Goal: Transaction & Acquisition: Purchase product/service

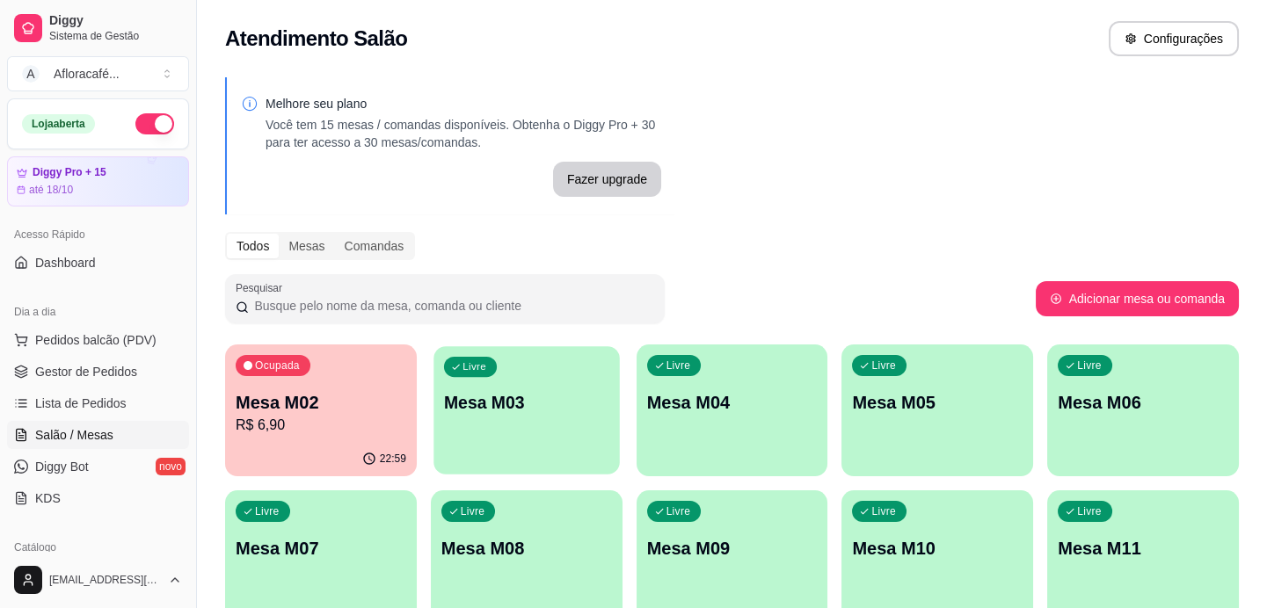
click at [455, 408] on p "Mesa M03" at bounding box center [526, 403] width 165 height 24
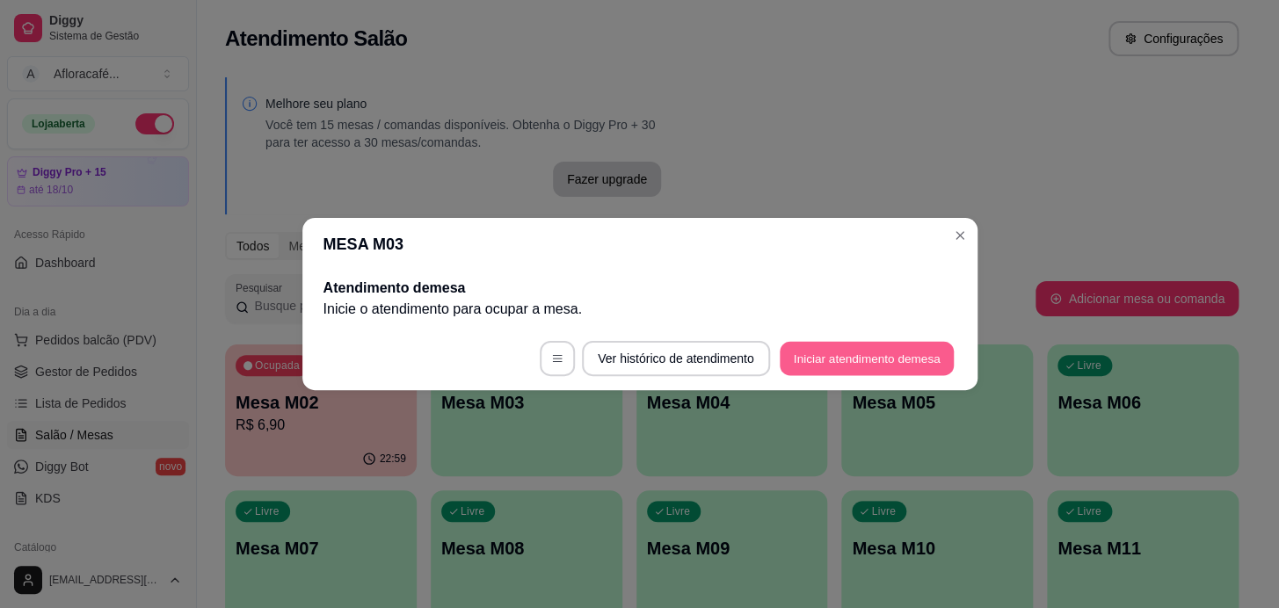
click at [807, 365] on button "Iniciar atendimento de mesa" at bounding box center [867, 359] width 174 height 34
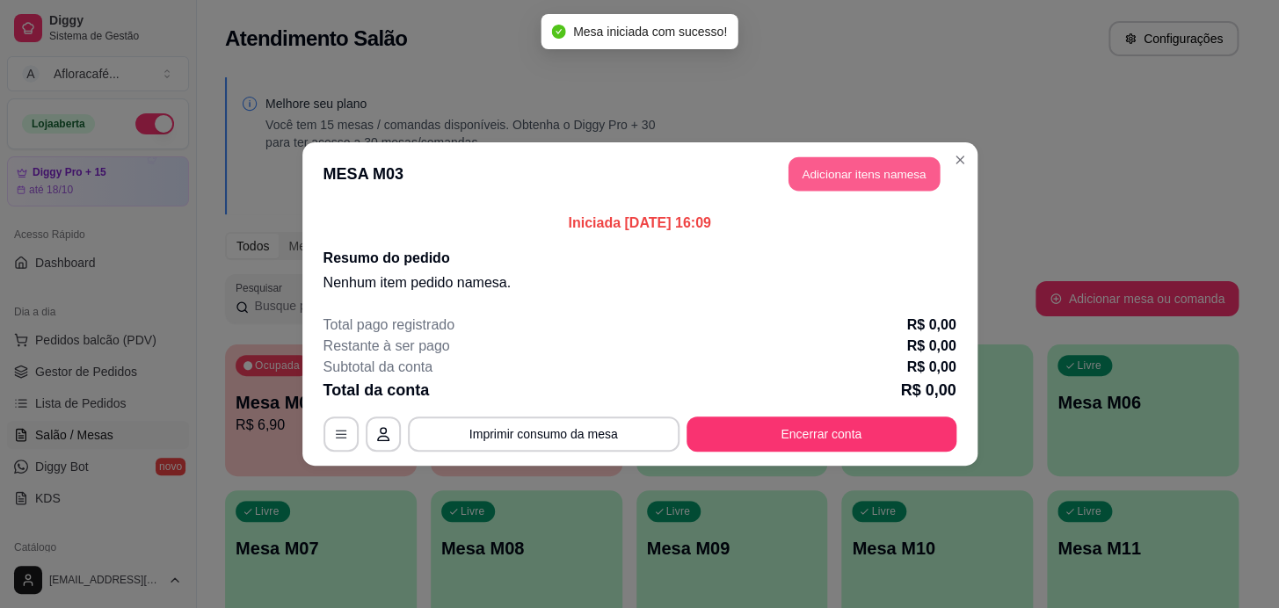
click at [825, 170] on button "Adicionar itens na mesa" at bounding box center [863, 174] width 151 height 34
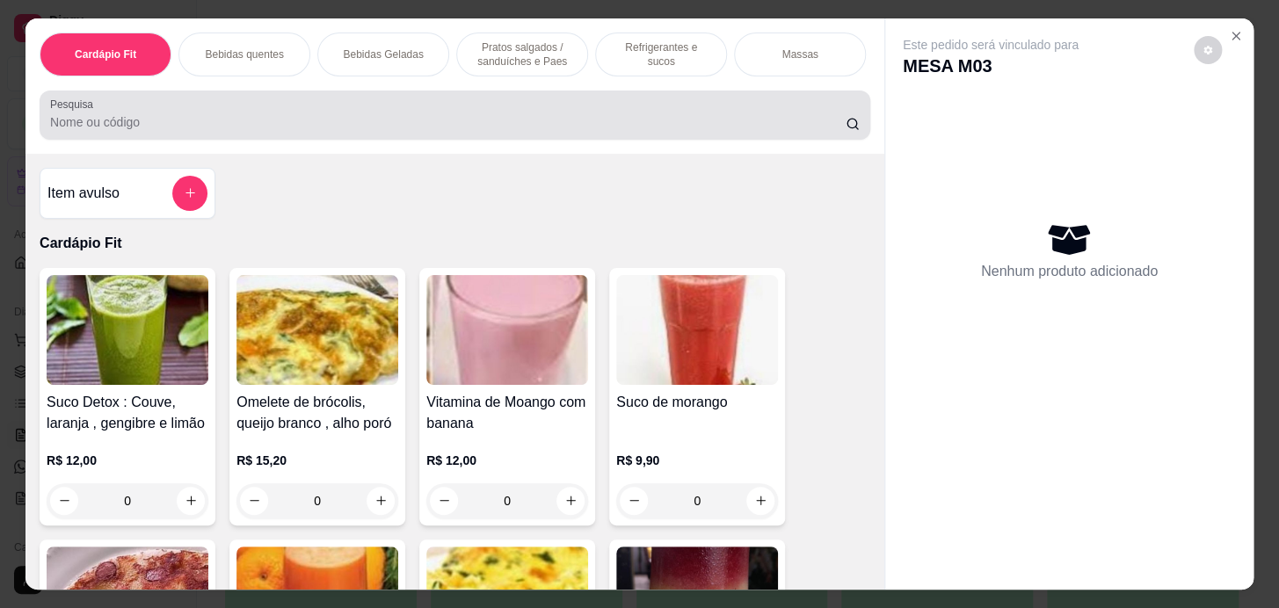
click at [451, 116] on div at bounding box center [454, 115] width 809 height 35
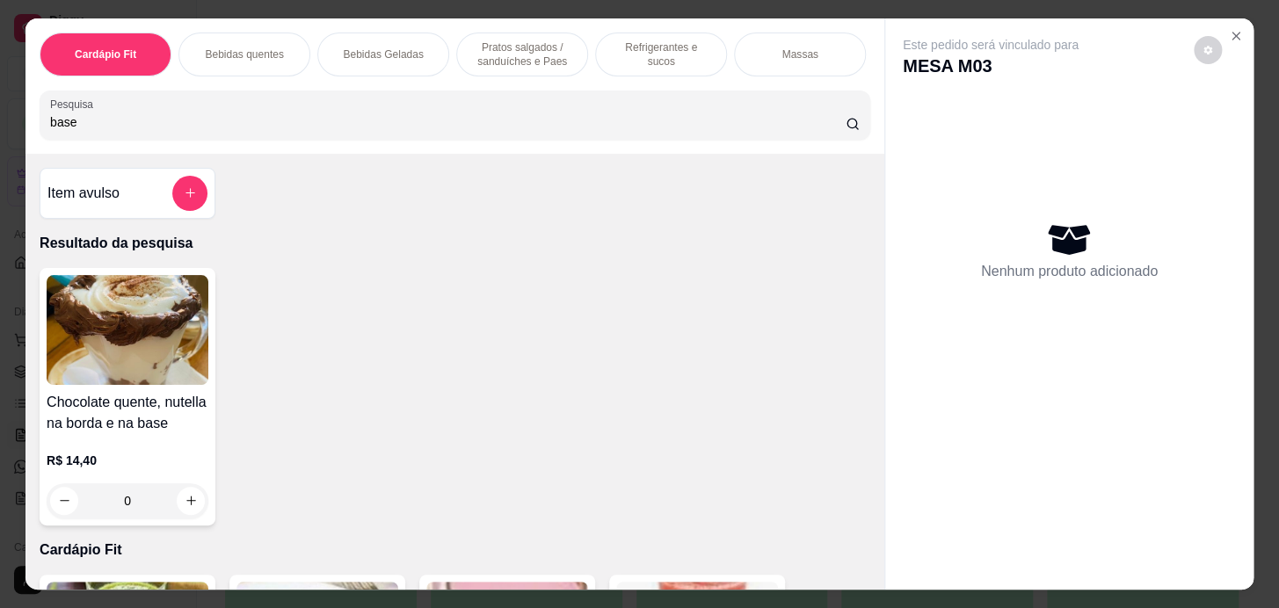
type input "base"
click at [188, 502] on div "0" at bounding box center [128, 500] width 162 height 35
click at [178, 506] on div "0" at bounding box center [128, 500] width 162 height 35
click at [190, 504] on div "0" at bounding box center [128, 500] width 162 height 35
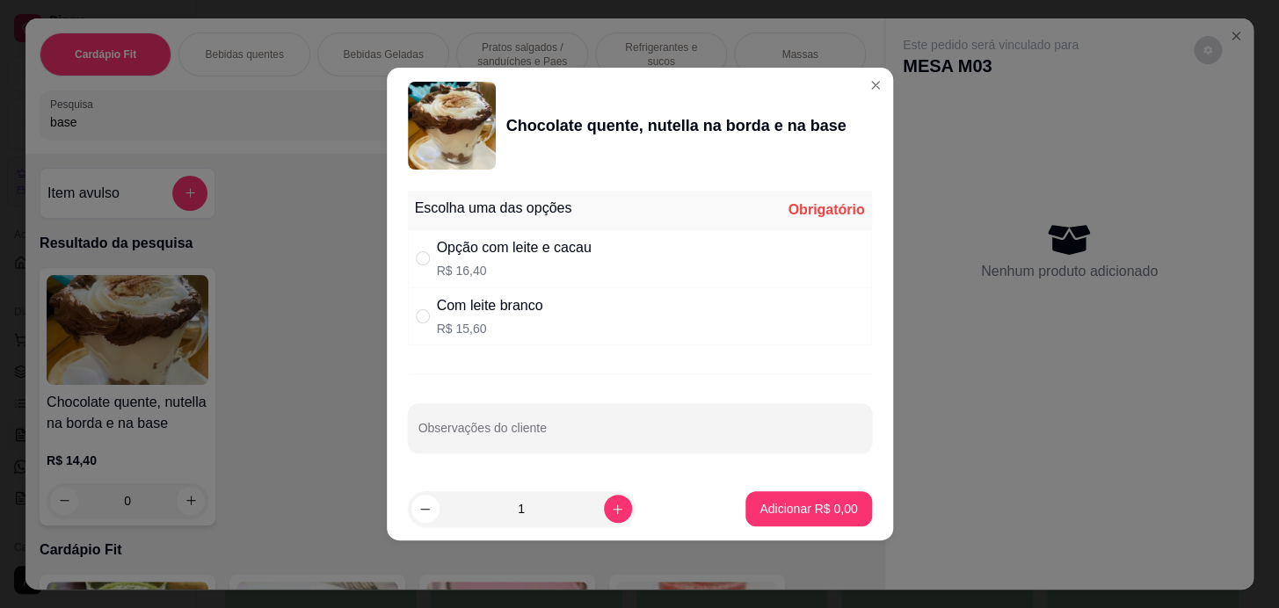
click at [528, 264] on p "R$ 16,40" at bounding box center [514, 271] width 155 height 18
radio input "true"
click at [611, 510] on icon "increase-product-quantity" at bounding box center [617, 509] width 13 height 13
type input "2"
click at [758, 505] on p "Adicionar R$ 32,80" at bounding box center [805, 508] width 102 height 17
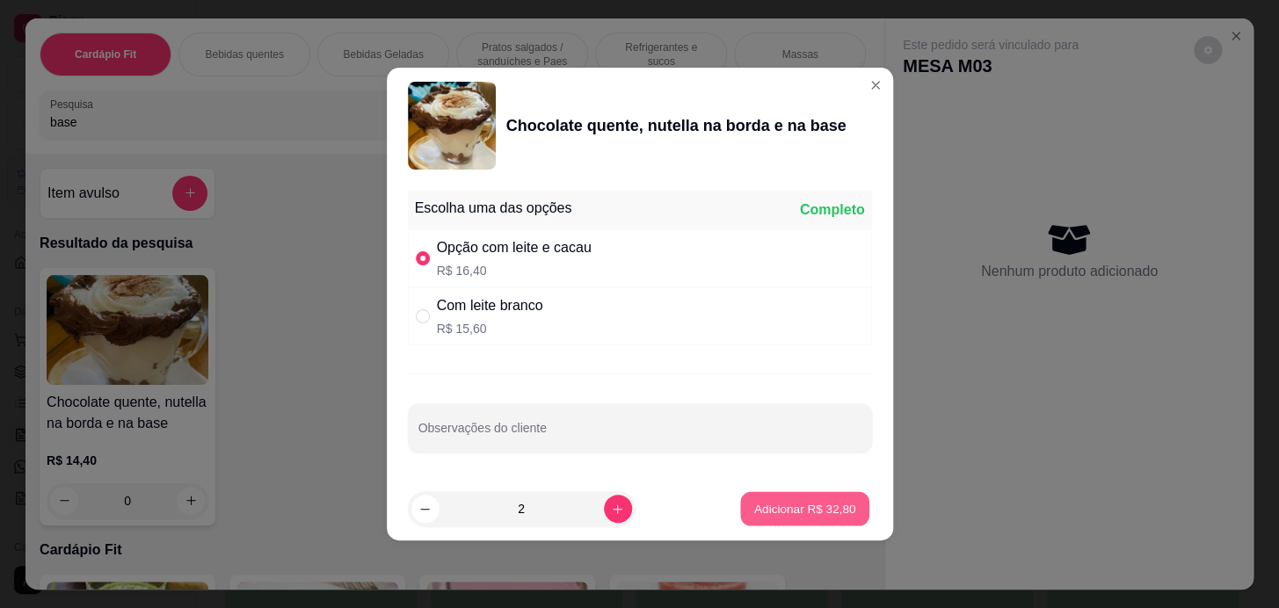
type input "2"
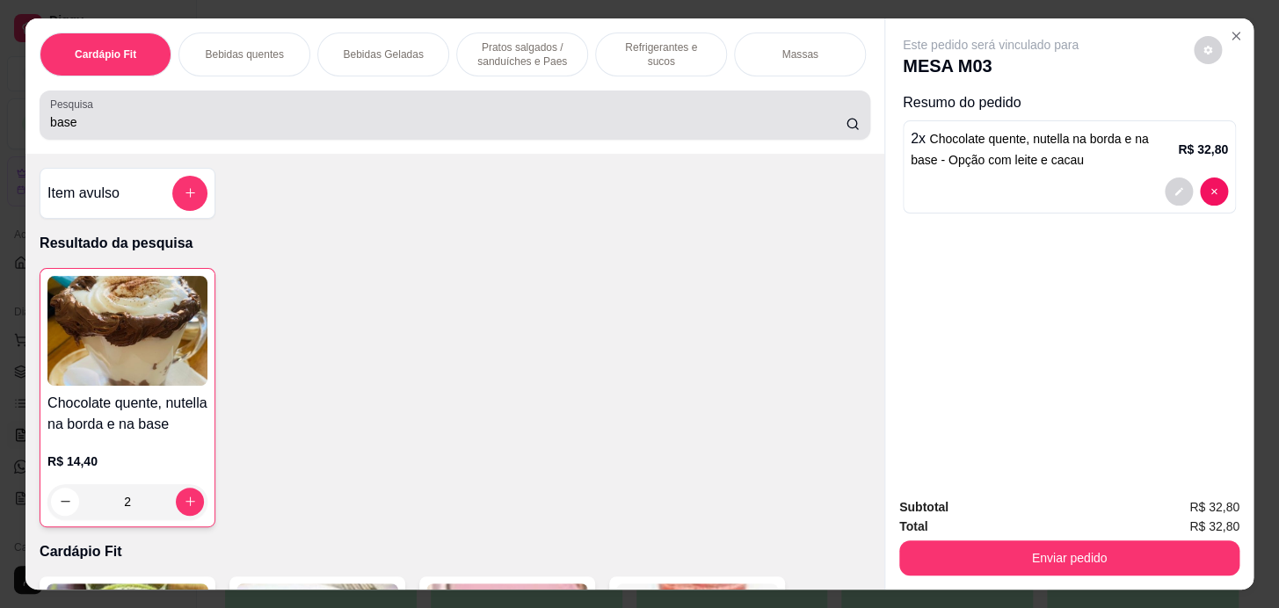
click at [243, 140] on div "Pesquisa base" at bounding box center [455, 115] width 831 height 49
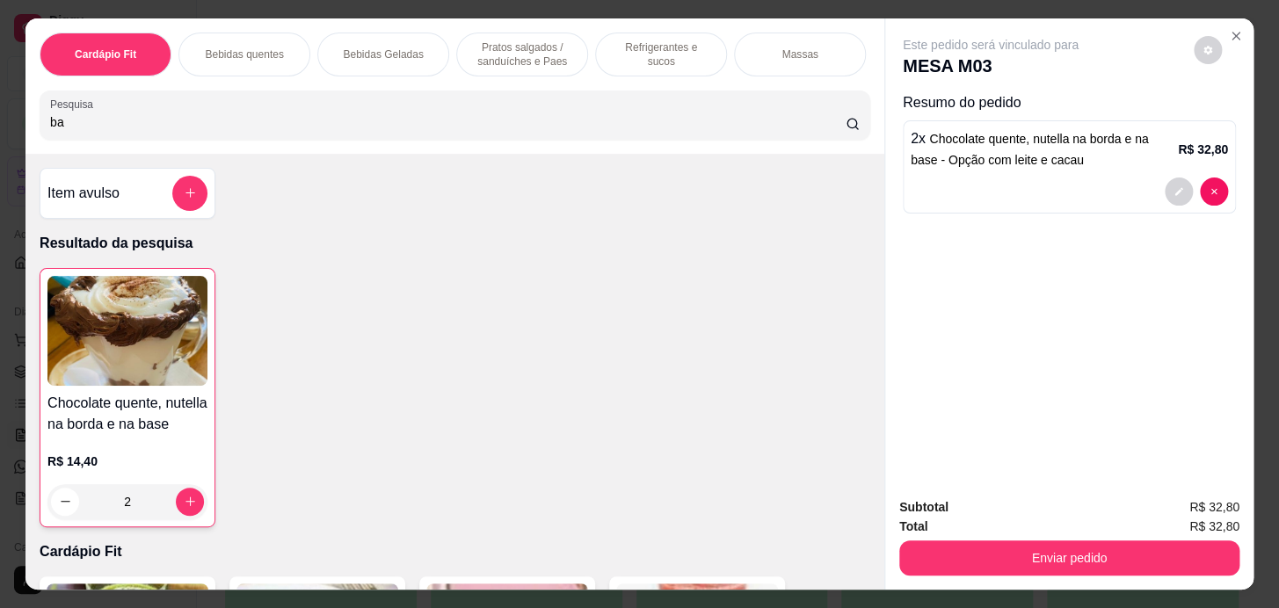
type input "b"
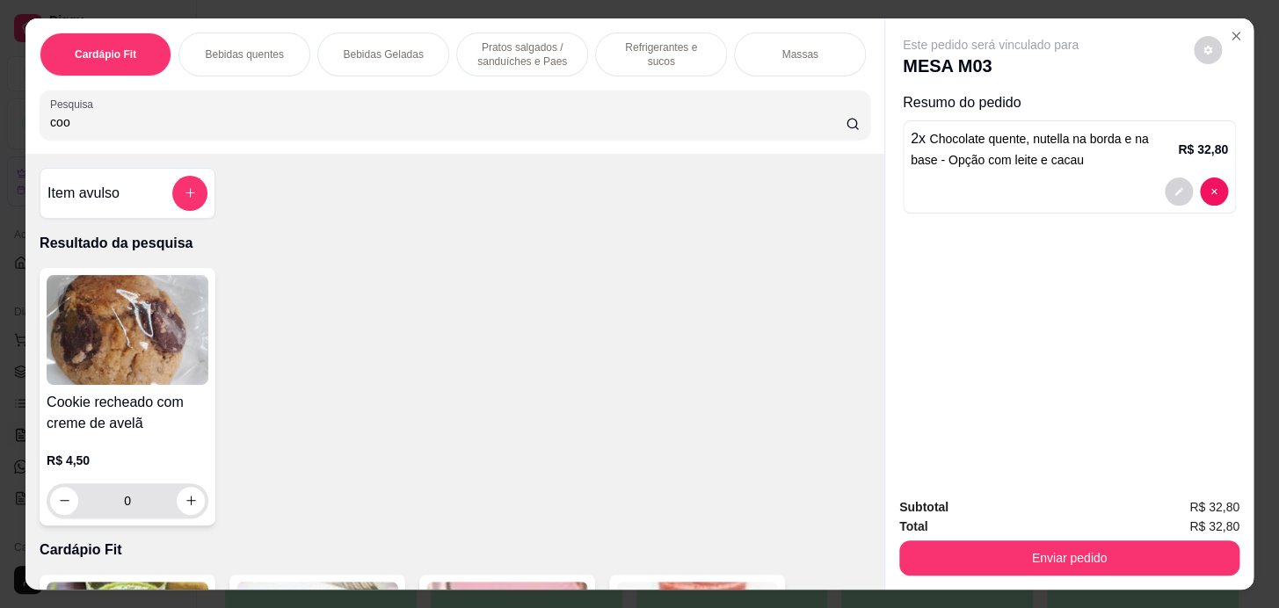
type input "coo"
click at [178, 507] on button "increase-product-quantity" at bounding box center [191, 500] width 27 height 27
type input "1"
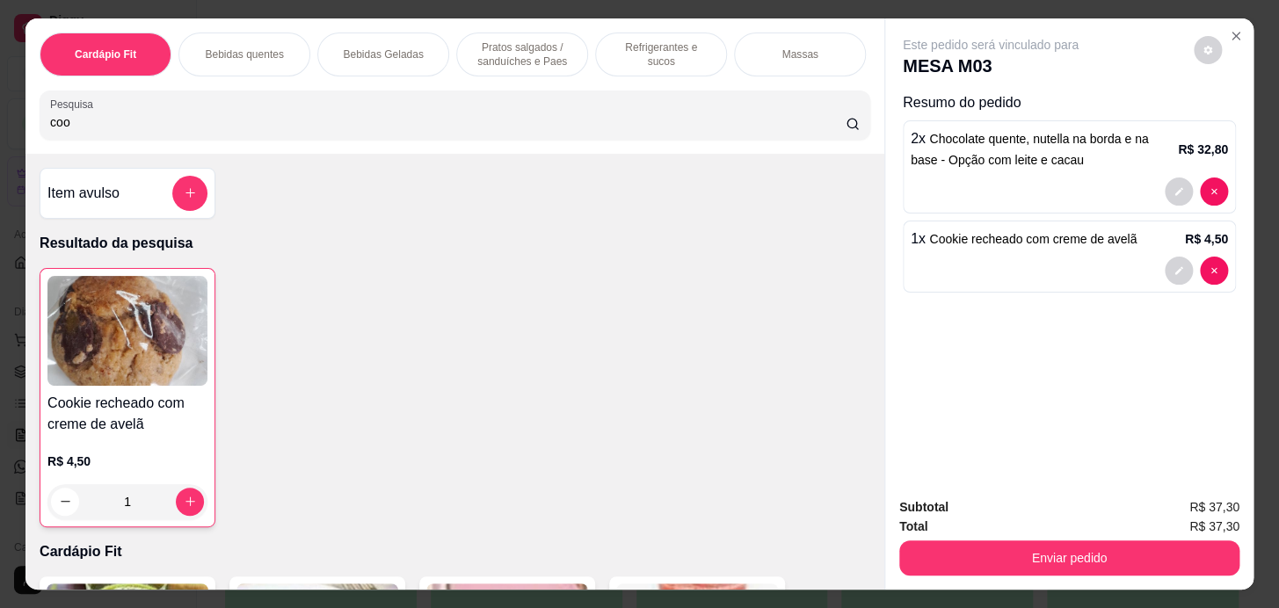
click at [225, 126] on input "coo" at bounding box center [447, 122] width 795 height 18
type input "c"
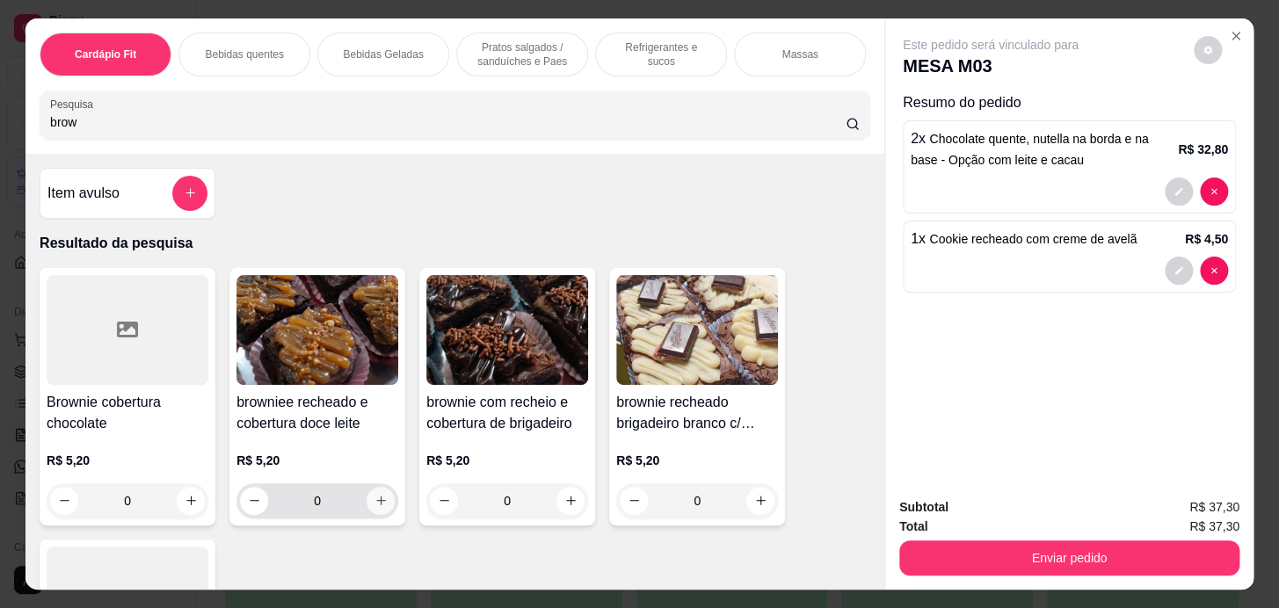
type input "brow"
click at [379, 508] on button "increase-product-quantity" at bounding box center [381, 501] width 28 height 28
type input "1"
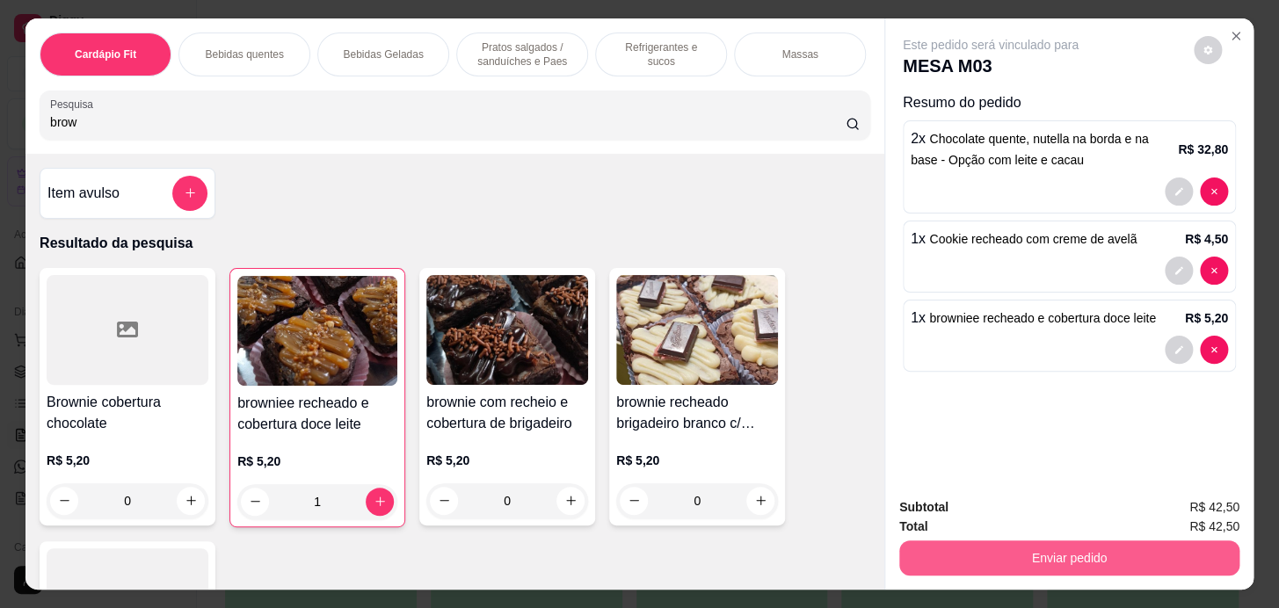
click at [1027, 546] on button "Enviar pedido" at bounding box center [1069, 558] width 340 height 35
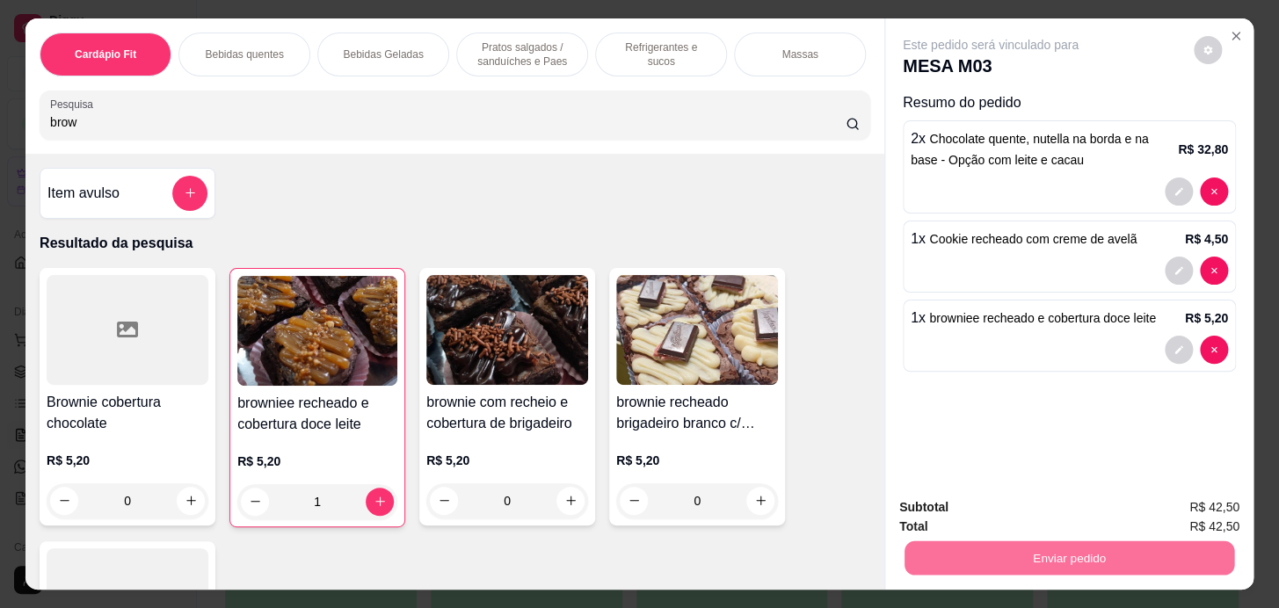
click at [1219, 510] on button "Enviar pedido" at bounding box center [1193, 508] width 99 height 33
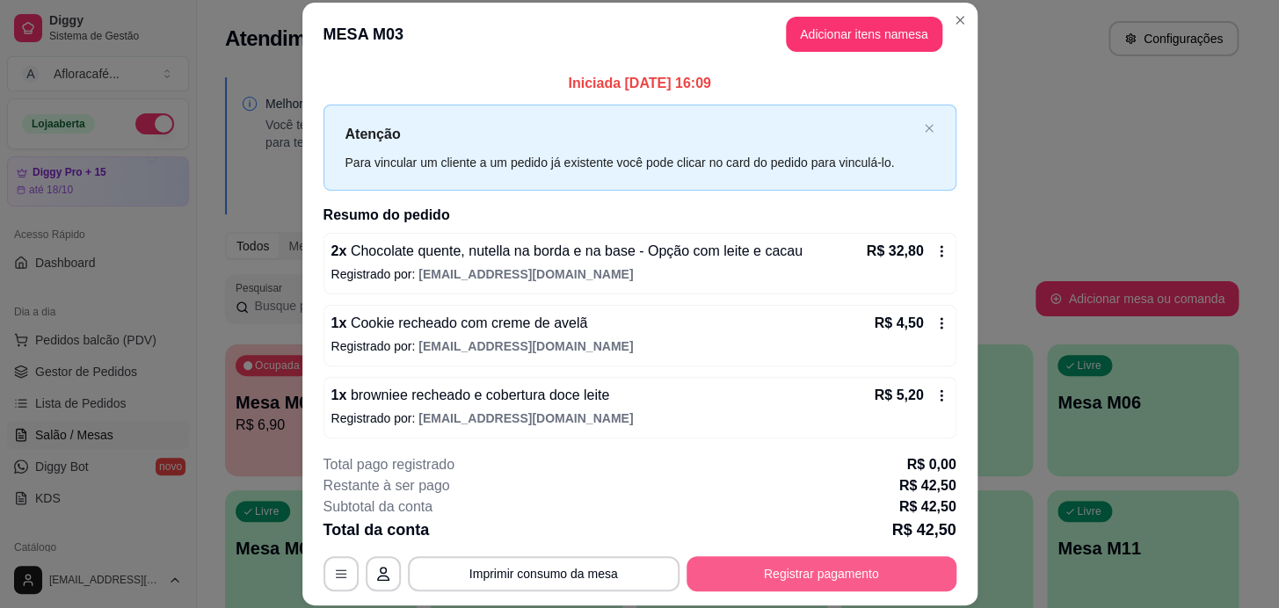
click at [787, 575] on button "Registrar pagamento" at bounding box center [821, 573] width 270 height 35
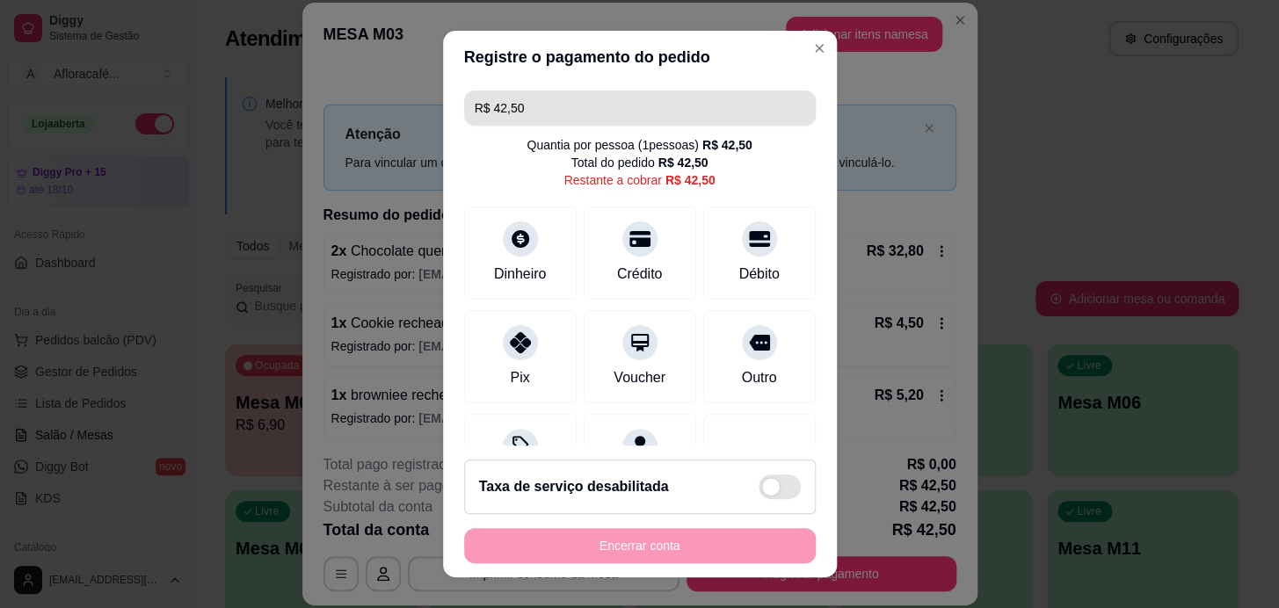
click at [615, 113] on input "R$ 42,50" at bounding box center [640, 108] width 330 height 35
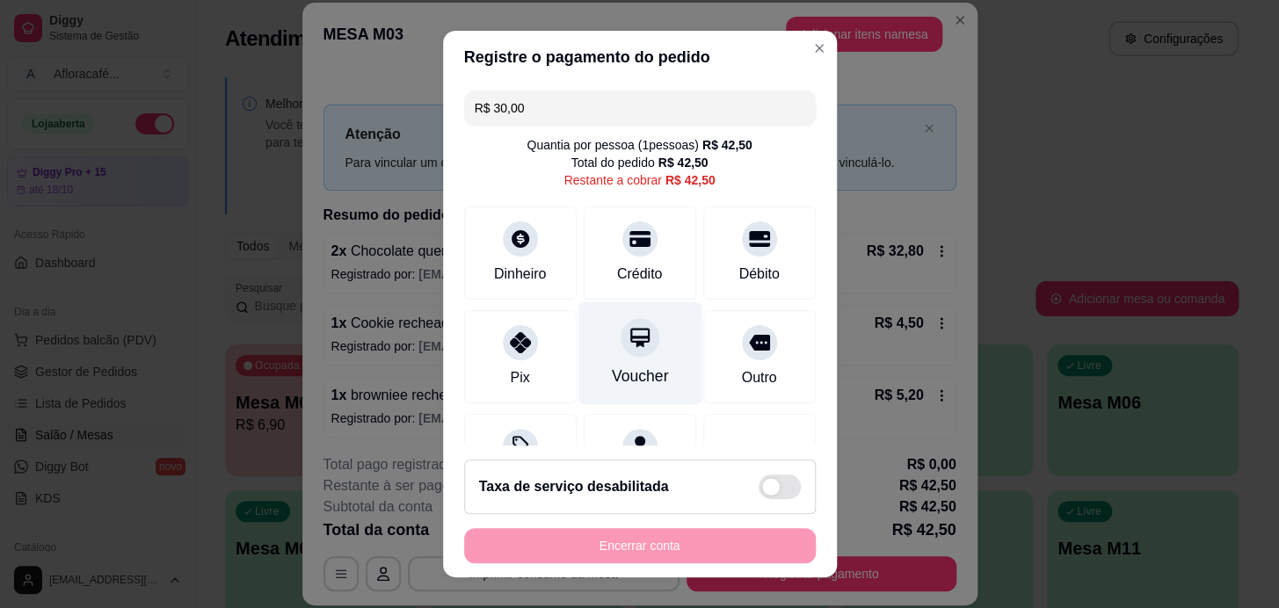
scroll to position [88, 0]
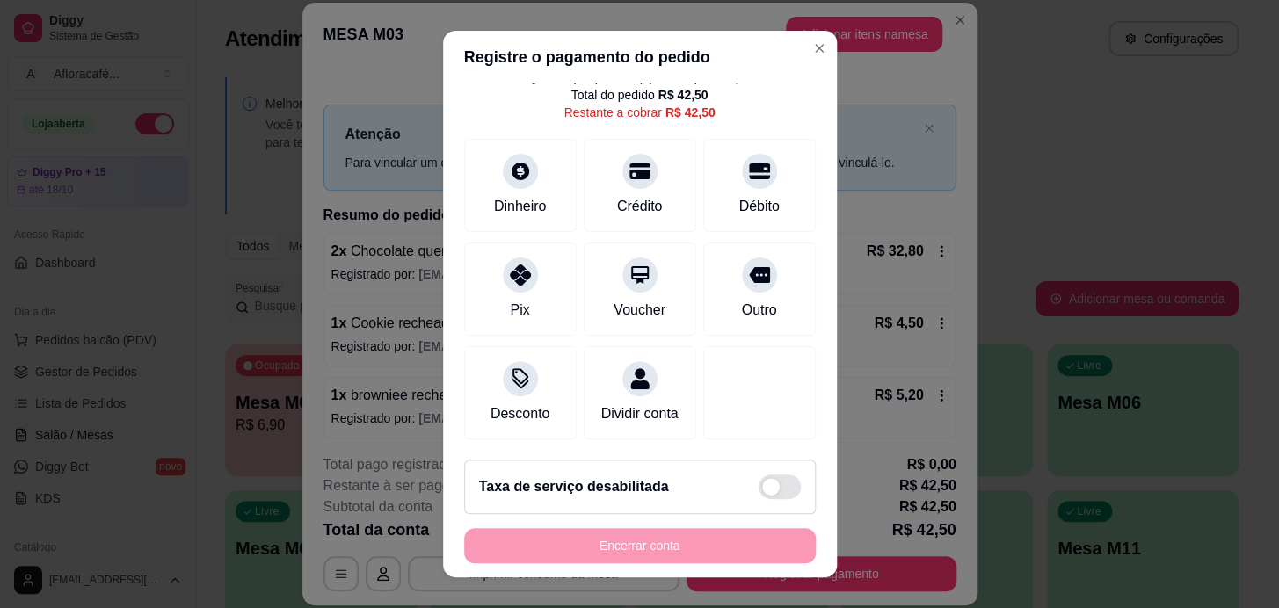
type input "R$ 30,00"
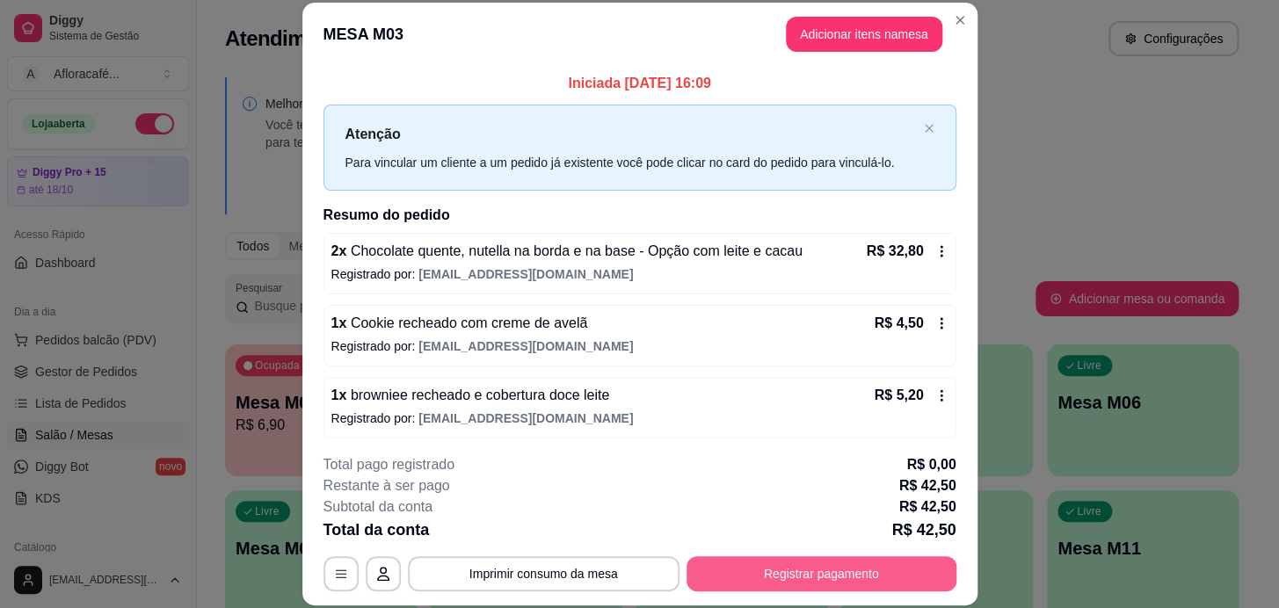
click at [837, 577] on button "Registrar pagamento" at bounding box center [821, 573] width 270 height 35
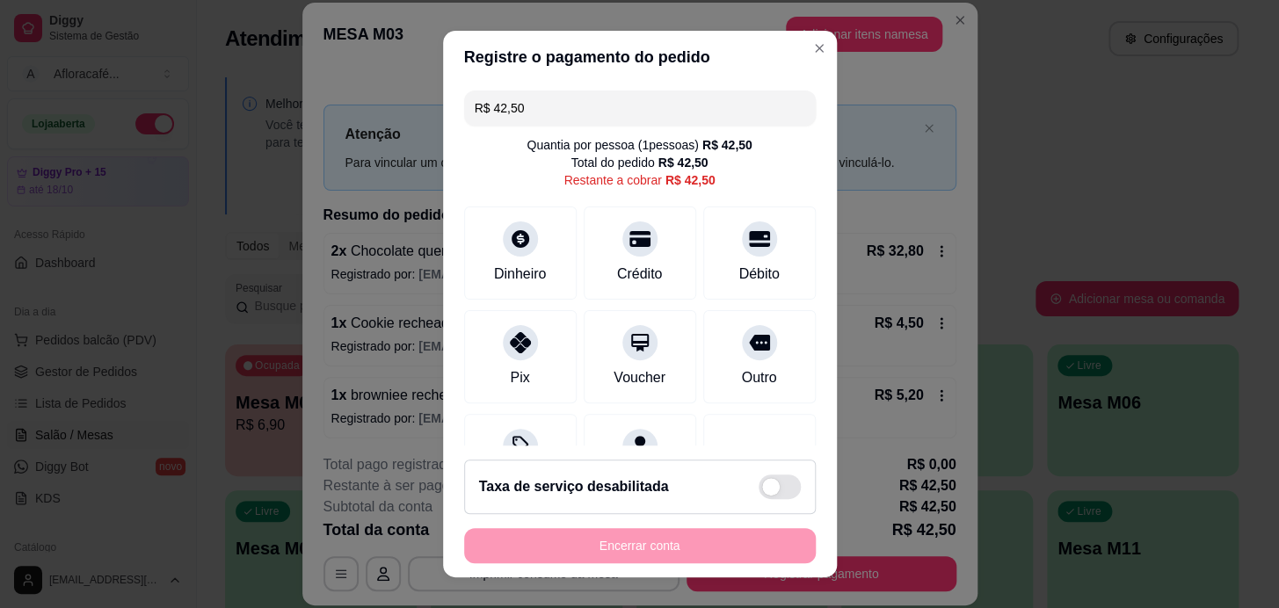
click at [550, 119] on input "R$ 42,50" at bounding box center [640, 108] width 330 height 35
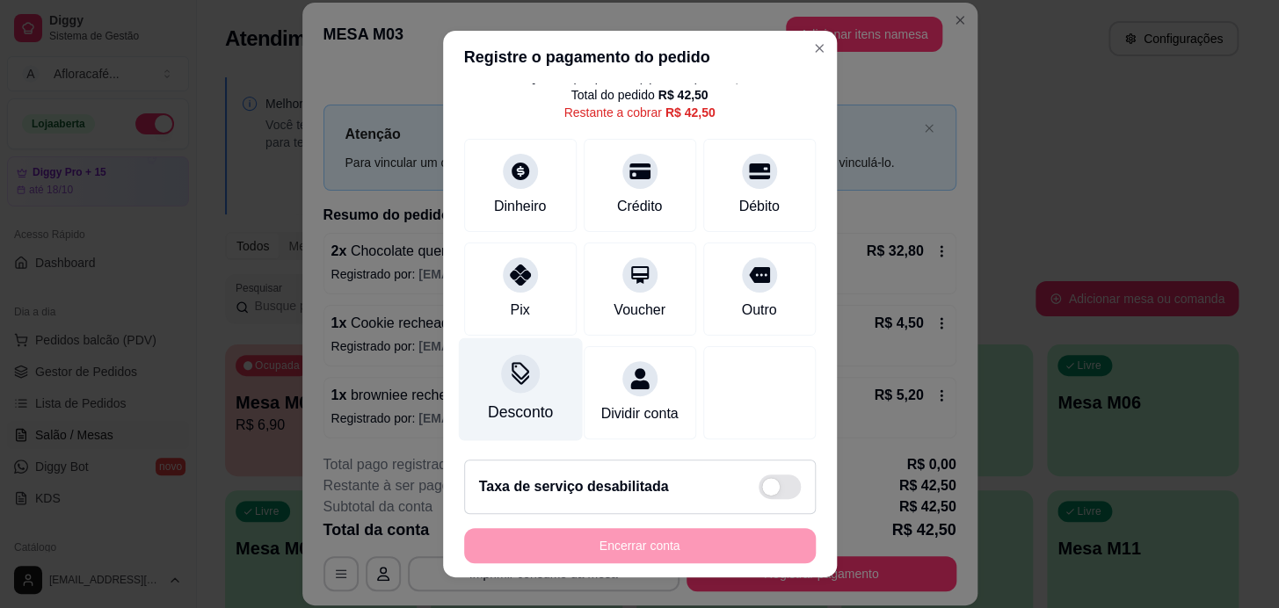
type input "R$ 30,00"
click at [512, 362] on icon at bounding box center [519, 373] width 23 height 23
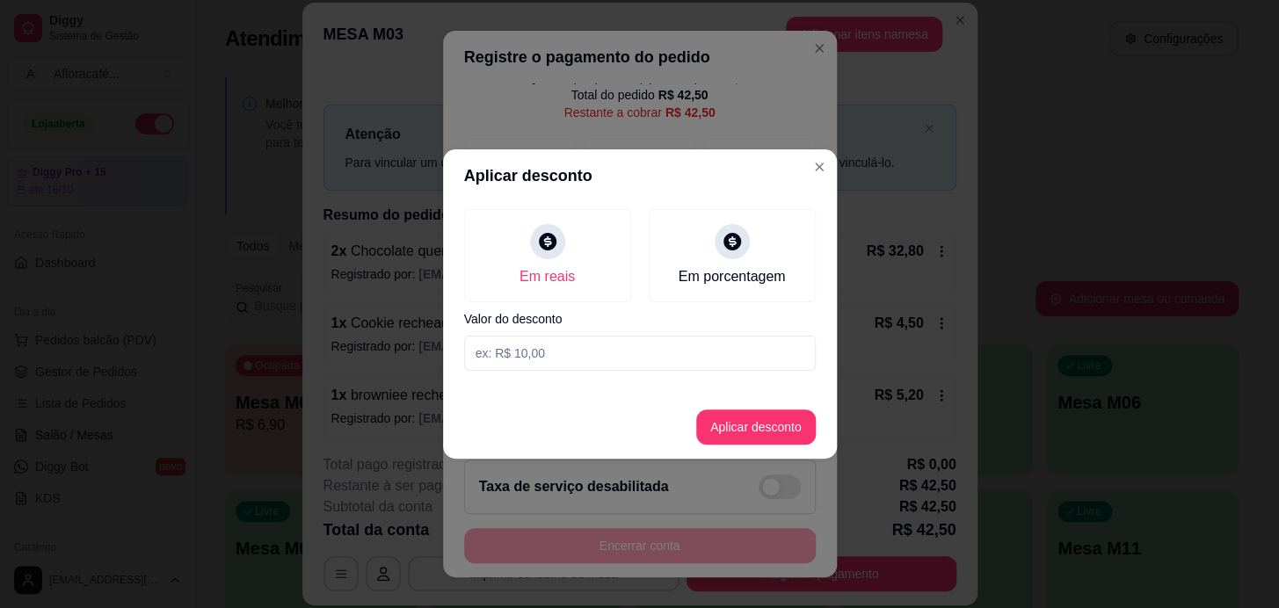
click at [570, 340] on input at bounding box center [640, 353] width 352 height 35
type input "30,00"
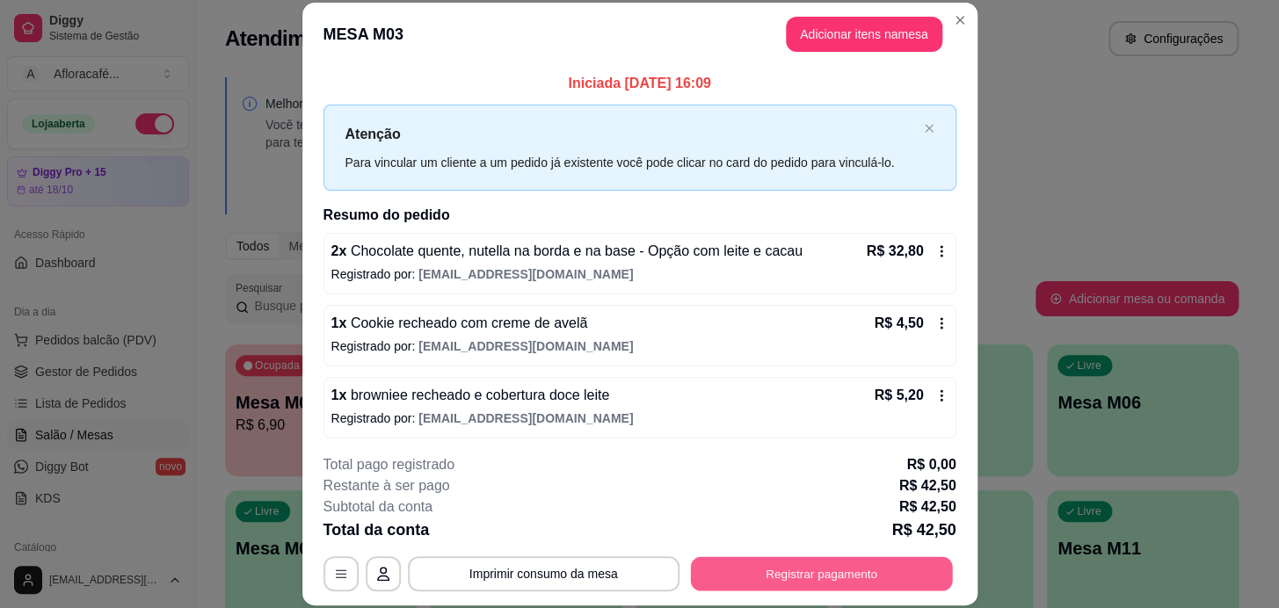
click at [871, 579] on button "Registrar pagamento" at bounding box center [821, 573] width 262 height 34
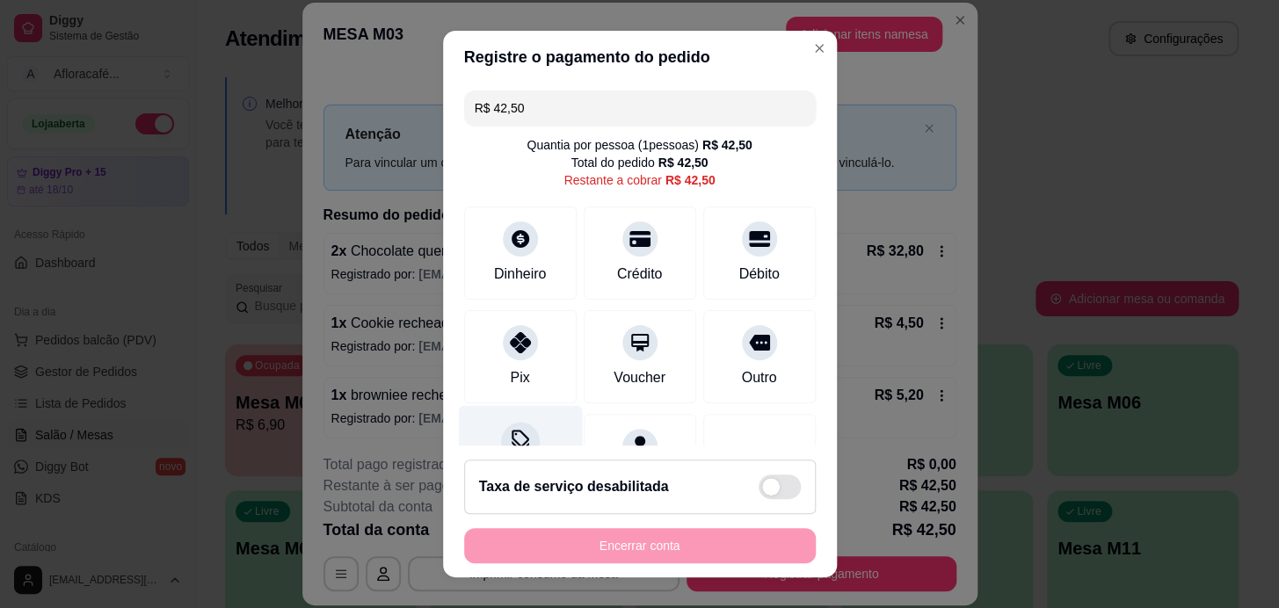
click at [515, 438] on icon at bounding box center [519, 441] width 23 height 23
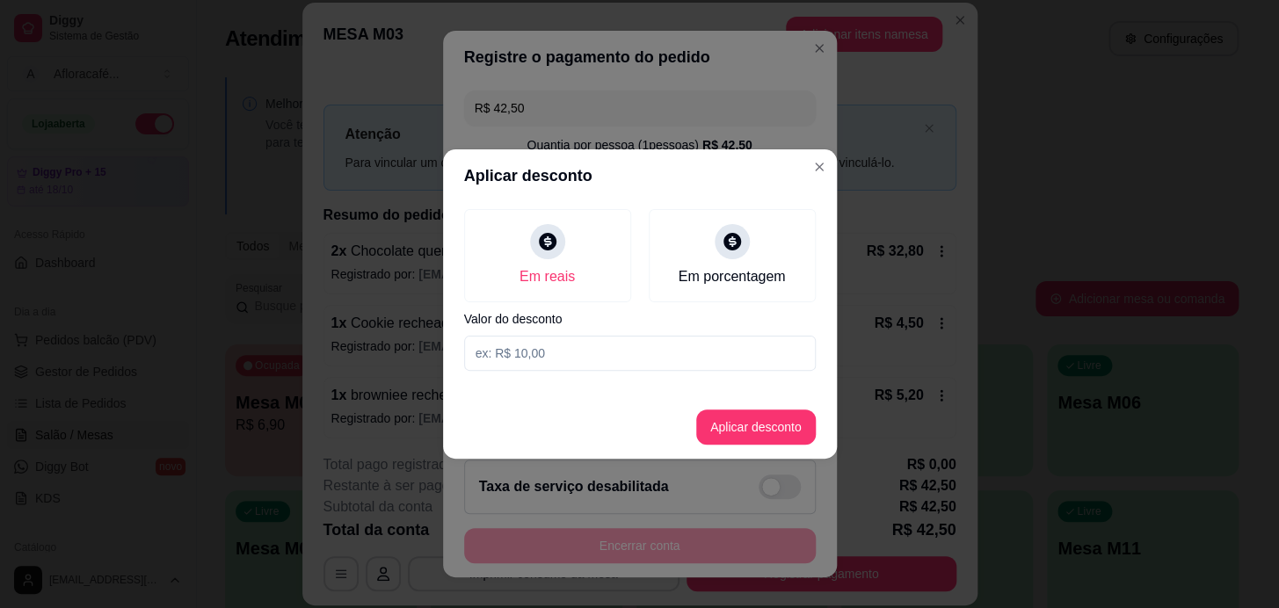
click at [585, 353] on input at bounding box center [640, 353] width 352 height 35
type input "30,00"
click at [729, 430] on button "Aplicar desconto" at bounding box center [756, 427] width 120 height 35
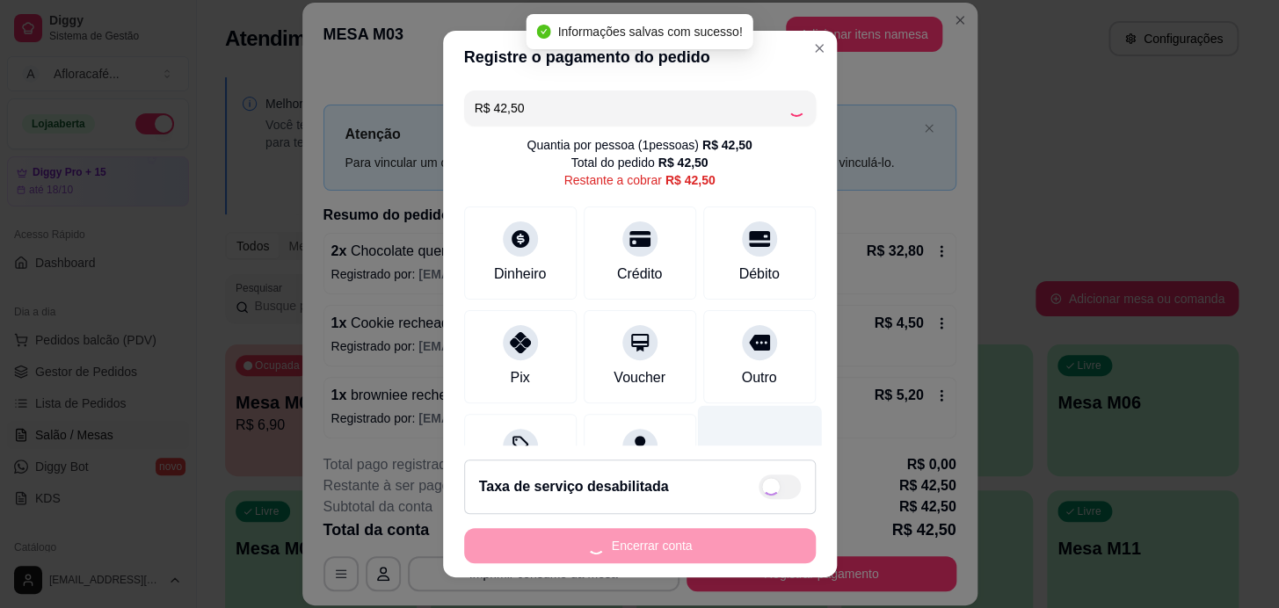
type input "R$ 12,50"
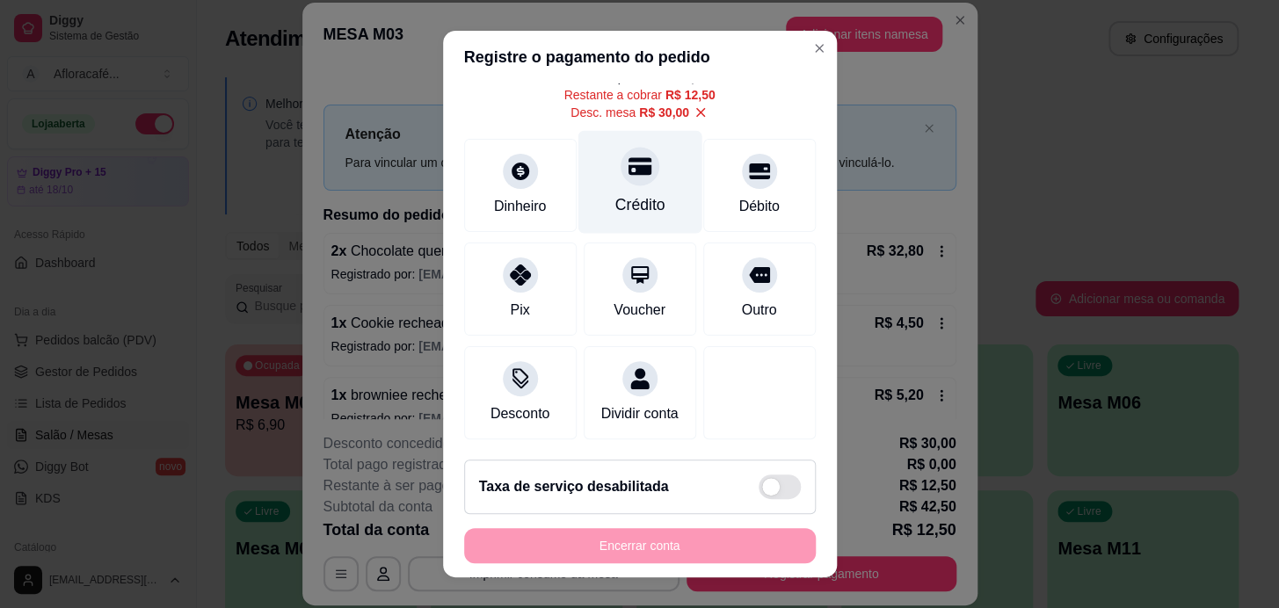
scroll to position [0, 0]
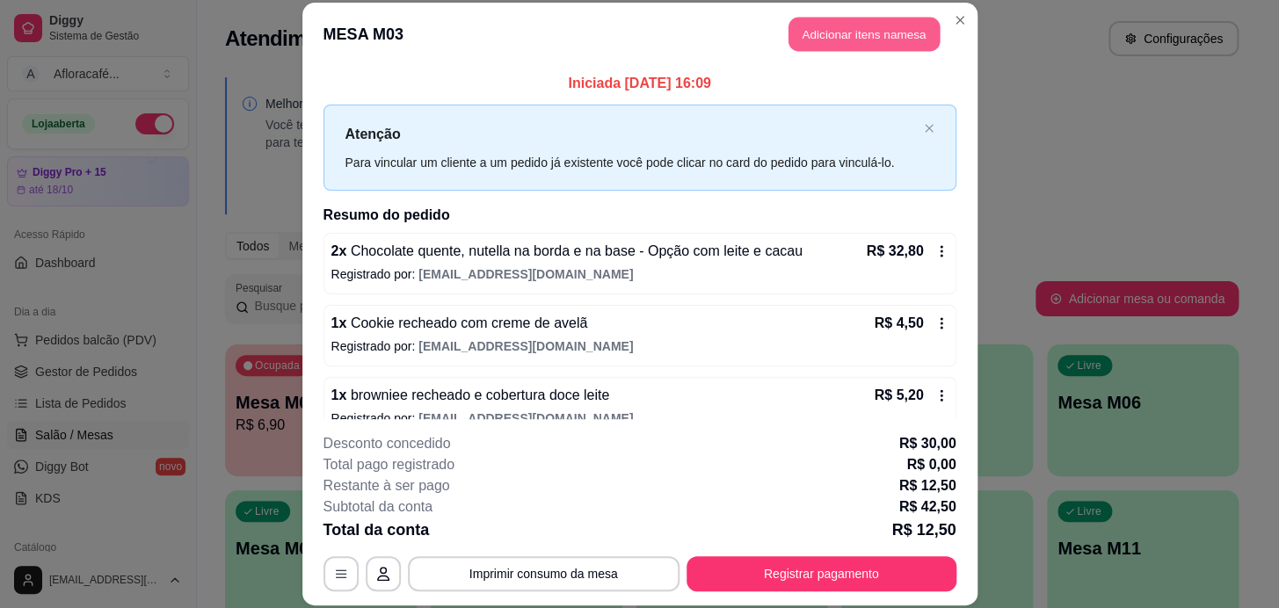
click at [889, 39] on button "Adicionar itens na mesa" at bounding box center [863, 35] width 151 height 34
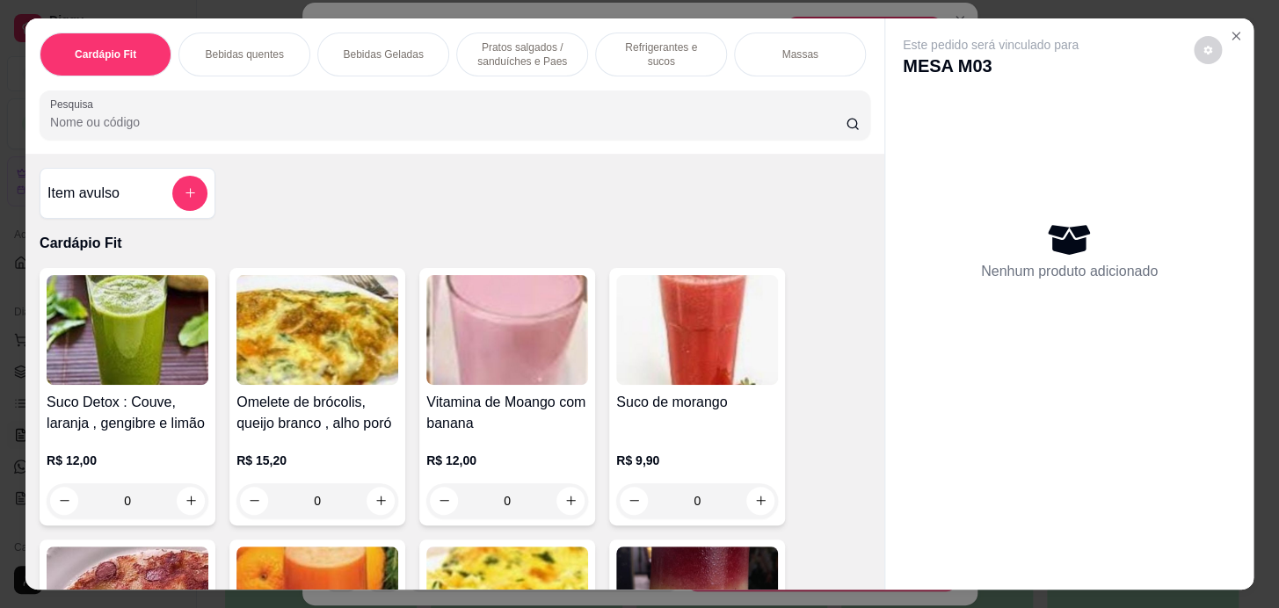
click at [504, 112] on div at bounding box center [454, 115] width 809 height 35
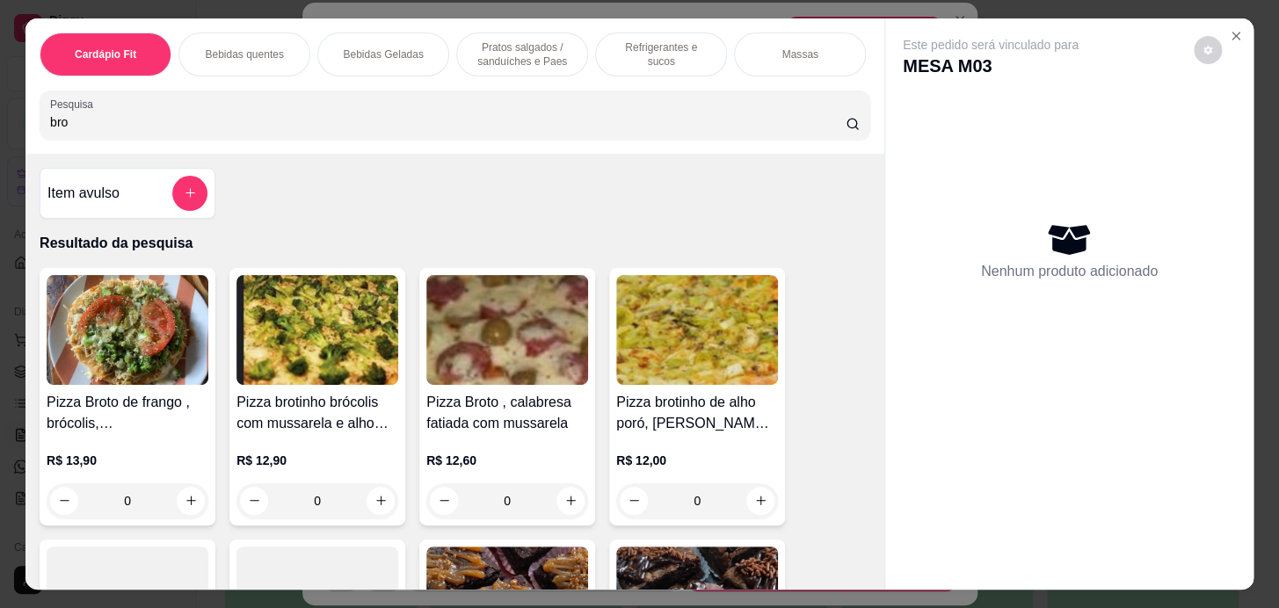
scroll to position [479, 0]
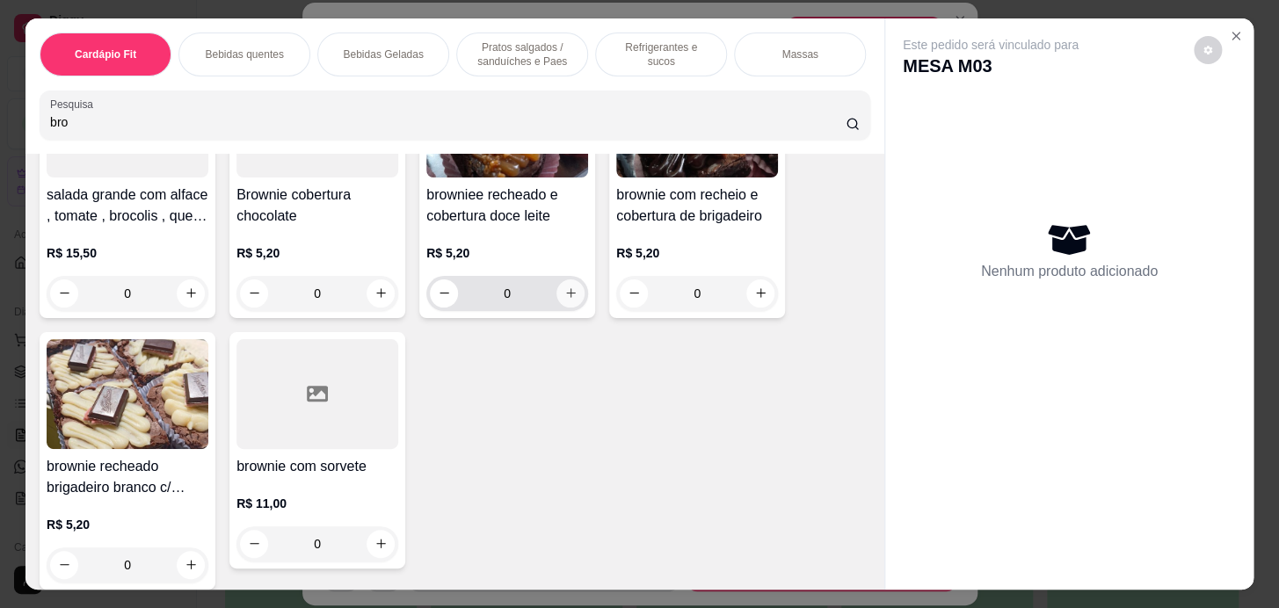
type input "bro"
click at [576, 299] on button "increase-product-quantity" at bounding box center [570, 293] width 28 height 28
type input "1"
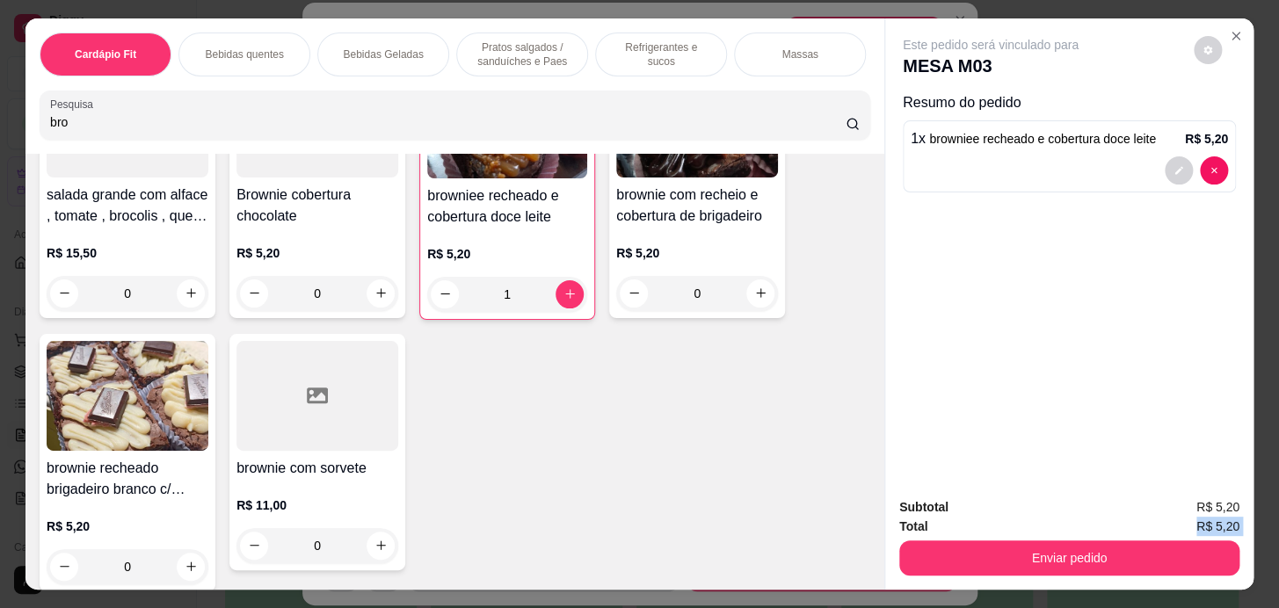
click at [1141, 531] on div "Subtotal R$ 5,20 Total R$ 5,20 Enviar pedido" at bounding box center [1069, 536] width 340 height 78
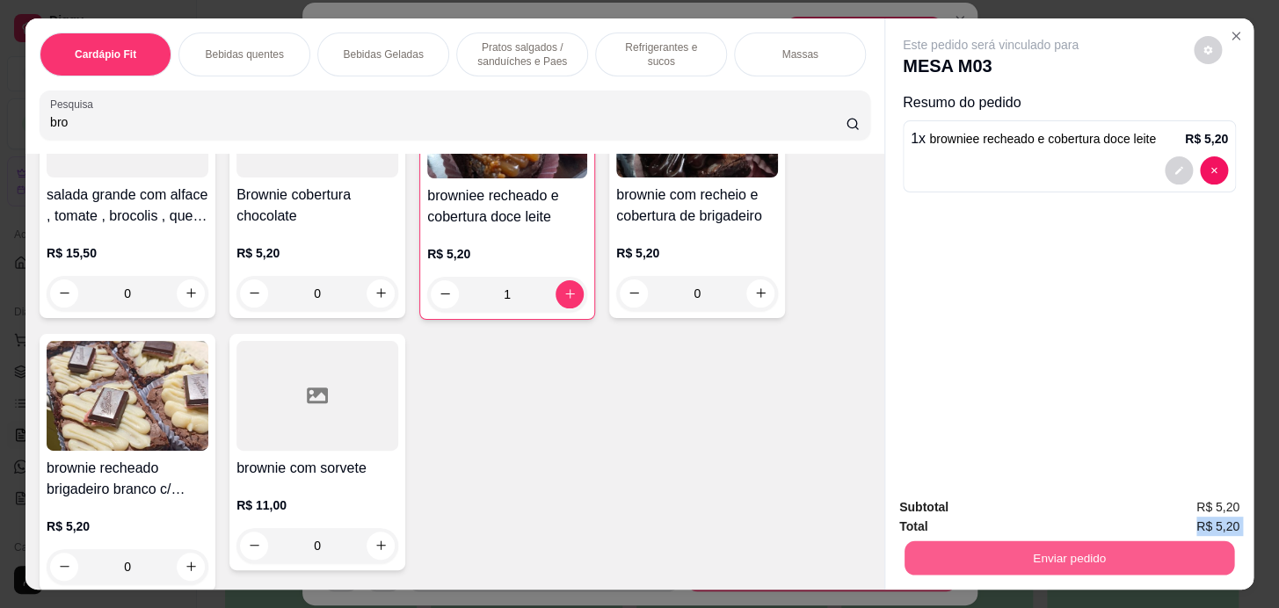
click at [1144, 568] on button "Enviar pedido" at bounding box center [1069, 558] width 330 height 34
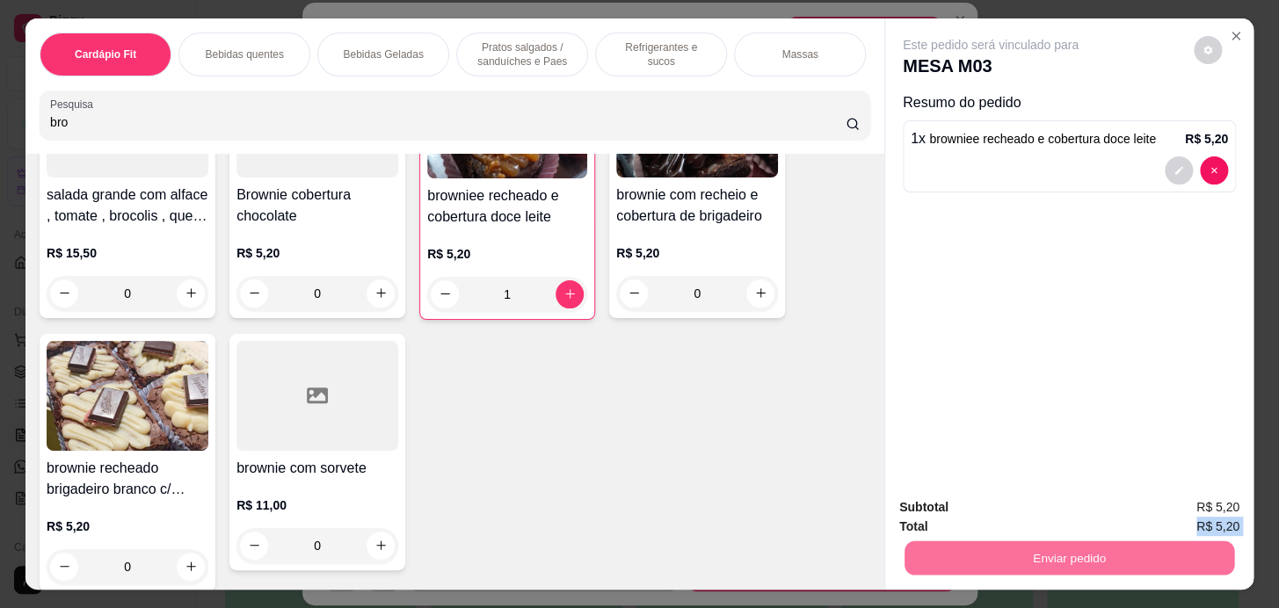
click at [1201, 509] on button "Enviar pedido" at bounding box center [1193, 508] width 97 height 33
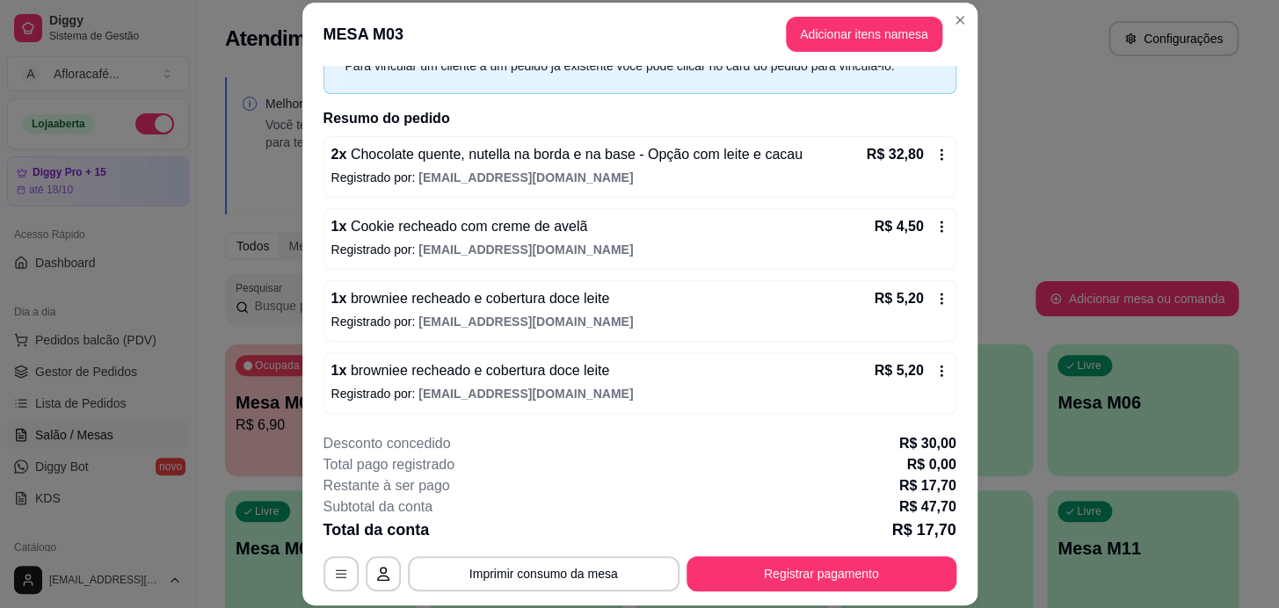
scroll to position [53, 0]
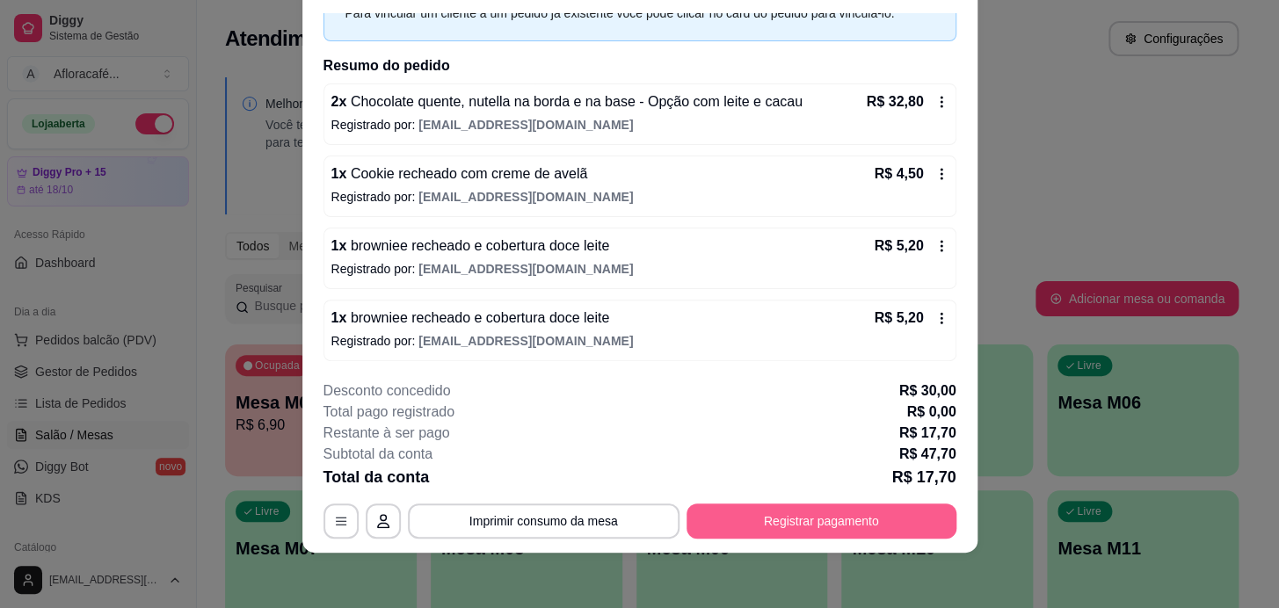
click at [867, 510] on button "Registrar pagamento" at bounding box center [821, 521] width 270 height 35
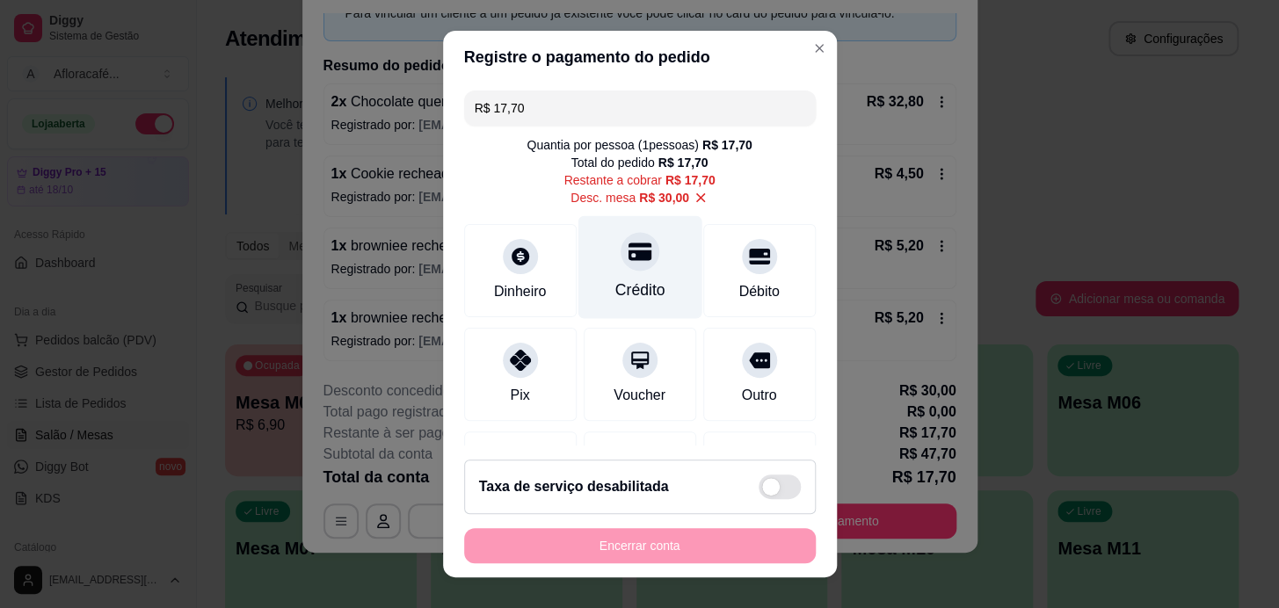
click at [624, 245] on div at bounding box center [640, 251] width 39 height 39
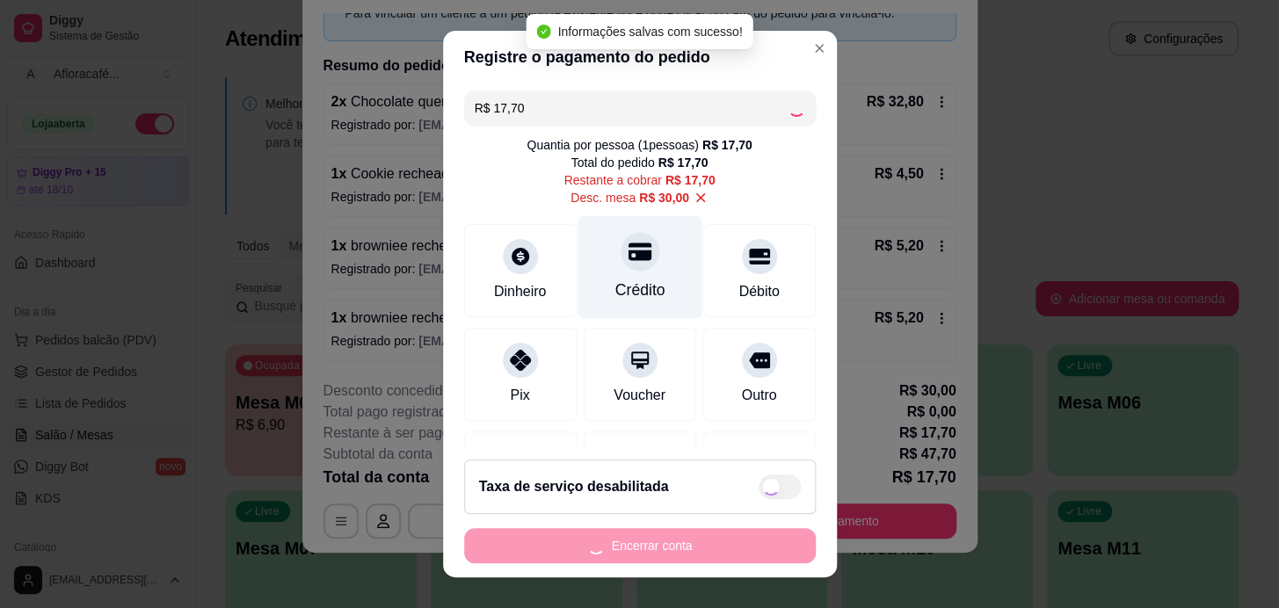
type input "R$ 0,00"
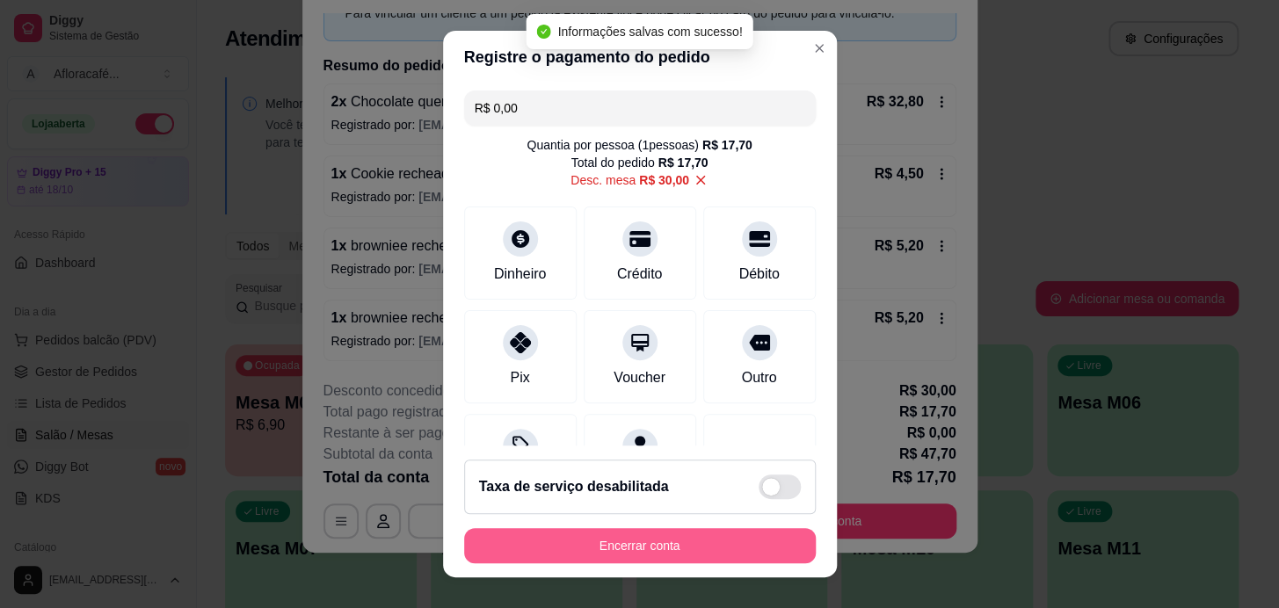
click at [629, 567] on footer "Taxa de serviço desabilitada Encerrar conta" at bounding box center [640, 512] width 394 height 132
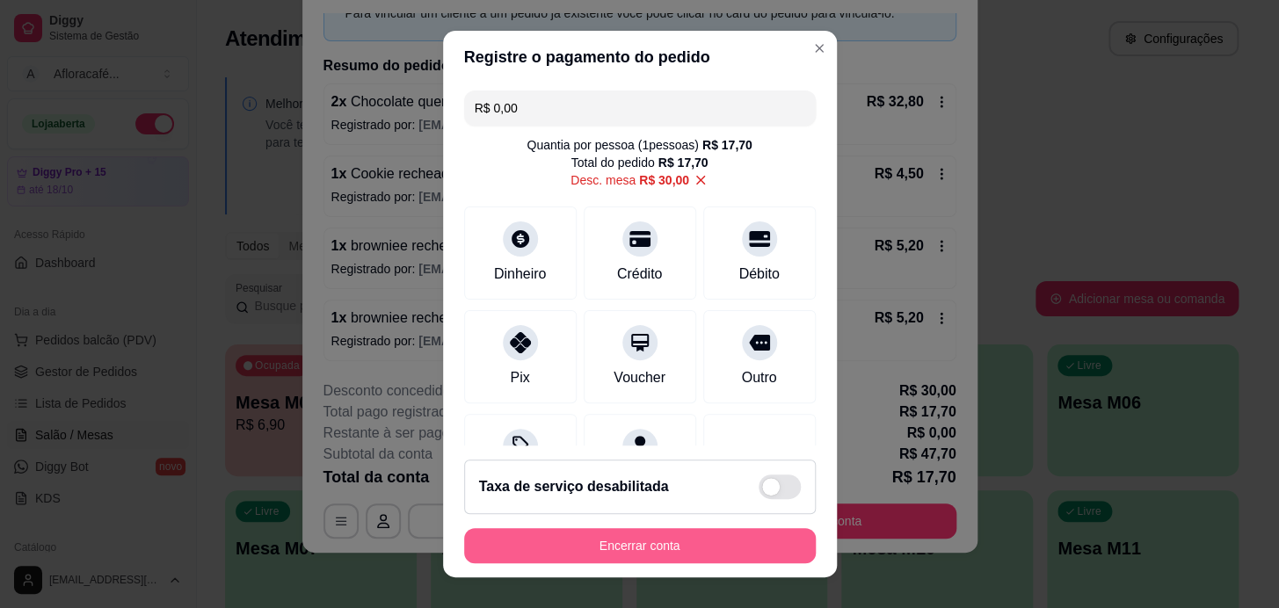
click at [635, 548] on button "Encerrar conta" at bounding box center [640, 545] width 352 height 35
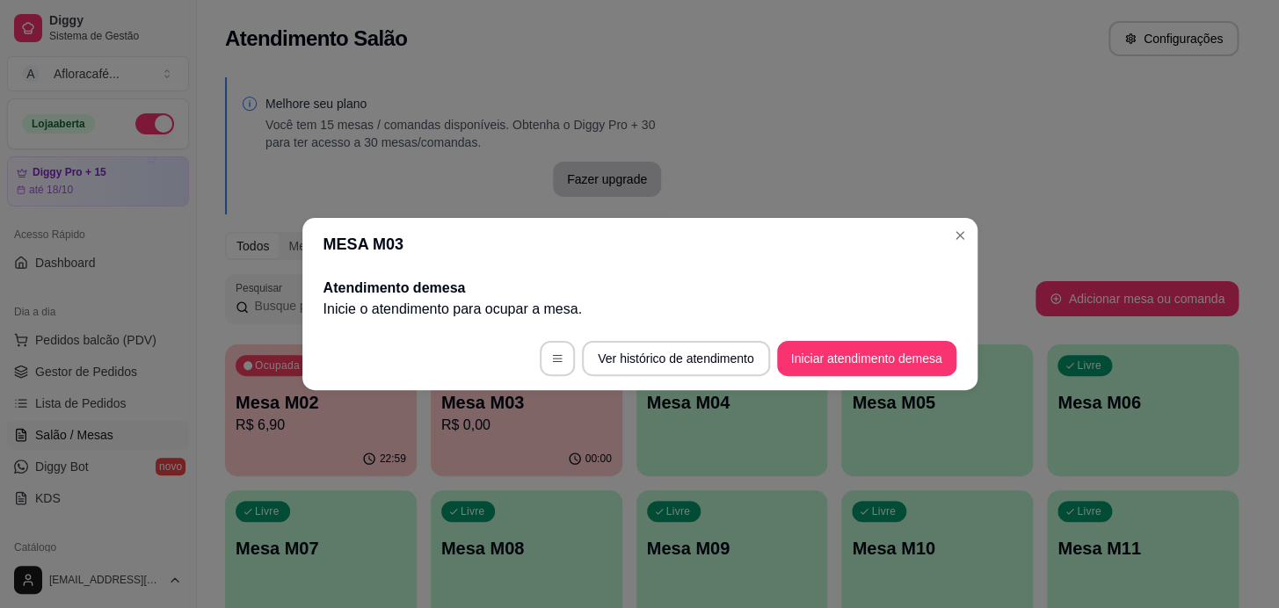
scroll to position [0, 0]
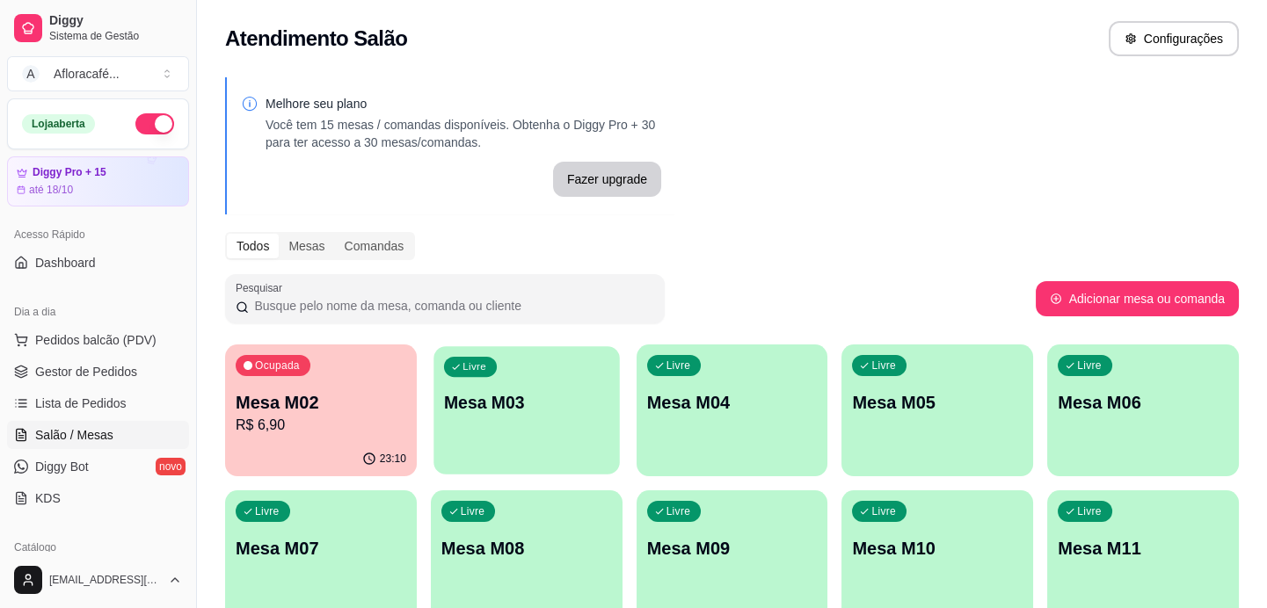
click at [468, 412] on p "Mesa M03" at bounding box center [526, 403] width 165 height 24
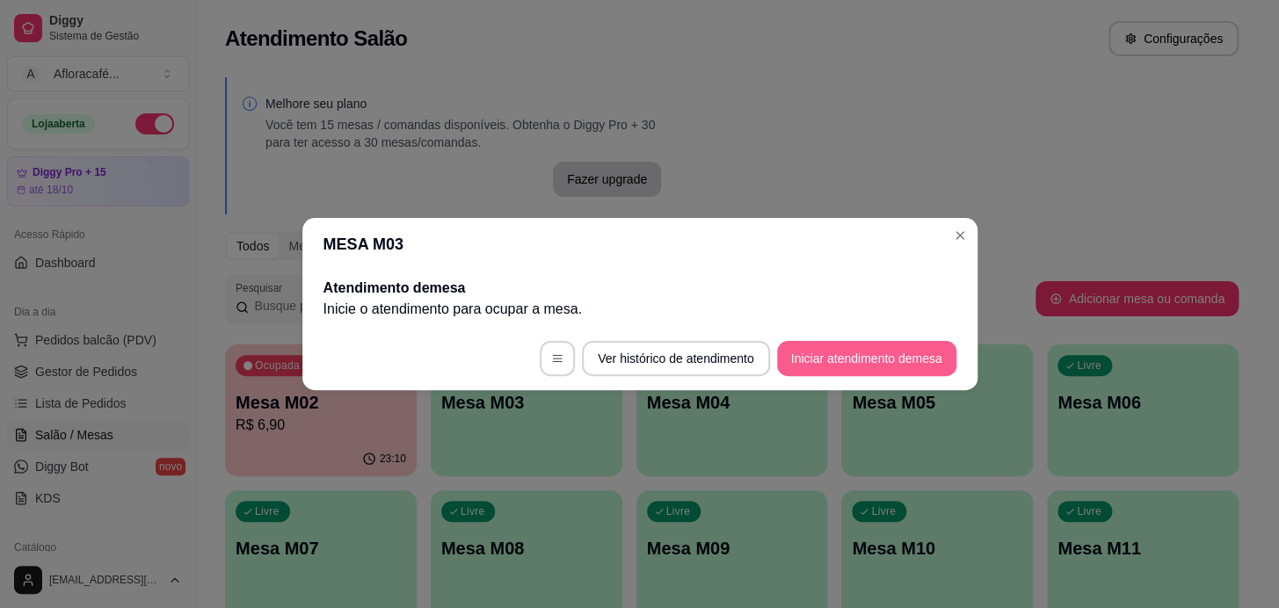
click at [875, 370] on button "Iniciar atendimento de mesa" at bounding box center [866, 358] width 179 height 35
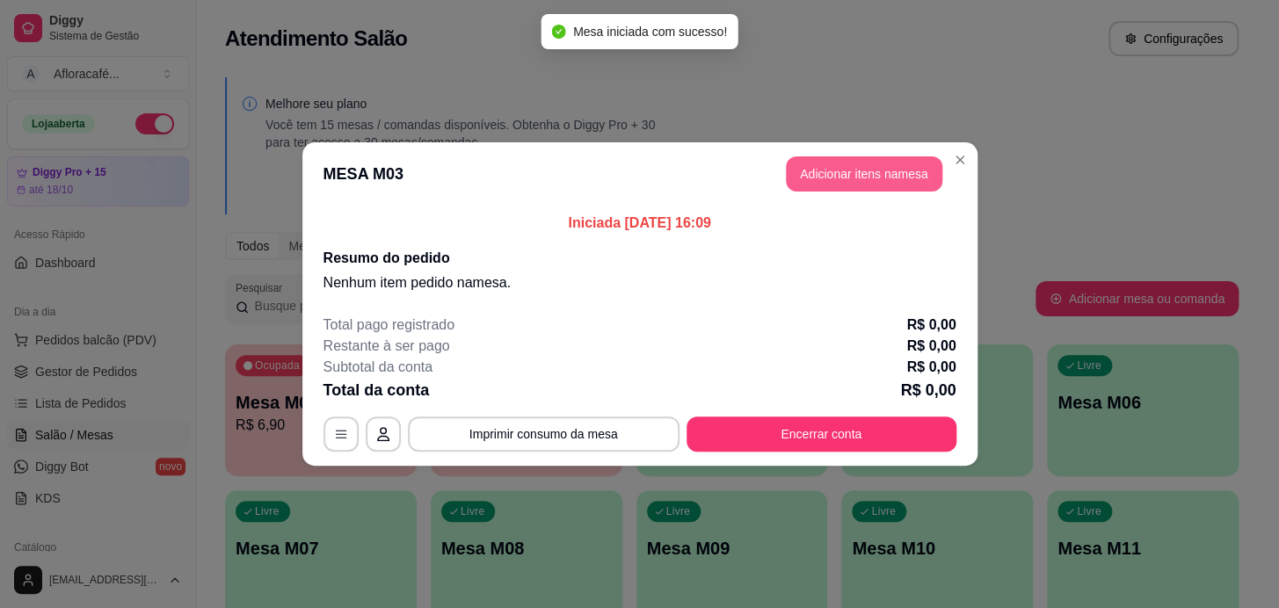
click at [854, 163] on button "Adicionar itens na mesa" at bounding box center [864, 173] width 156 height 35
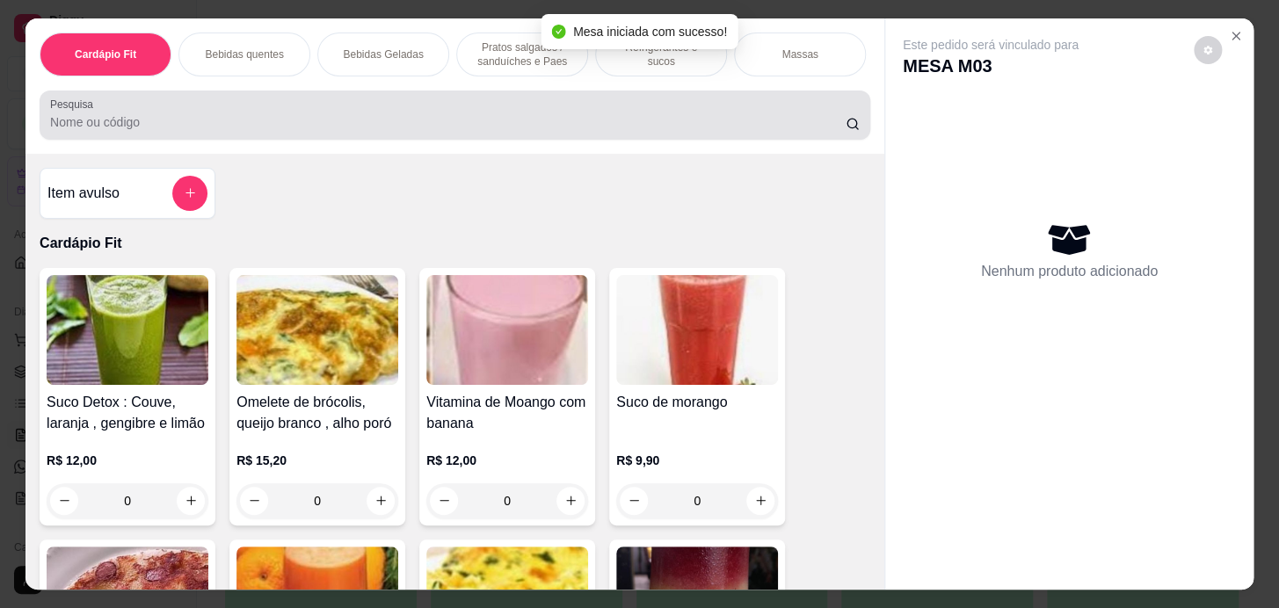
click at [458, 108] on div at bounding box center [454, 115] width 809 height 35
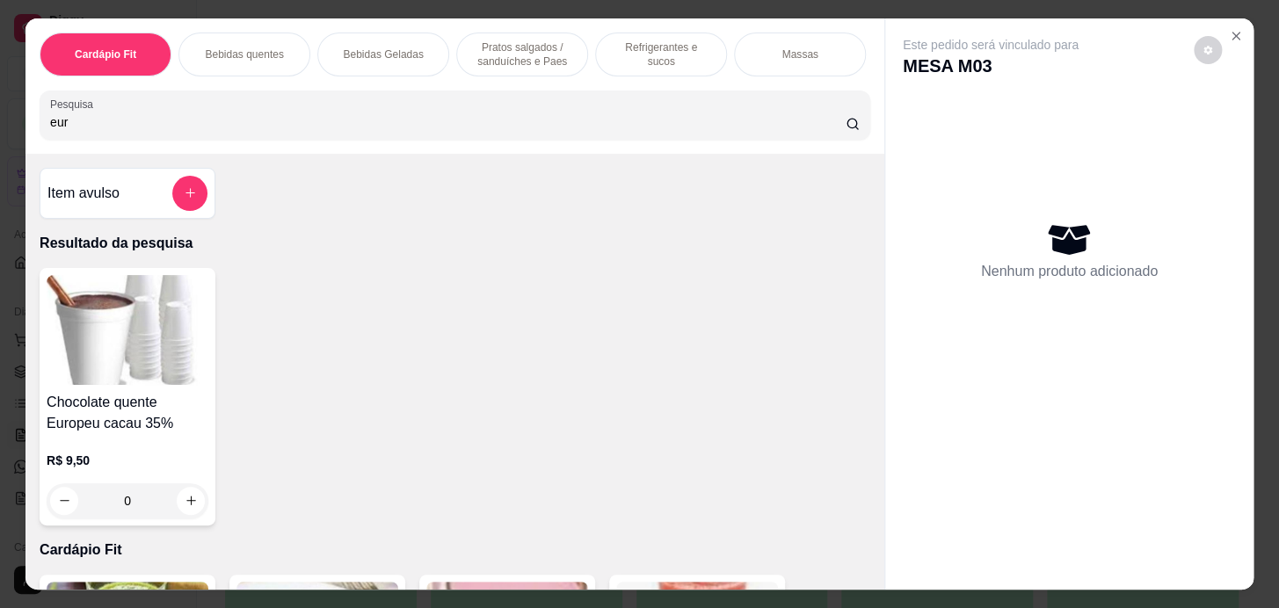
type input "eur"
click at [188, 507] on div "0" at bounding box center [128, 500] width 162 height 35
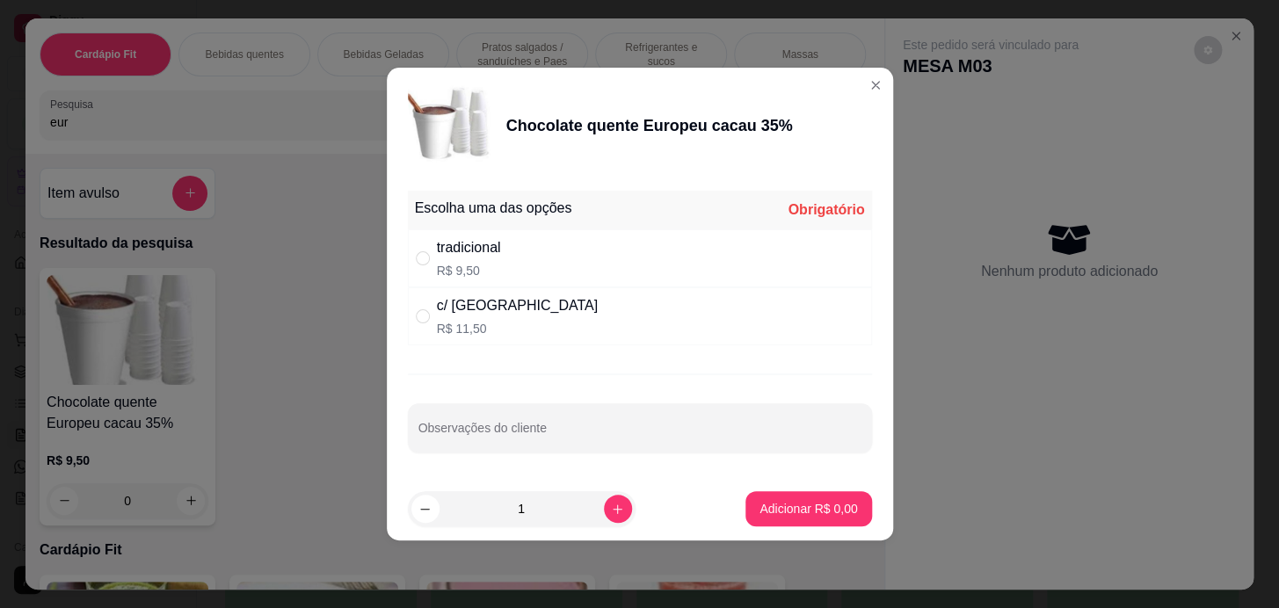
click at [485, 330] on p "R$ 11,50" at bounding box center [517, 329] width 161 height 18
radio input "true"
click at [801, 508] on p "Adicionar R$ 11,50" at bounding box center [805, 508] width 102 height 17
type input "1"
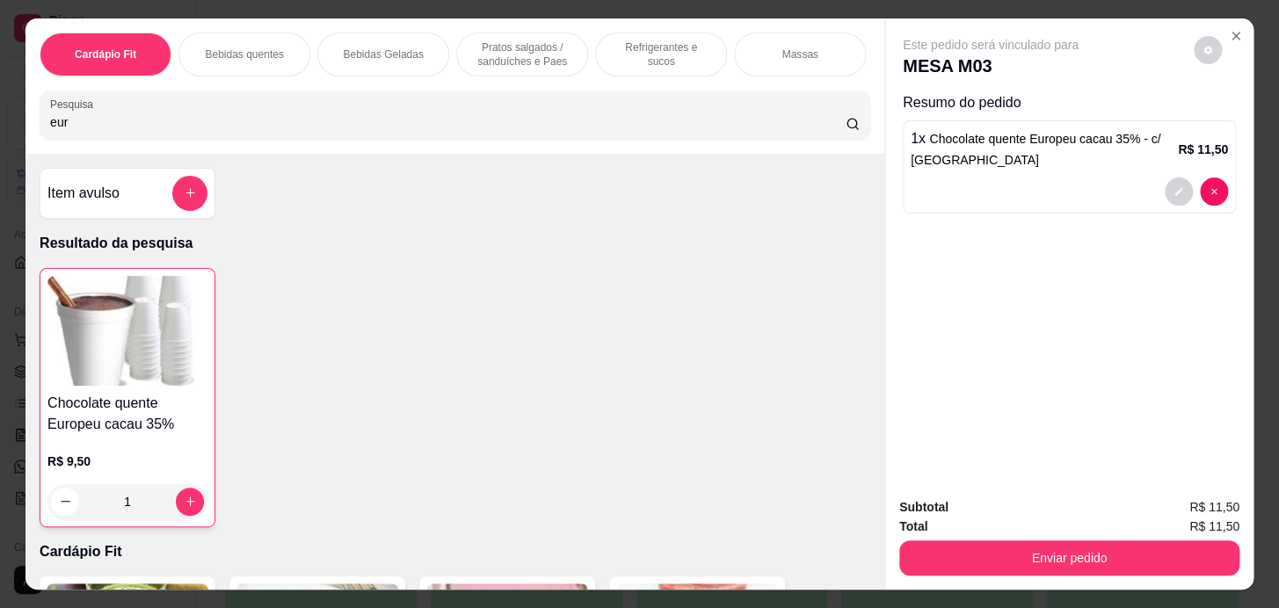
click at [496, 46] on p "Pratos salgados / sanduíches e Paes" at bounding box center [522, 54] width 102 height 28
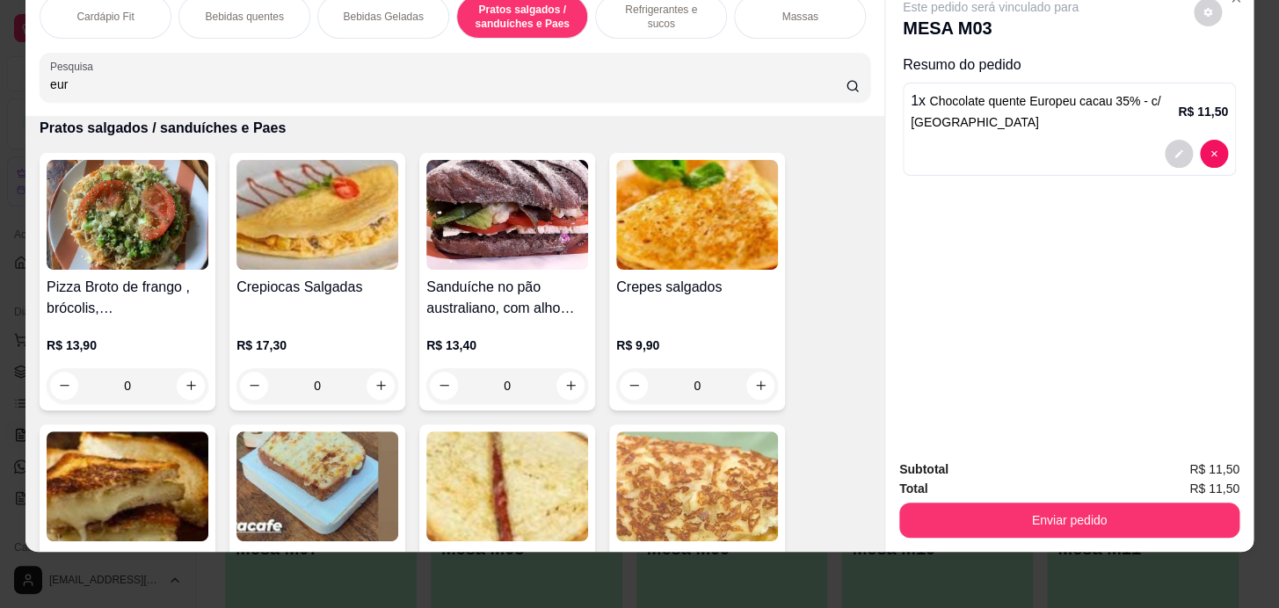
scroll to position [0, 726]
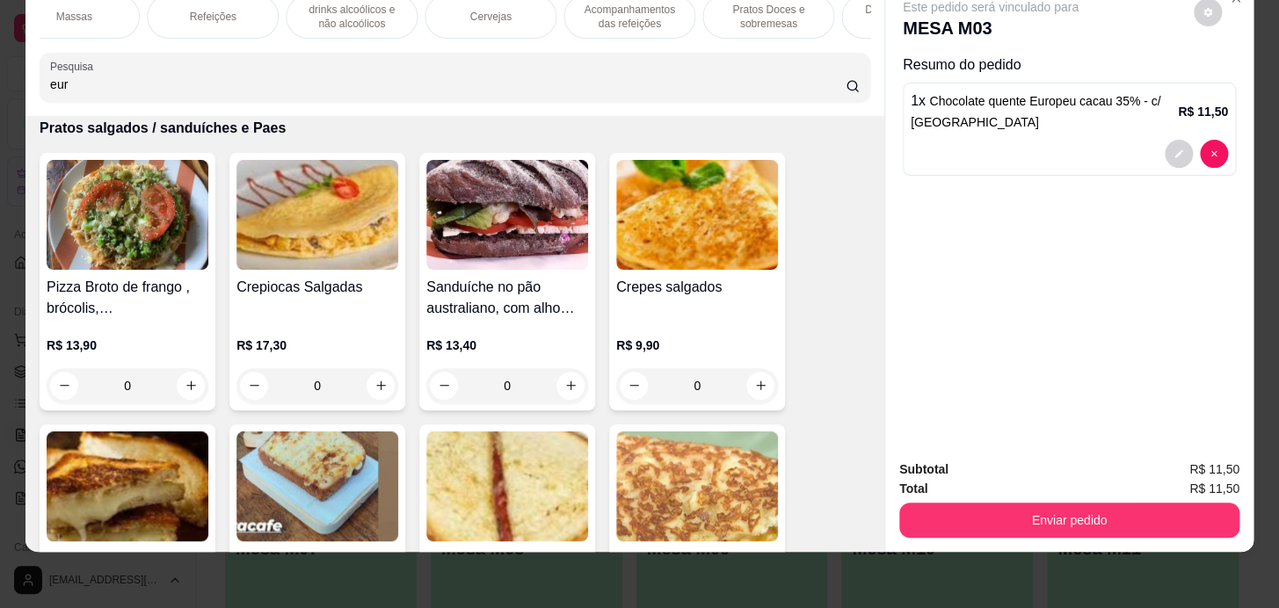
click at [776, 9] on p "Pratos Doces e sobremesas" at bounding box center [768, 17] width 102 height 28
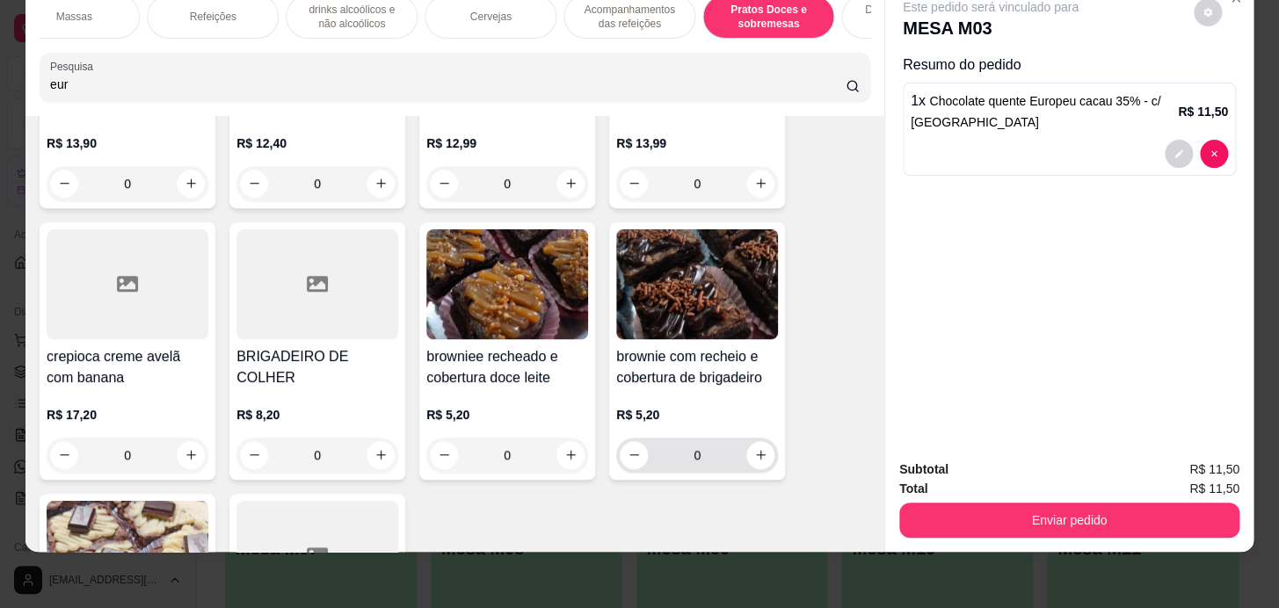
scroll to position [14783, 0]
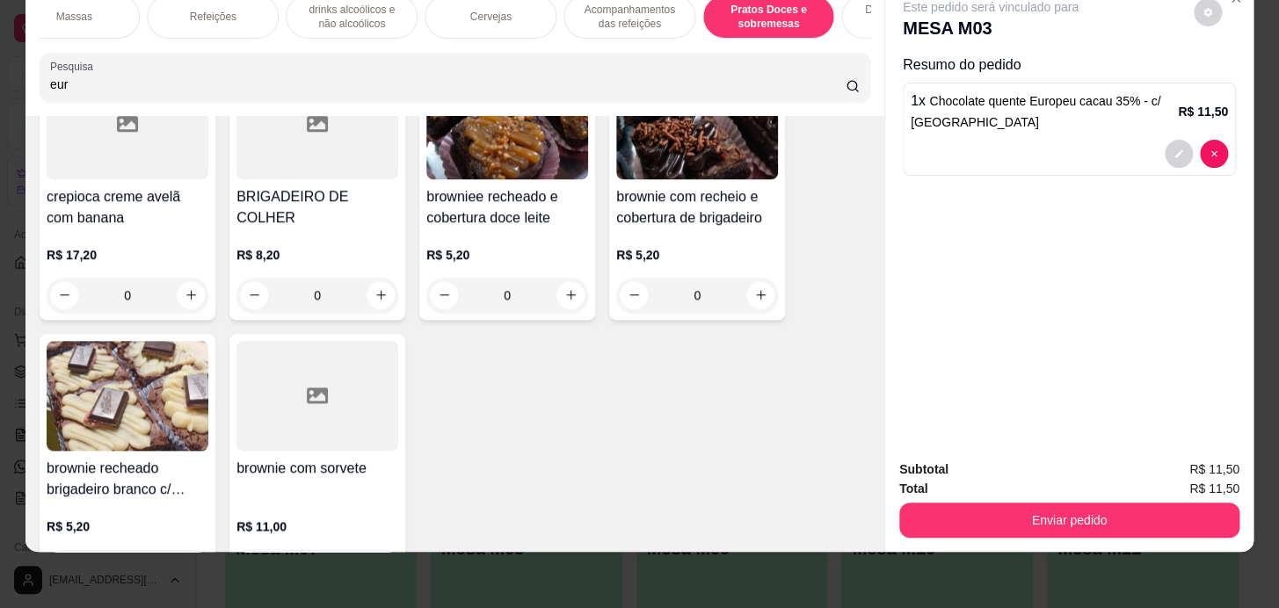
click at [771, 271] on div "brownie com recheio e cobertura de brigadeiro R$ 5,20 0" at bounding box center [697, 191] width 176 height 258
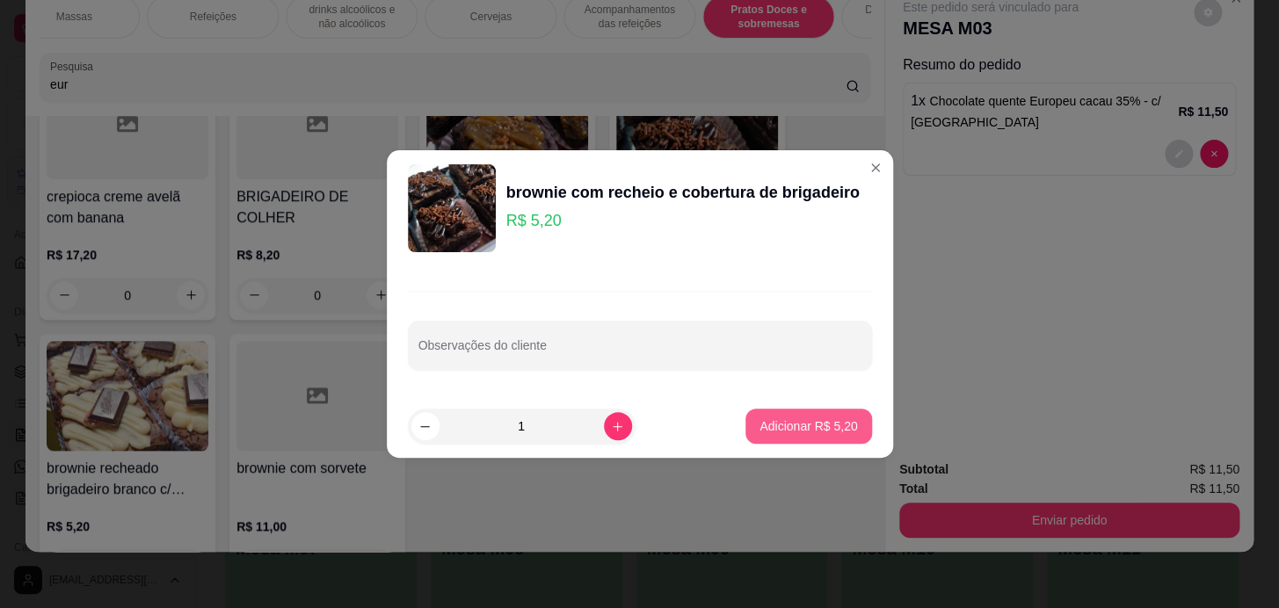
click at [790, 417] on button "Adicionar R$ 5,20" at bounding box center [808, 426] width 126 height 35
type input "1"
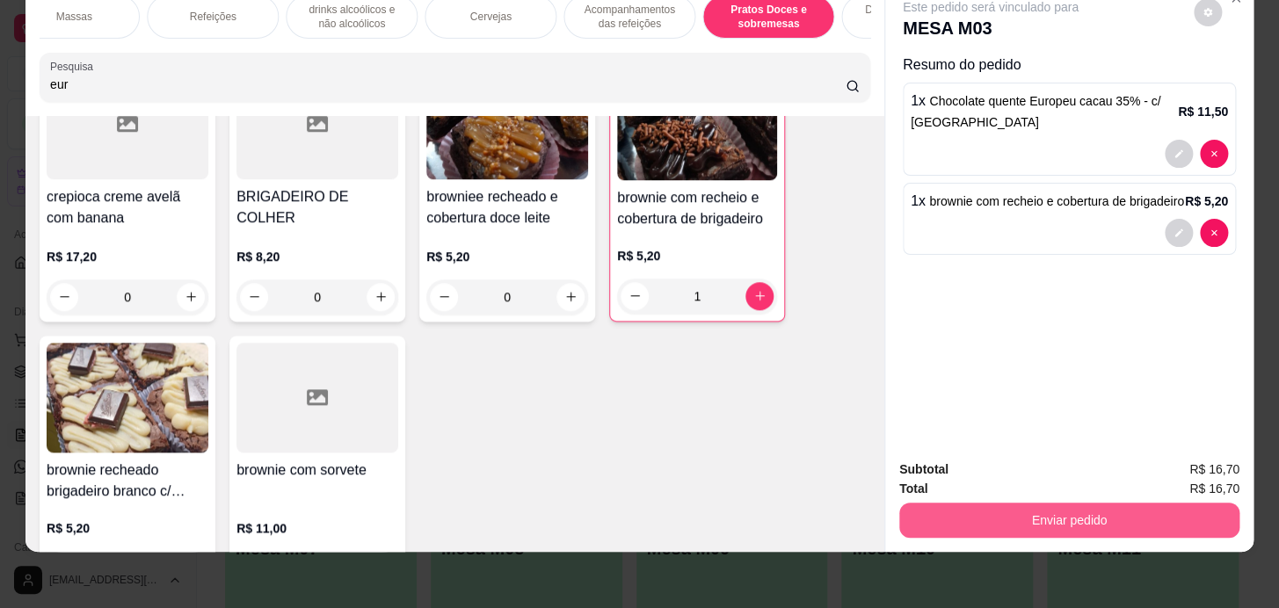
click at [1073, 510] on button "Enviar pedido" at bounding box center [1069, 520] width 340 height 35
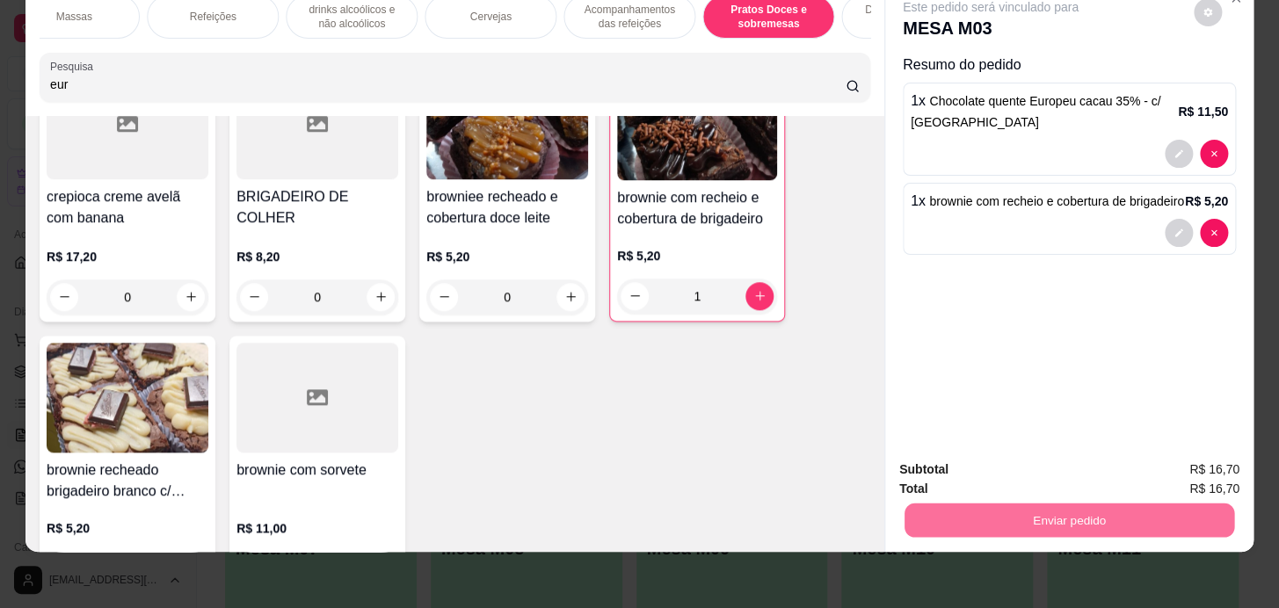
click at [1222, 456] on button "Enviar pedido" at bounding box center [1193, 464] width 97 height 33
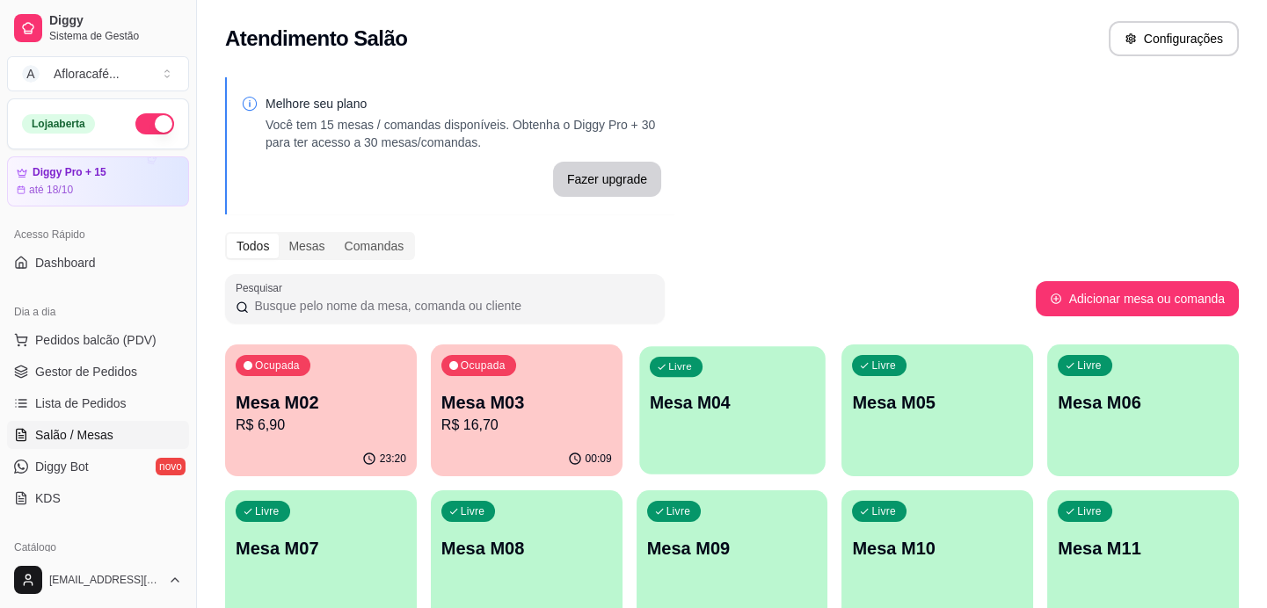
click at [665, 382] on div "Livre Mesa M04" at bounding box center [731, 399] width 185 height 107
click at [573, 443] on div "00:26" at bounding box center [525, 457] width 185 height 33
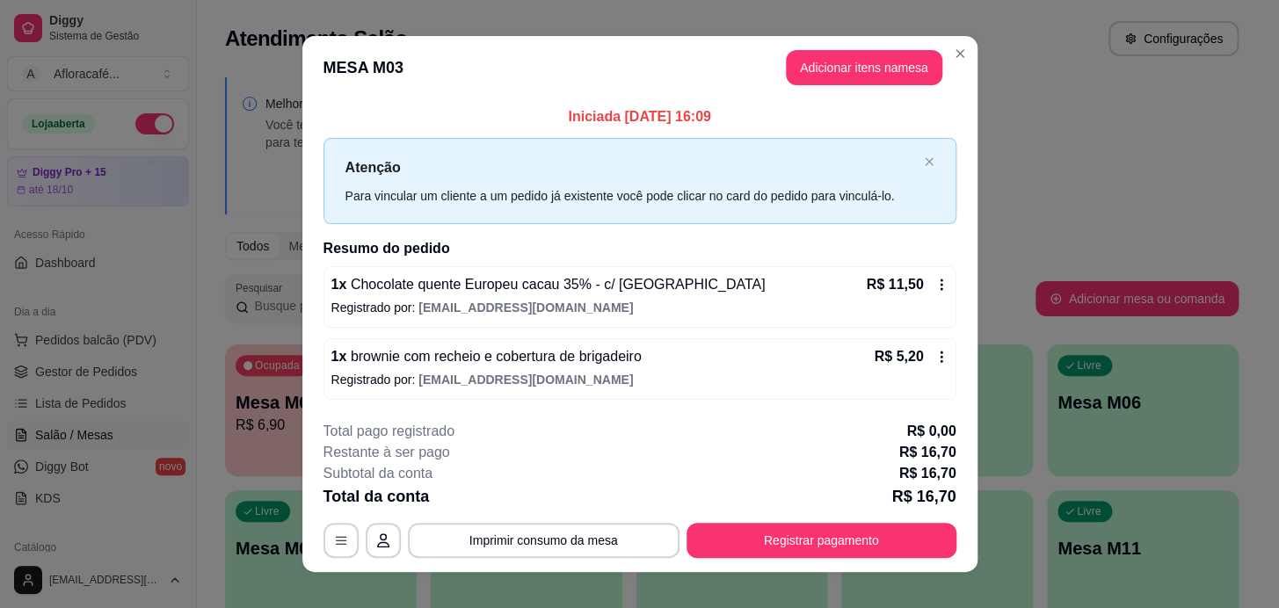
scroll to position [19, 0]
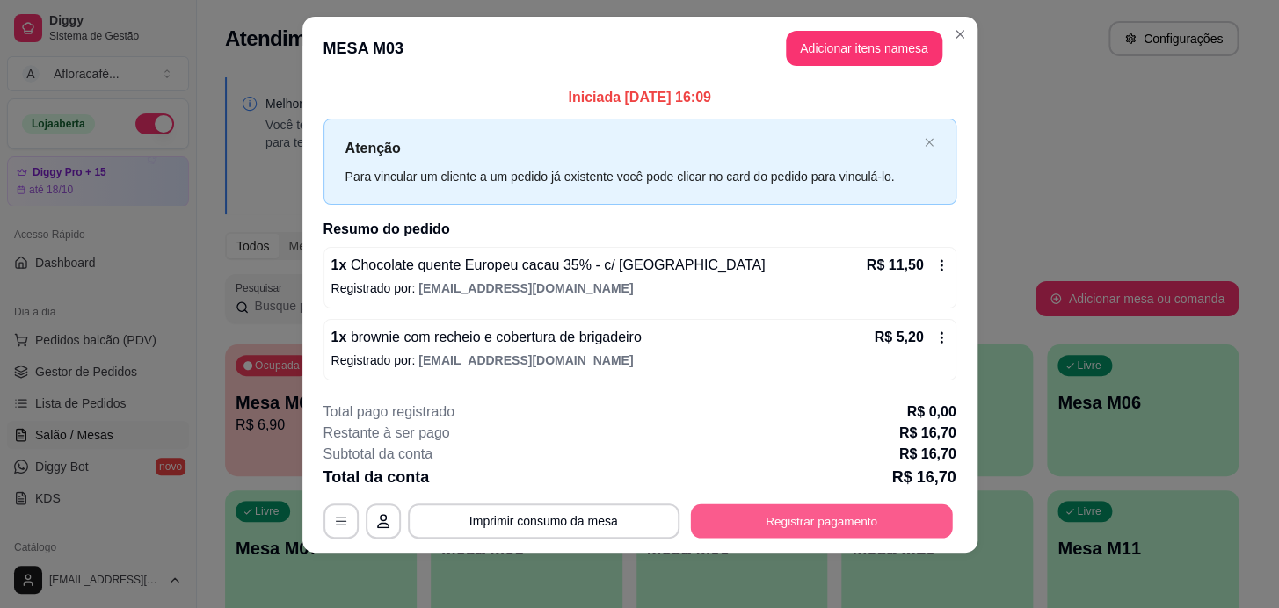
click at [824, 509] on button "Registrar pagamento" at bounding box center [821, 521] width 262 height 34
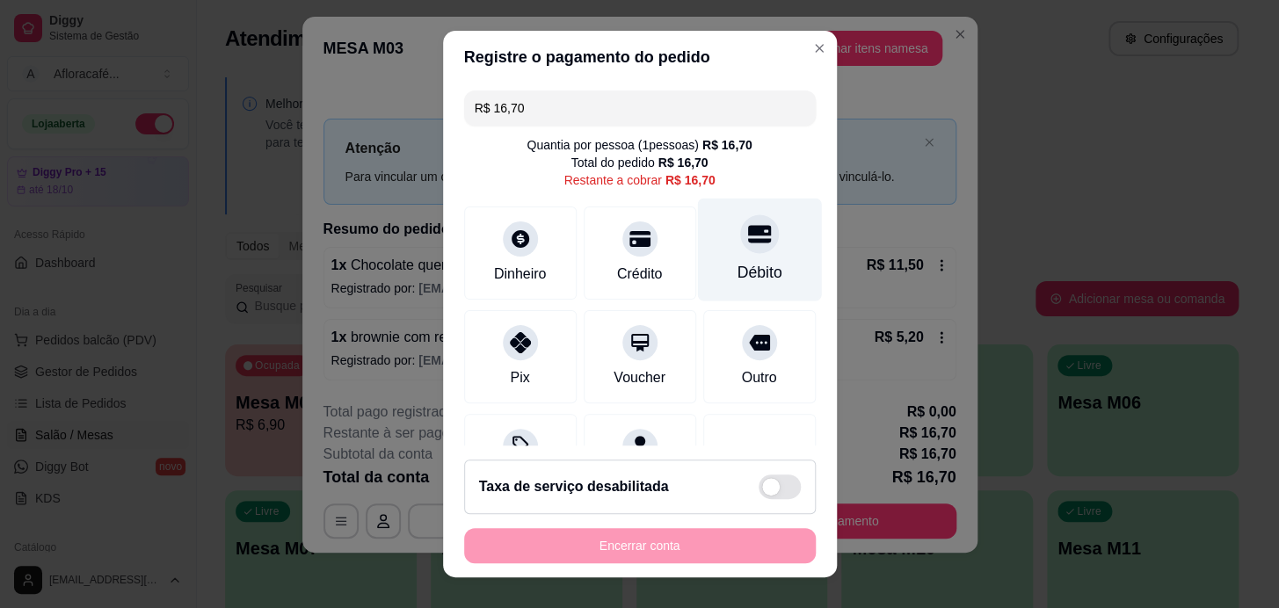
click at [747, 245] on div at bounding box center [759, 233] width 39 height 39
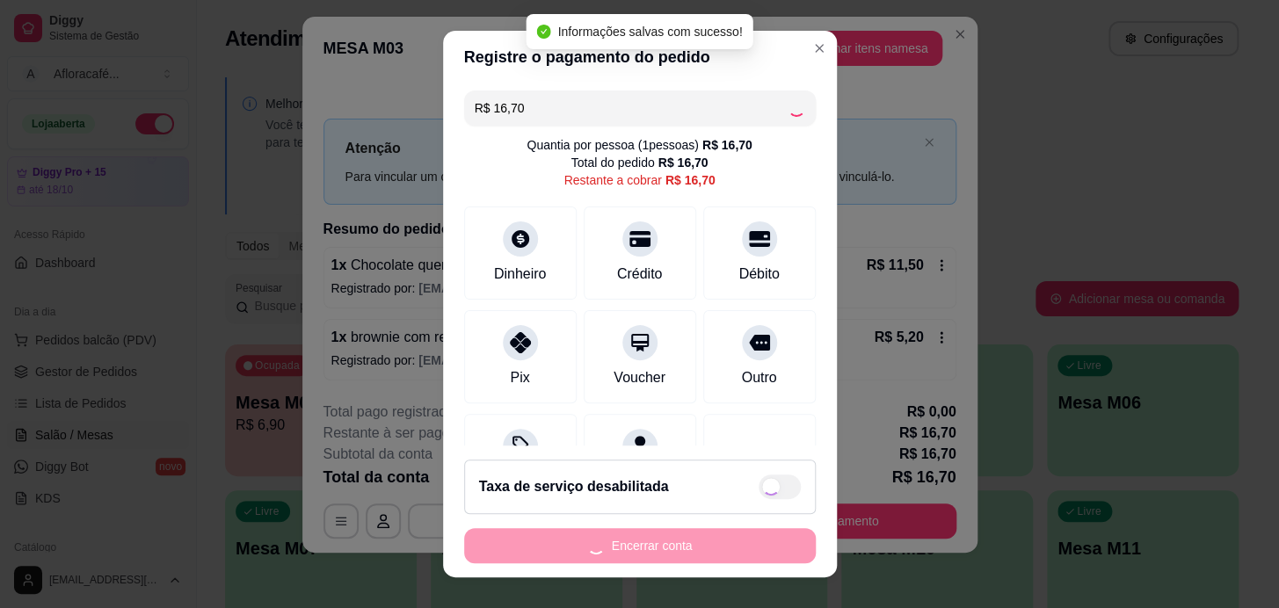
type input "R$ 0,00"
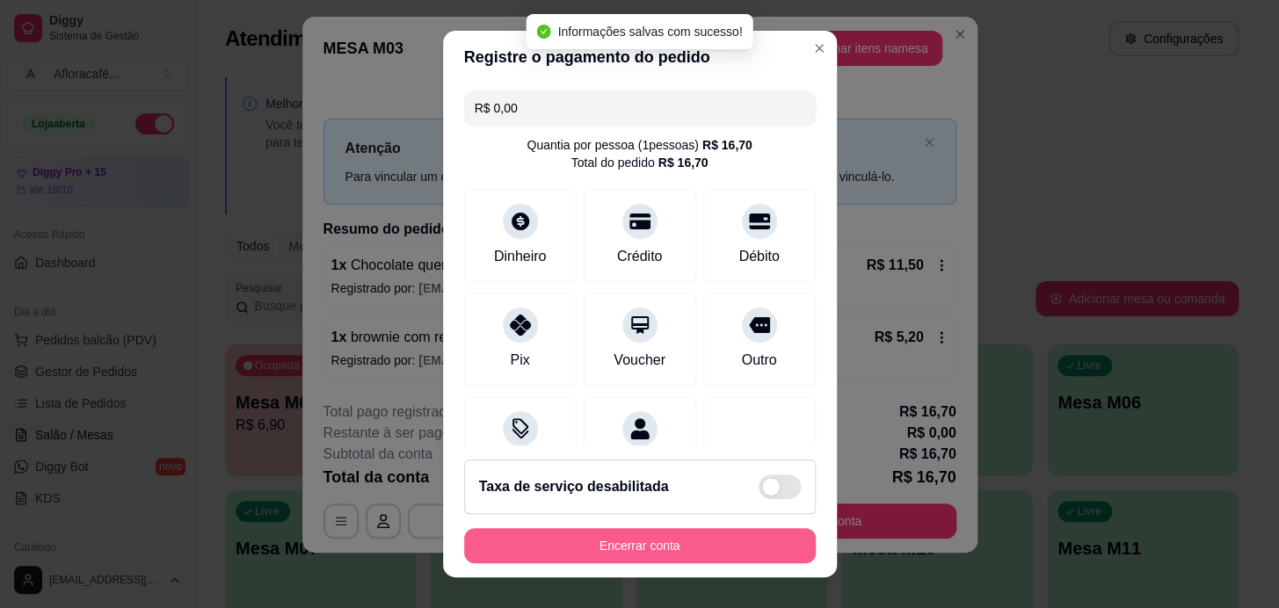
click at [725, 548] on button "Encerrar conta" at bounding box center [640, 545] width 352 height 35
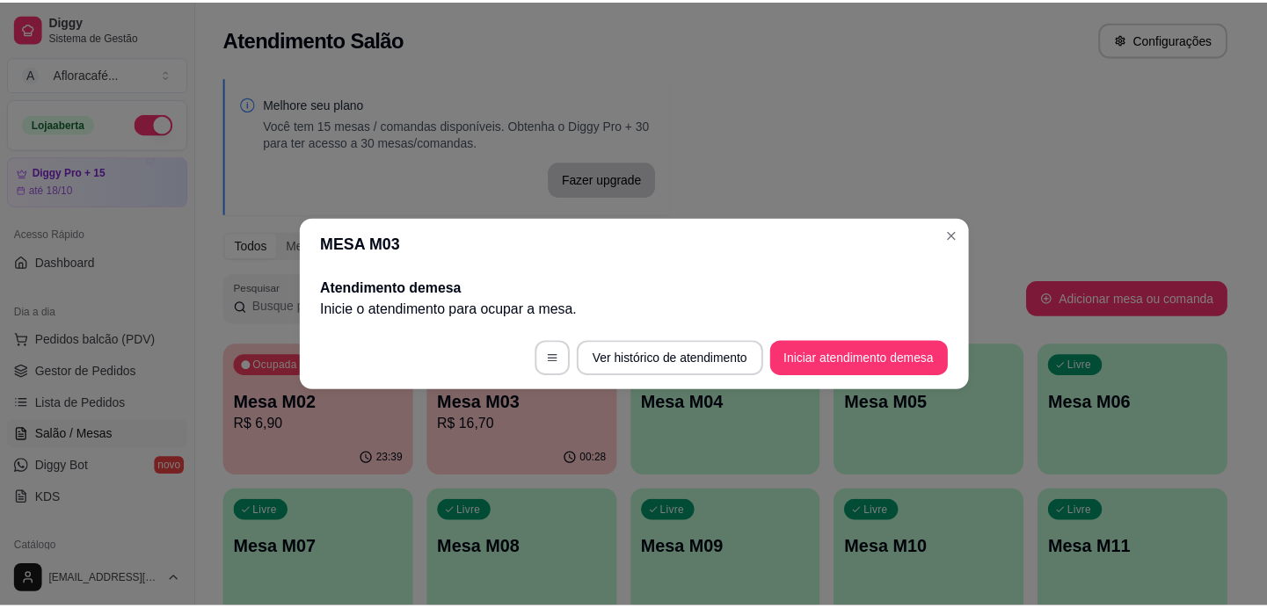
scroll to position [0, 0]
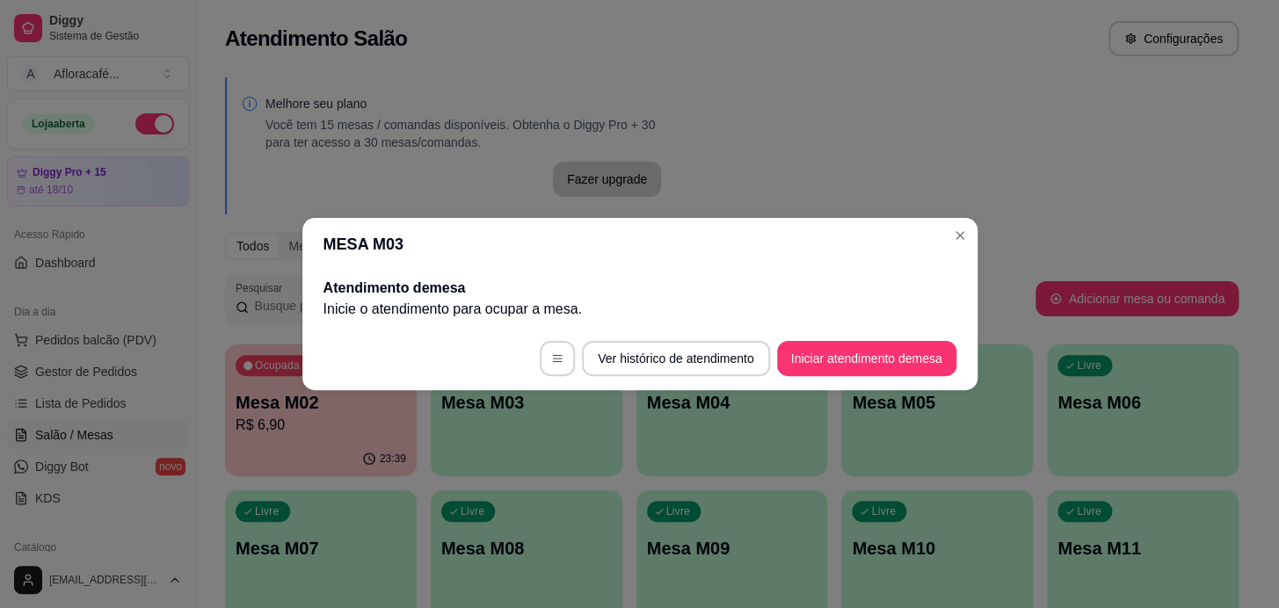
click at [924, 337] on footer "Ver histórico de atendimento Iniciar atendimento de mesa" at bounding box center [639, 358] width 675 height 63
click at [923, 351] on button "Iniciar atendimento de mesa" at bounding box center [866, 358] width 179 height 35
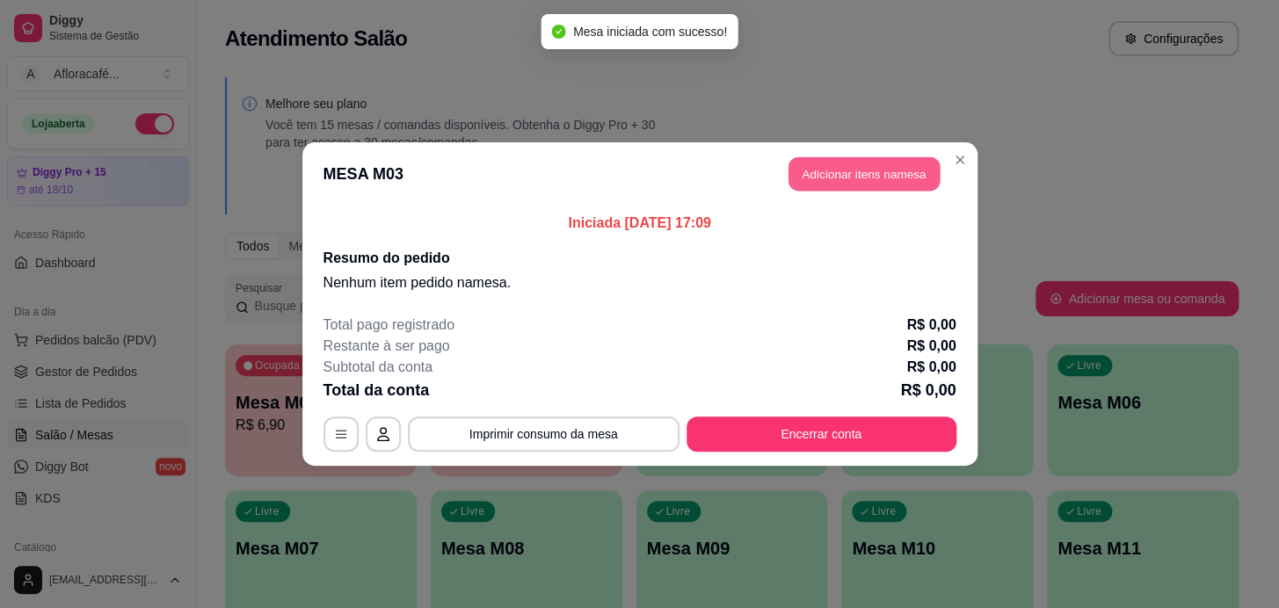
click at [851, 169] on button "Adicionar itens na mesa" at bounding box center [863, 174] width 151 height 34
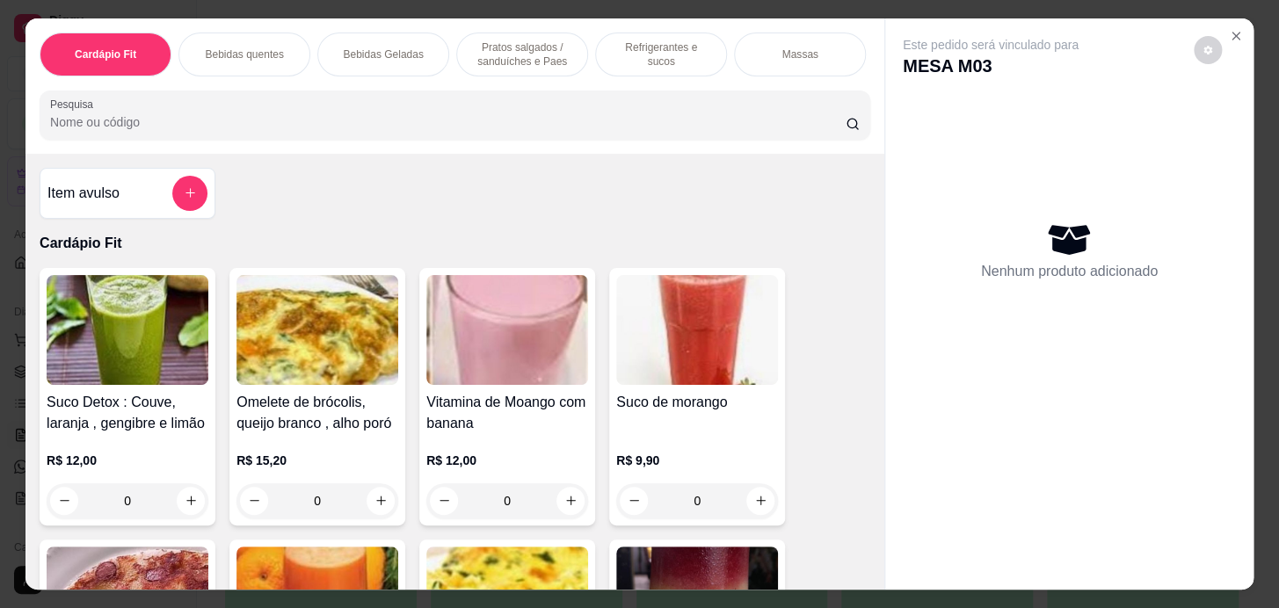
click at [558, 122] on input "Pesquisa" at bounding box center [447, 122] width 795 height 18
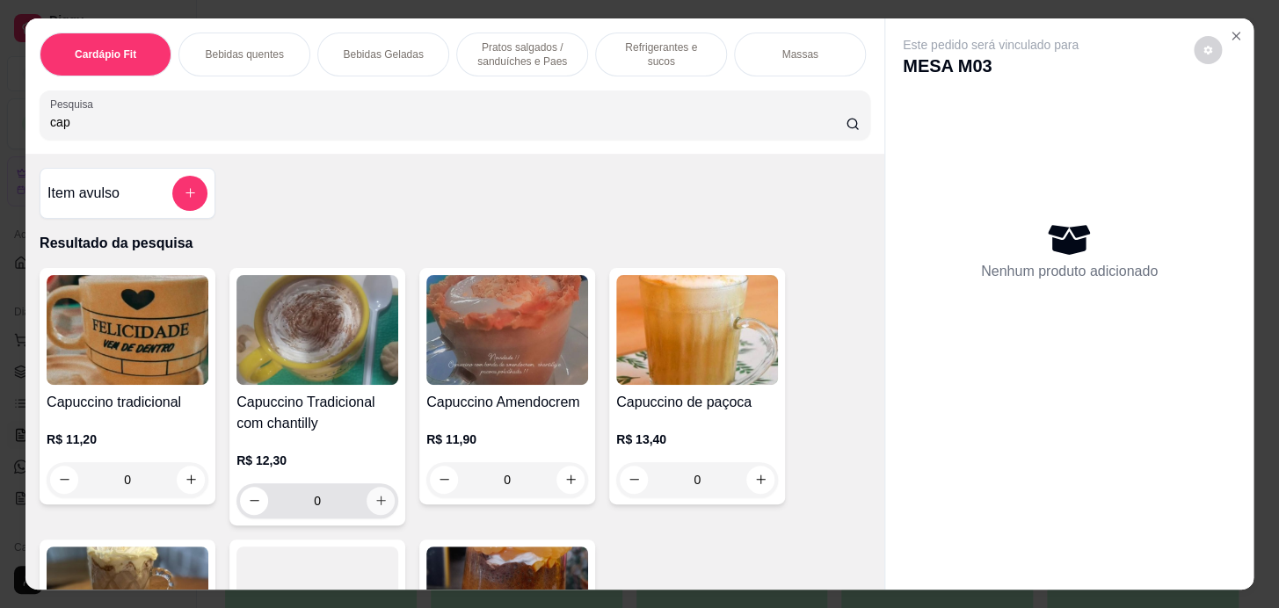
type input "cap"
click at [374, 507] on icon "increase-product-quantity" at bounding box center [380, 500] width 13 height 13
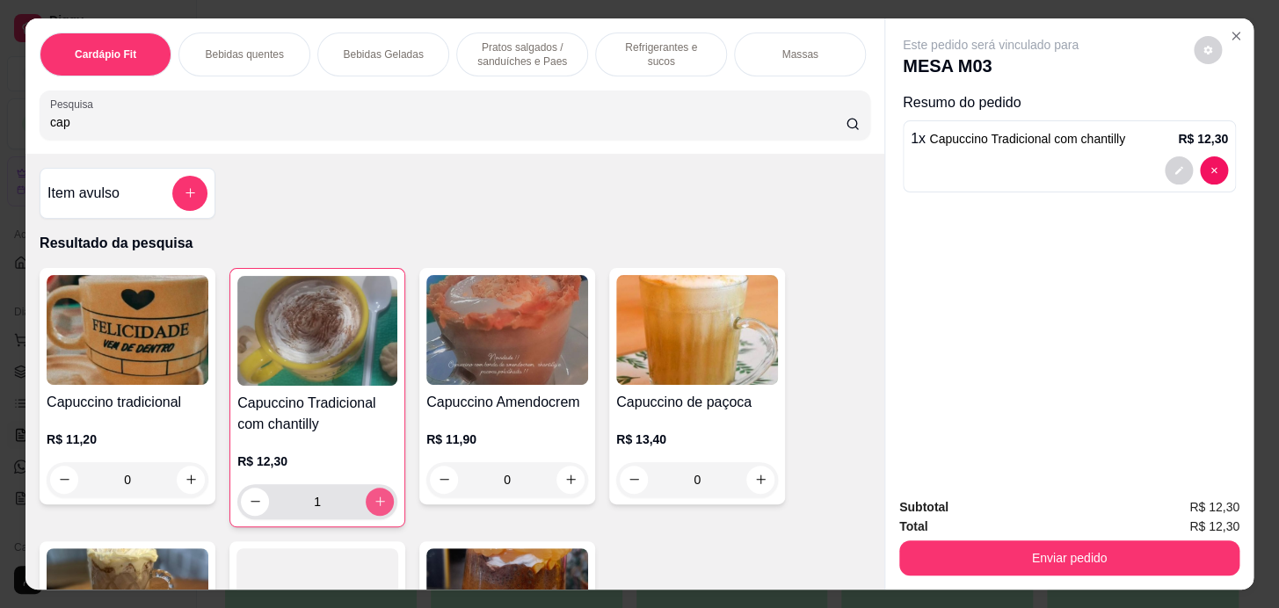
type input "1"
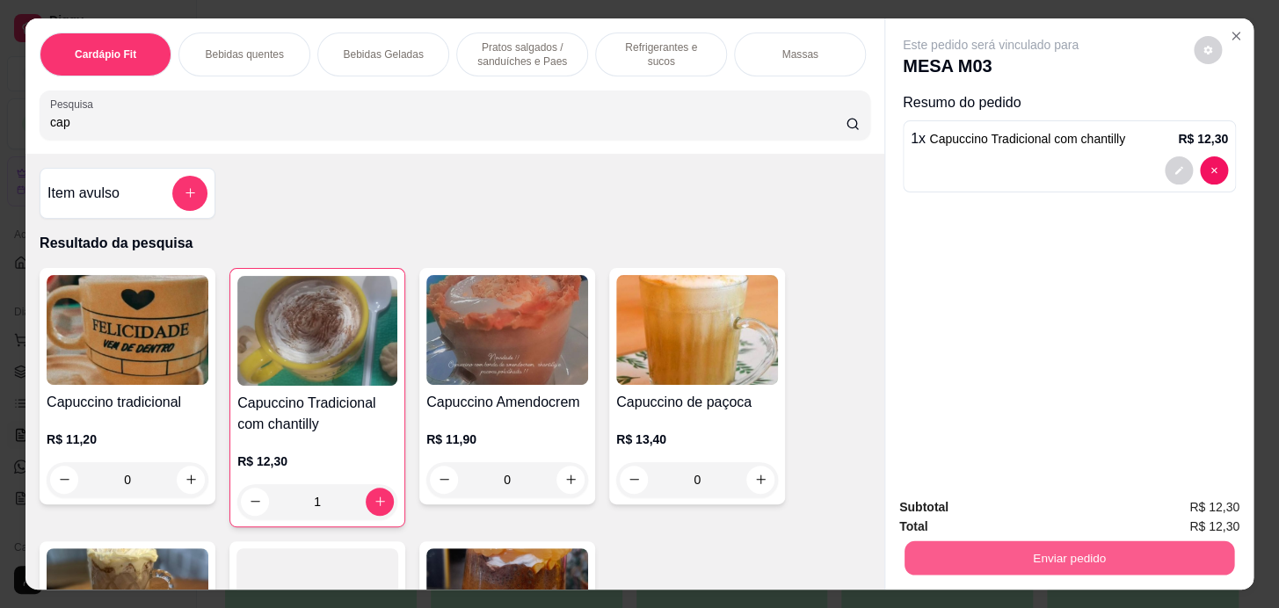
click at [1134, 545] on button "Enviar pedido" at bounding box center [1069, 558] width 330 height 34
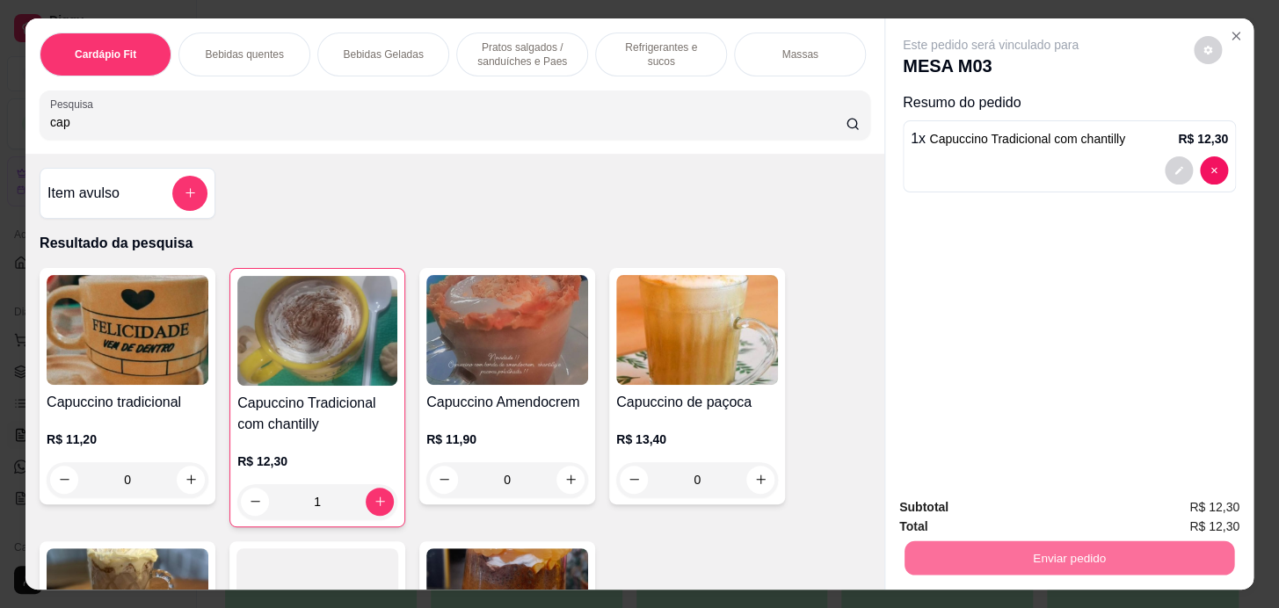
click at [1199, 517] on button "Enviar pedido" at bounding box center [1193, 508] width 97 height 33
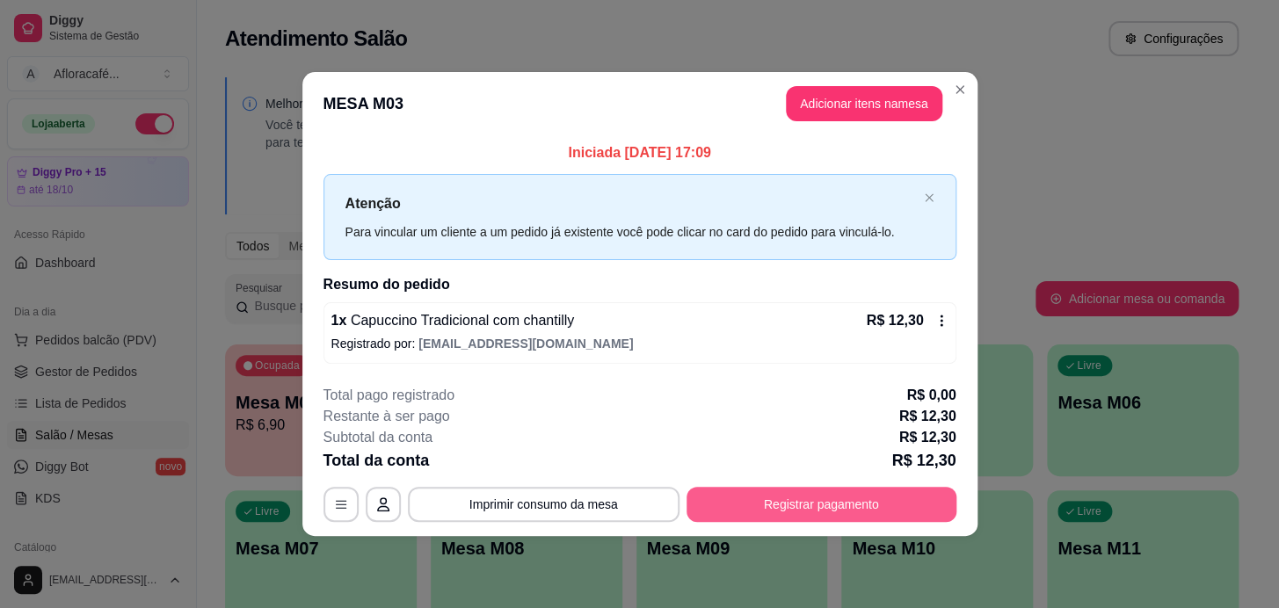
click at [905, 497] on button "Registrar pagamento" at bounding box center [821, 504] width 270 height 35
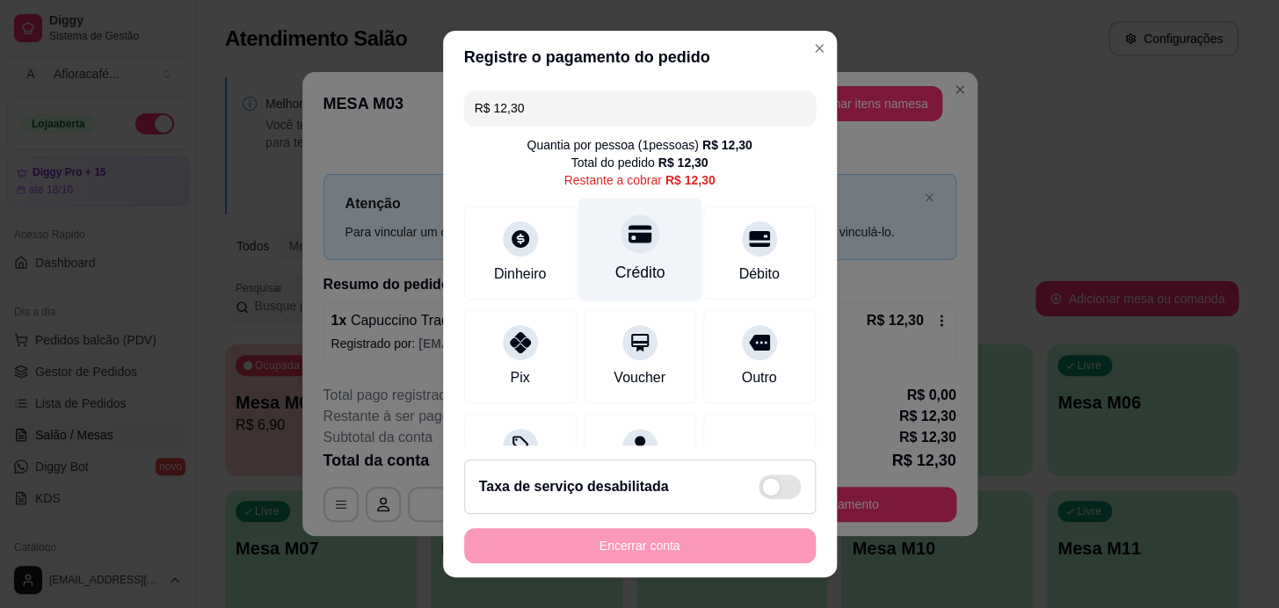
drag, startPoint x: 630, startPoint y: 210, endPoint x: 629, endPoint y: 229, distance: 18.5
click at [629, 214] on div "Crédito" at bounding box center [639, 249] width 124 height 103
click at [635, 239] on div at bounding box center [640, 233] width 39 height 39
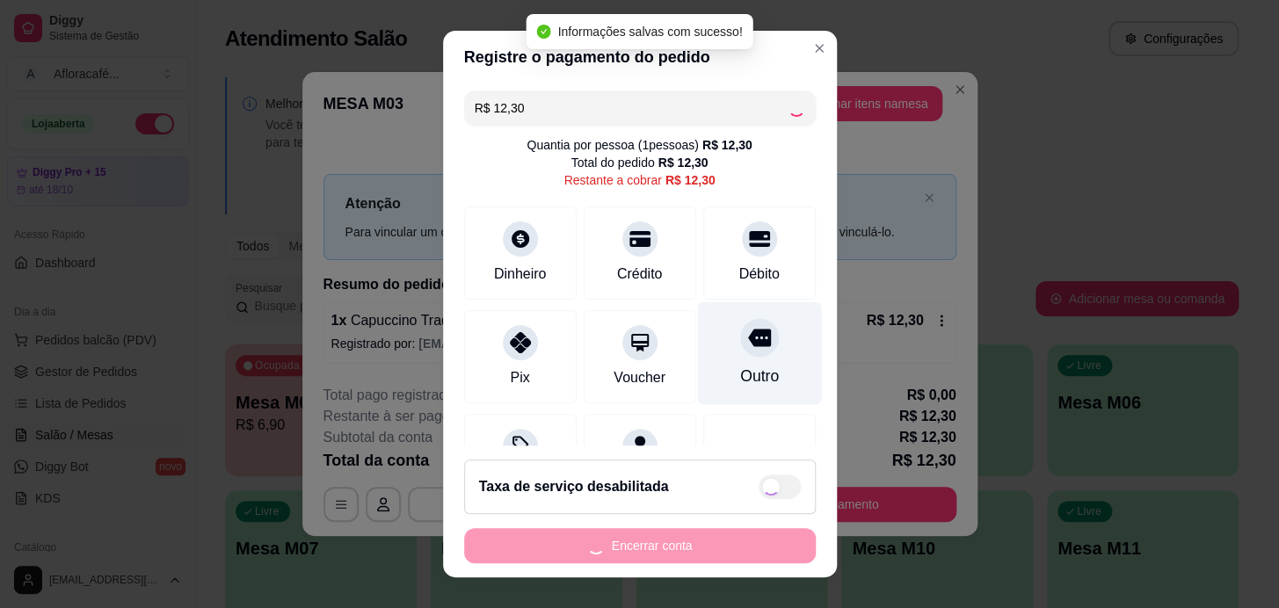
type input "R$ 0,00"
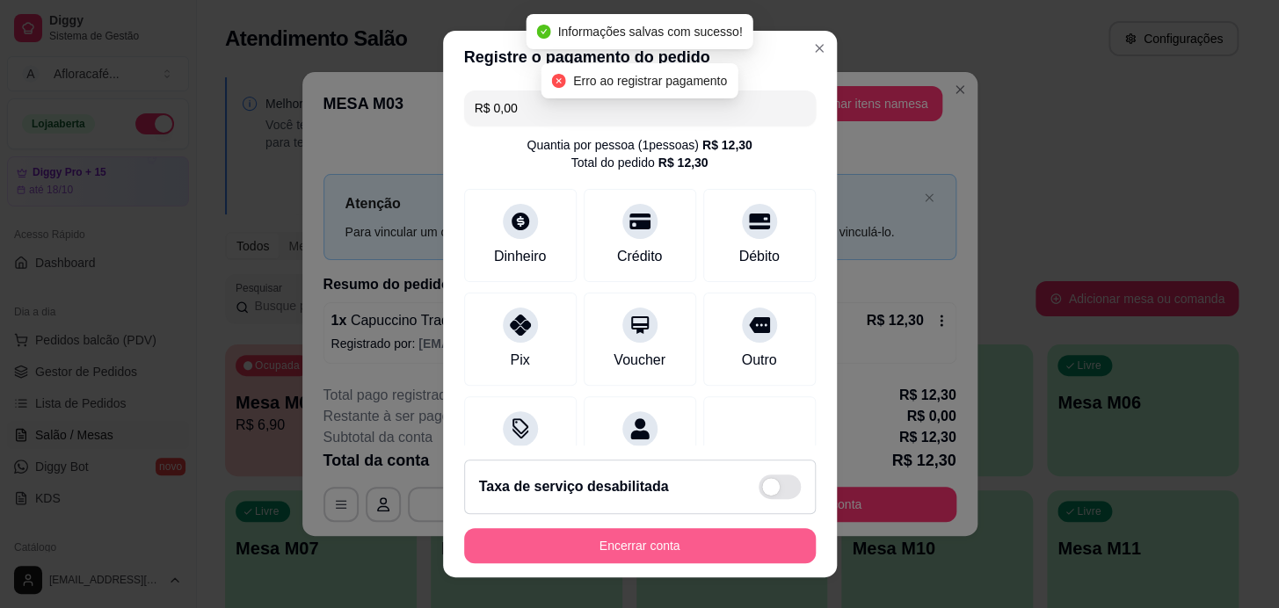
click at [763, 546] on button "Encerrar conta" at bounding box center [640, 545] width 352 height 35
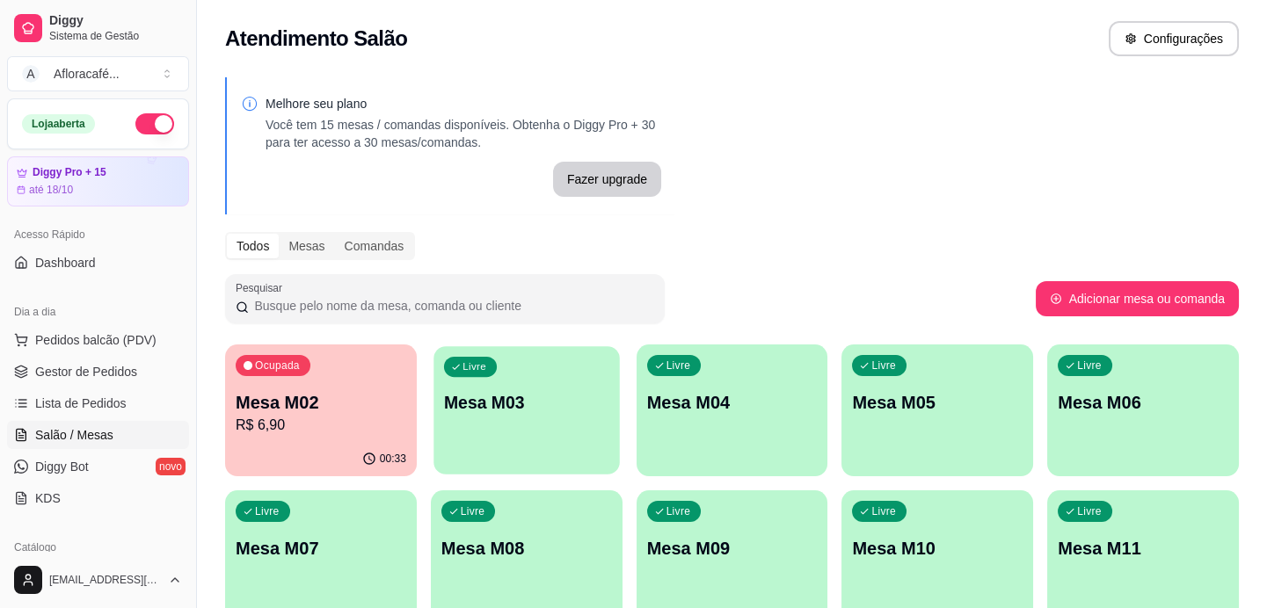
click at [543, 433] on div "Livre Mesa M03" at bounding box center [525, 399] width 185 height 107
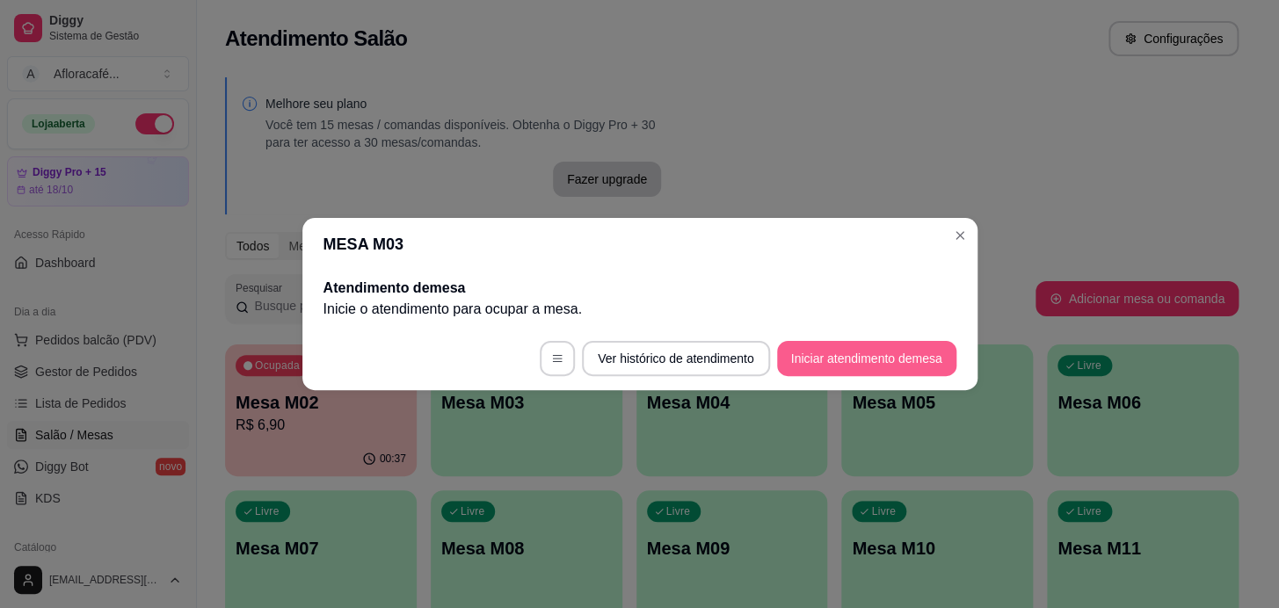
click at [847, 362] on button "Iniciar atendimento de mesa" at bounding box center [866, 358] width 179 height 35
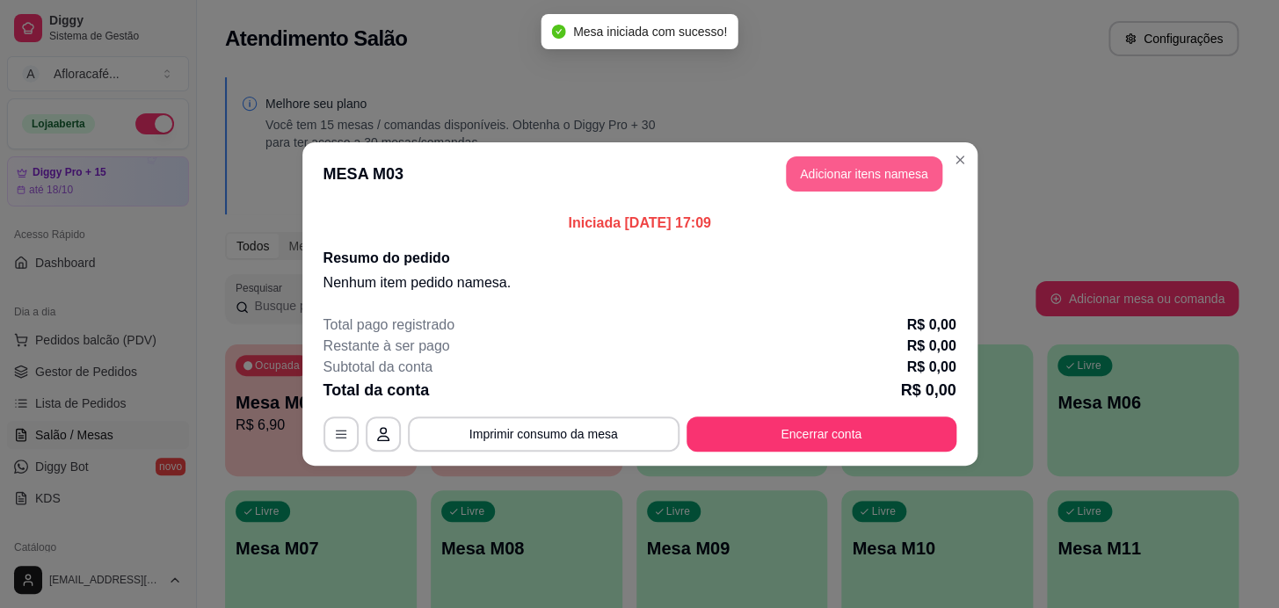
click at [807, 180] on button "Adicionar itens na mesa" at bounding box center [864, 173] width 156 height 35
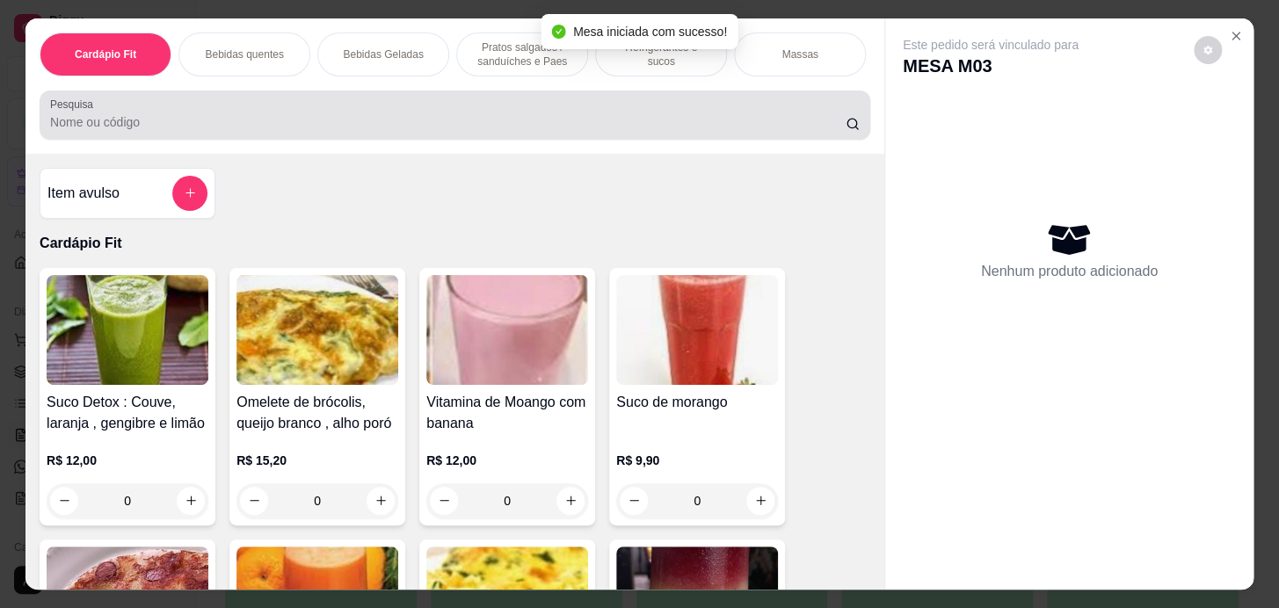
drag, startPoint x: 352, startPoint y: 118, endPoint x: 410, endPoint y: 23, distance: 110.8
click at [355, 118] on input "Pesquisa" at bounding box center [447, 122] width 795 height 18
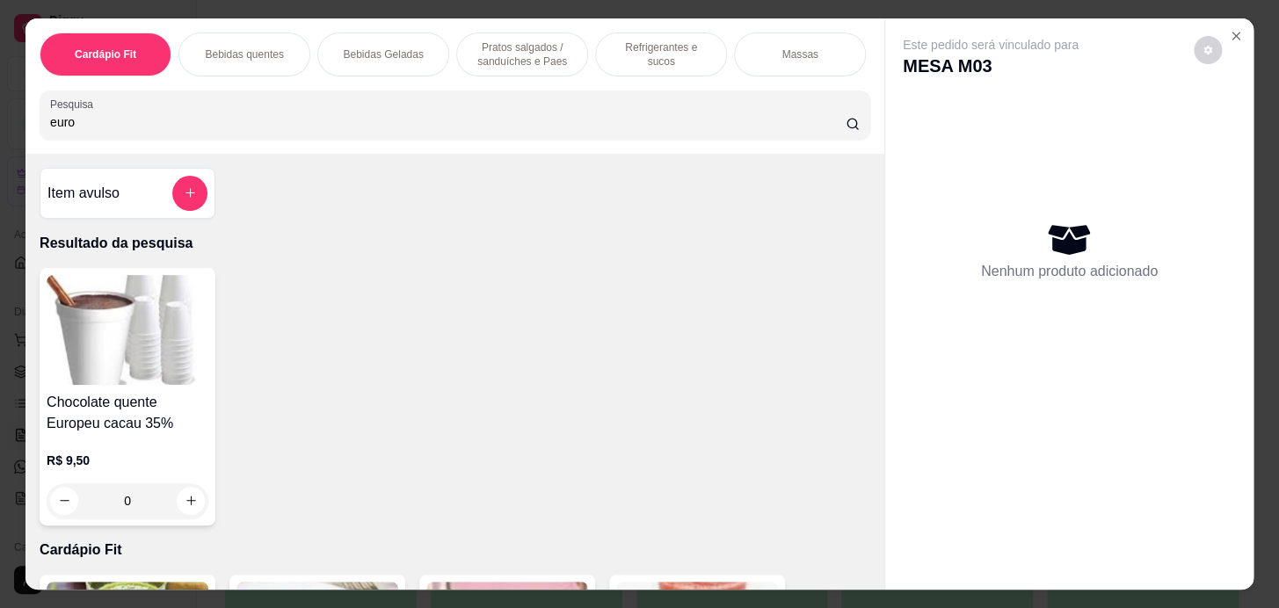
type input "euro"
click at [183, 509] on div "0" at bounding box center [128, 500] width 162 height 35
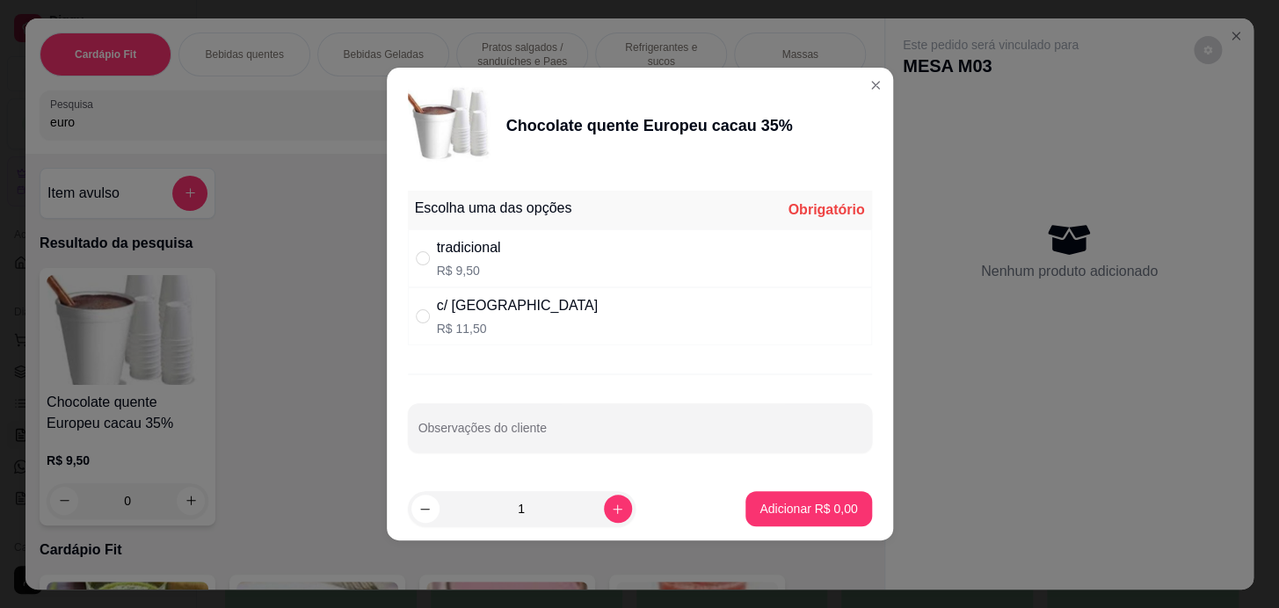
click at [512, 334] on div "c/ chantilly R$ 11,50" at bounding box center [640, 316] width 464 height 58
radio input "true"
click at [794, 497] on button "Adicionar R$ 11,50" at bounding box center [804, 508] width 133 height 35
type input "1"
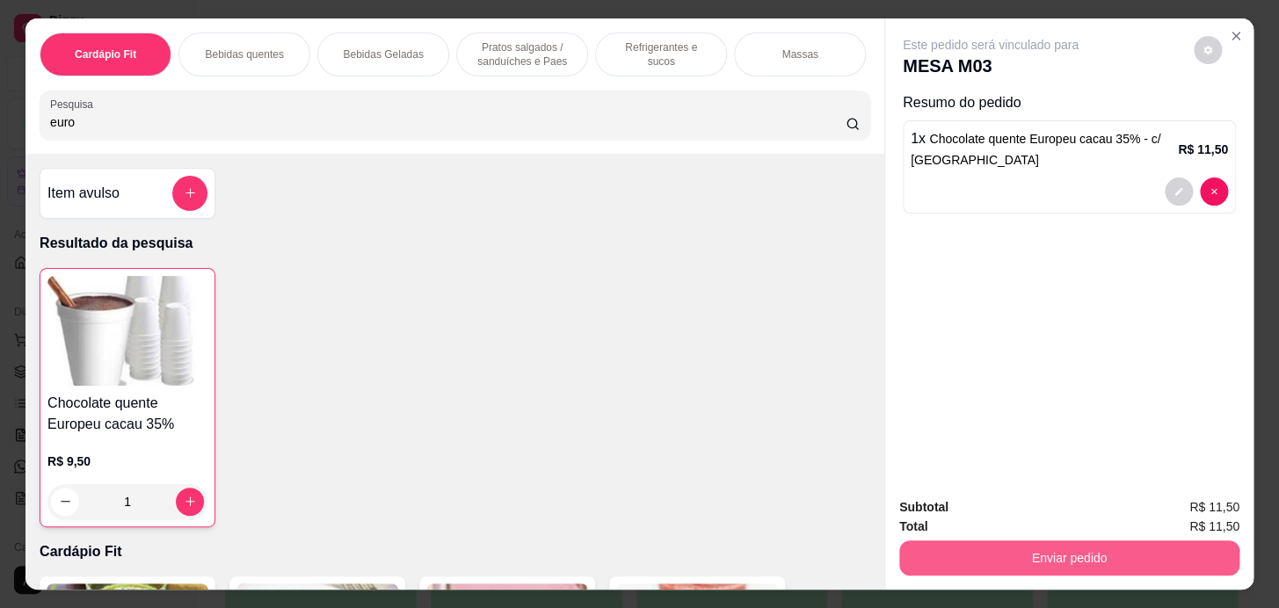
click at [1043, 556] on button "Enviar pedido" at bounding box center [1069, 558] width 340 height 35
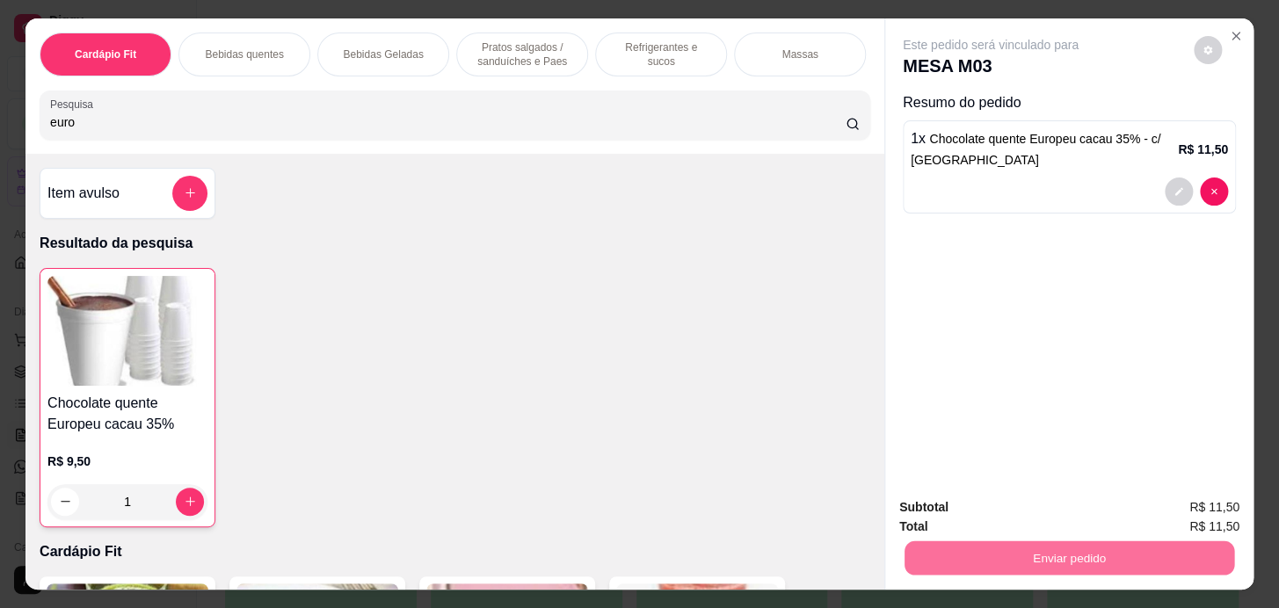
click at [1204, 500] on button "Enviar pedido" at bounding box center [1193, 508] width 97 height 33
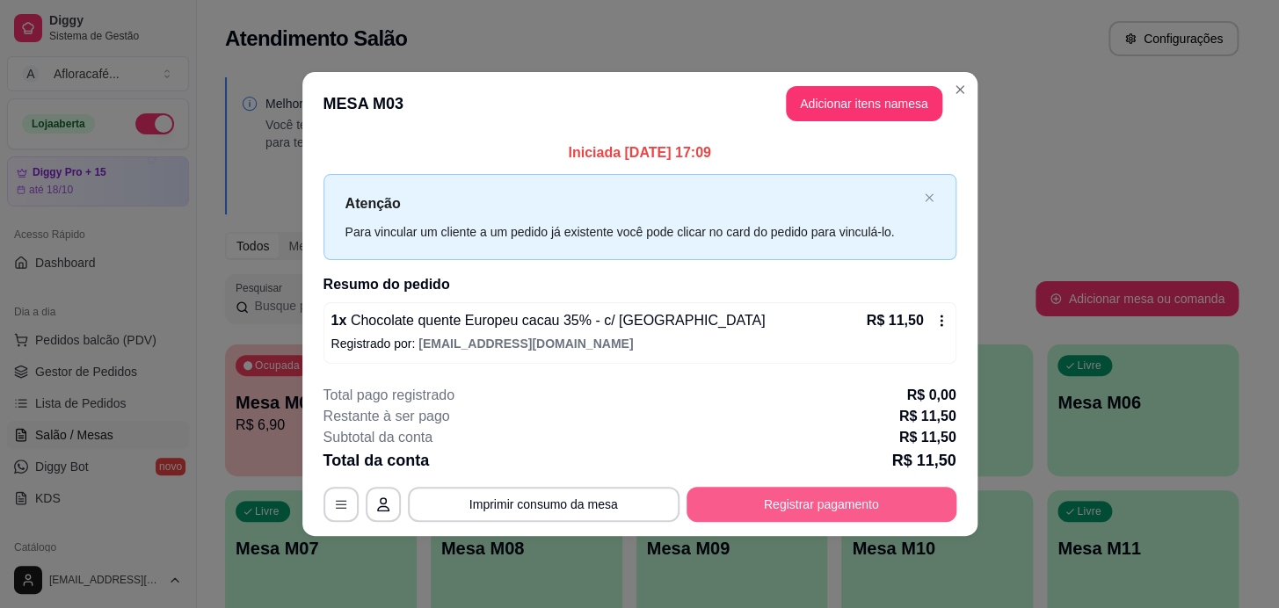
click at [856, 511] on button "Registrar pagamento" at bounding box center [821, 504] width 270 height 35
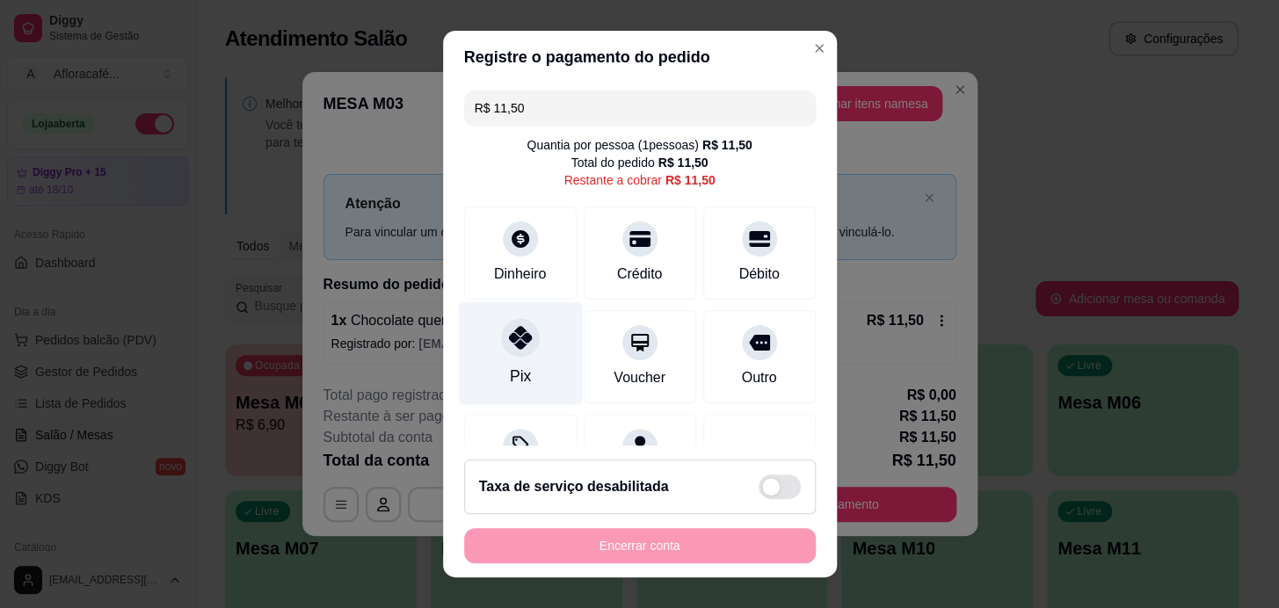
click at [511, 349] on div at bounding box center [520, 337] width 39 height 39
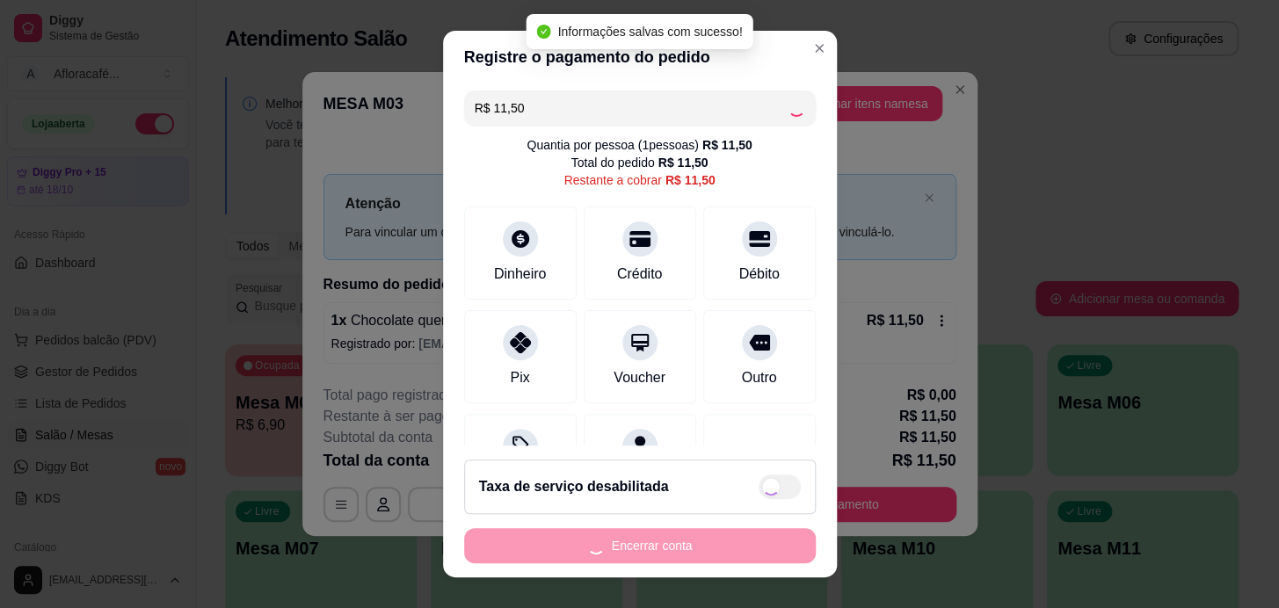
type input "R$ 0,00"
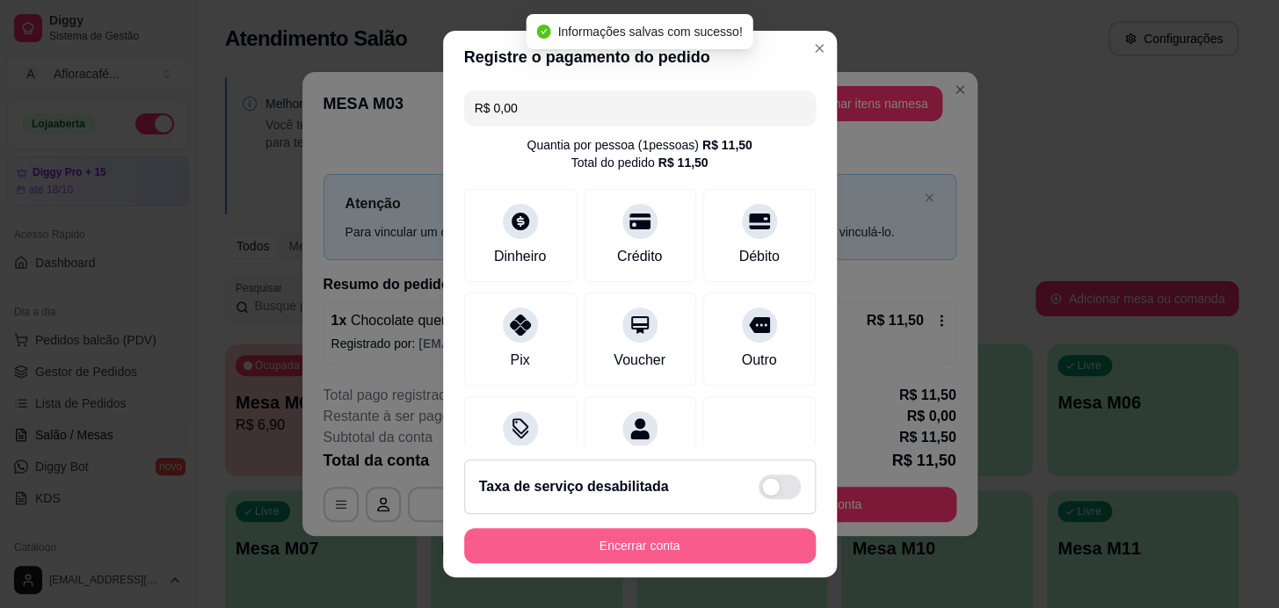
click at [621, 546] on button "Encerrar conta" at bounding box center [640, 545] width 352 height 35
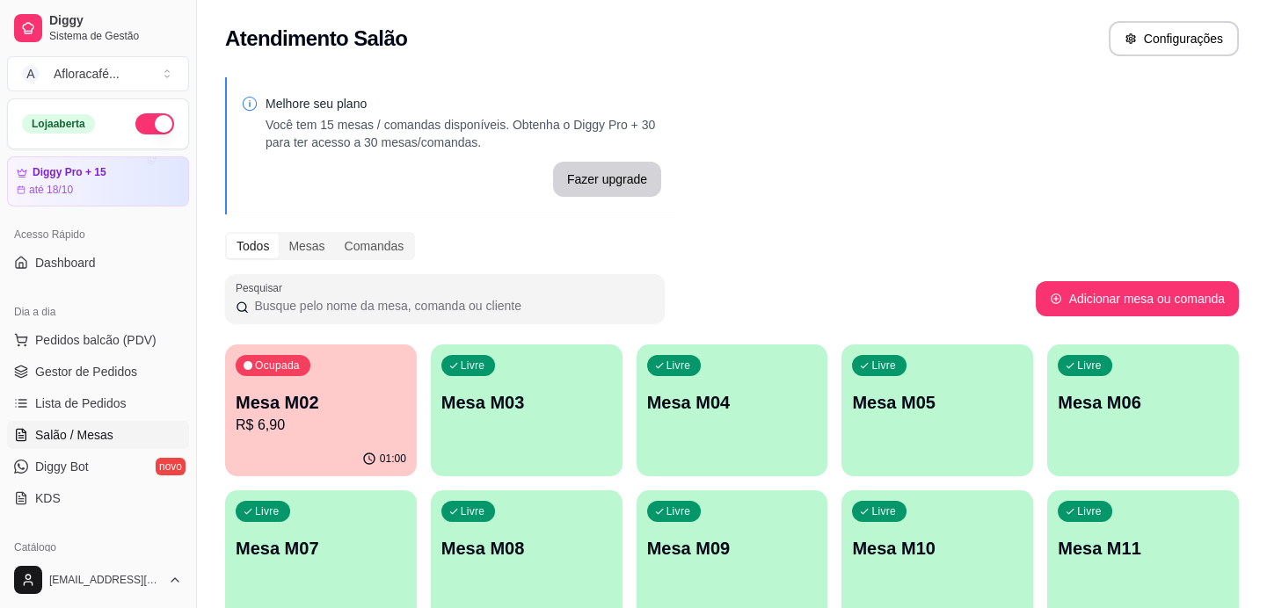
click at [640, 416] on div "Livre Mesa M04" at bounding box center [732, 400] width 192 height 111
click at [479, 436] on div "Livre Mesa M03" at bounding box center [527, 400] width 192 height 111
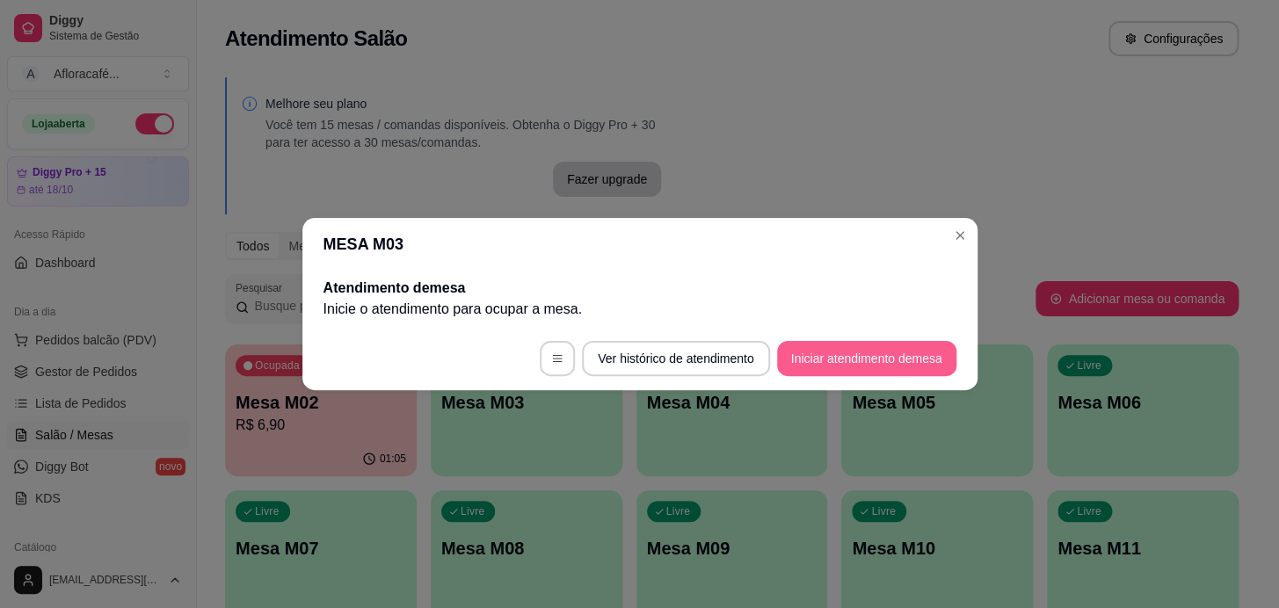
click at [836, 344] on button "Iniciar atendimento de mesa" at bounding box center [866, 358] width 179 height 35
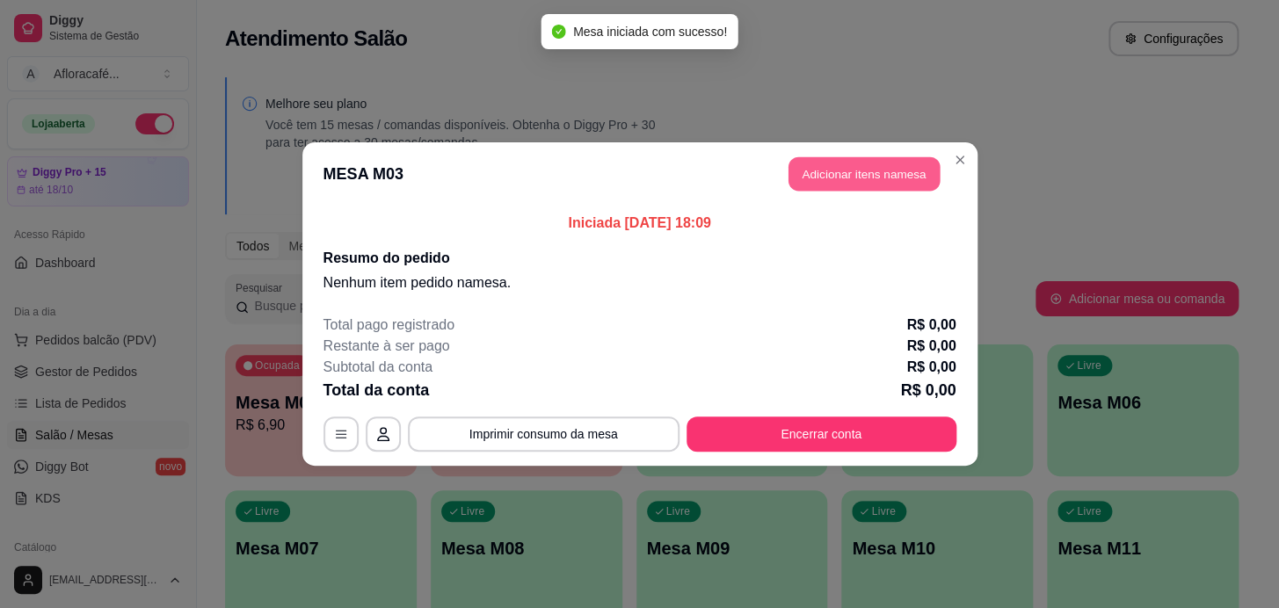
click at [849, 178] on button "Adicionar itens na mesa" at bounding box center [863, 174] width 151 height 34
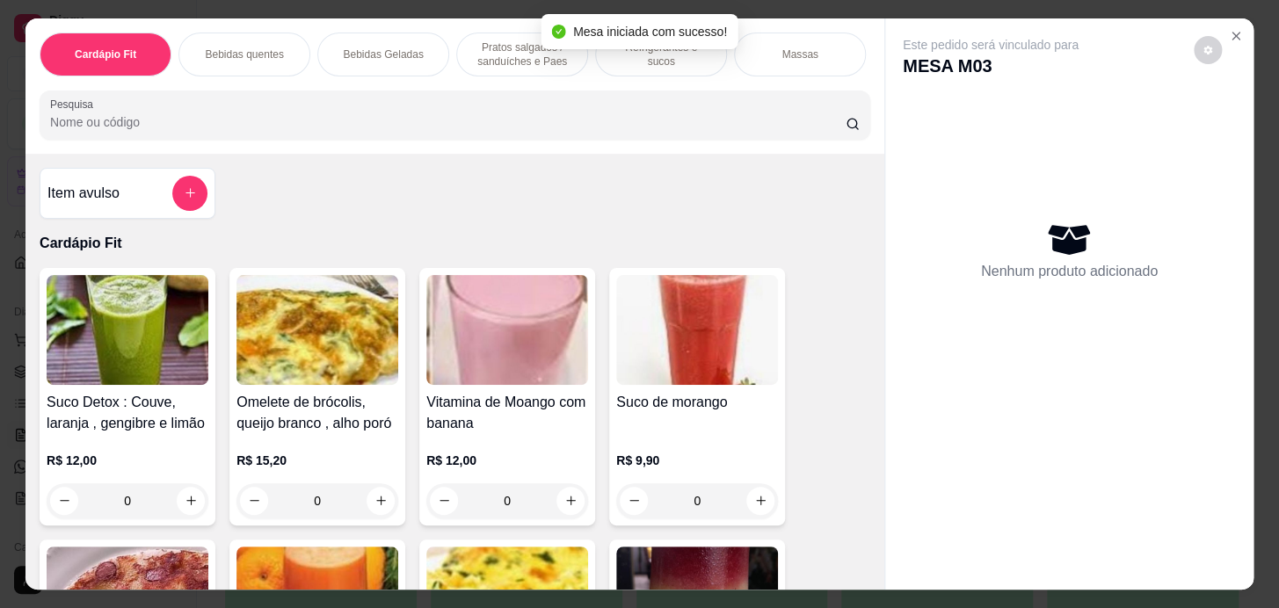
click at [371, 105] on div at bounding box center [454, 115] width 809 height 35
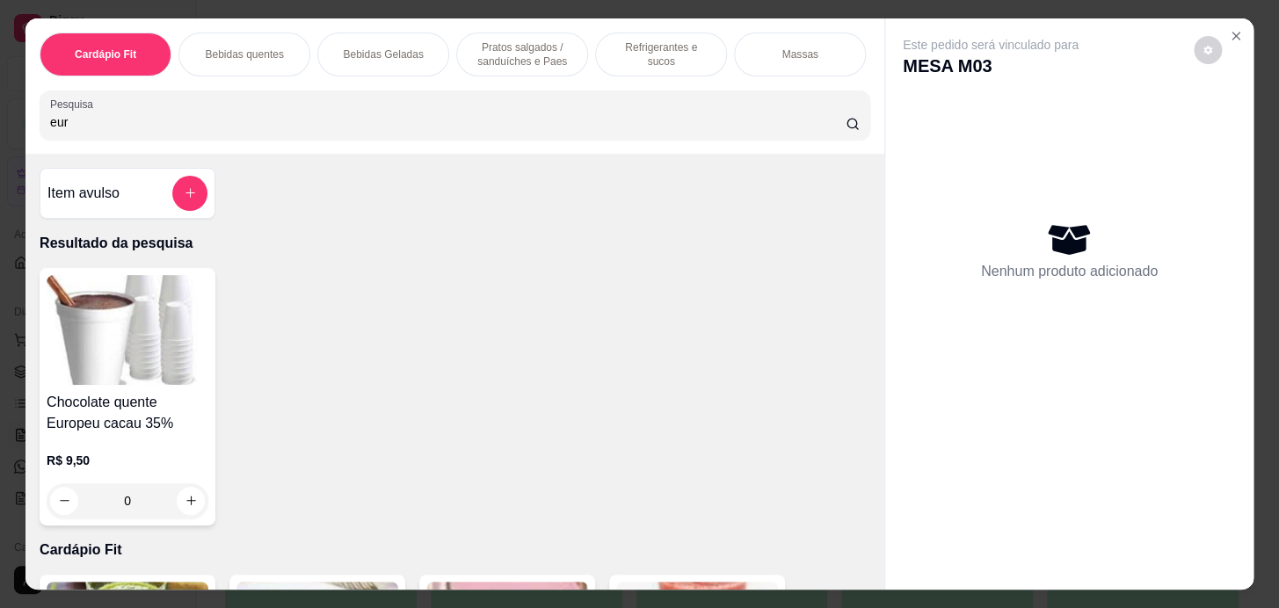
type input "eur"
click at [189, 507] on div "0" at bounding box center [128, 500] width 162 height 35
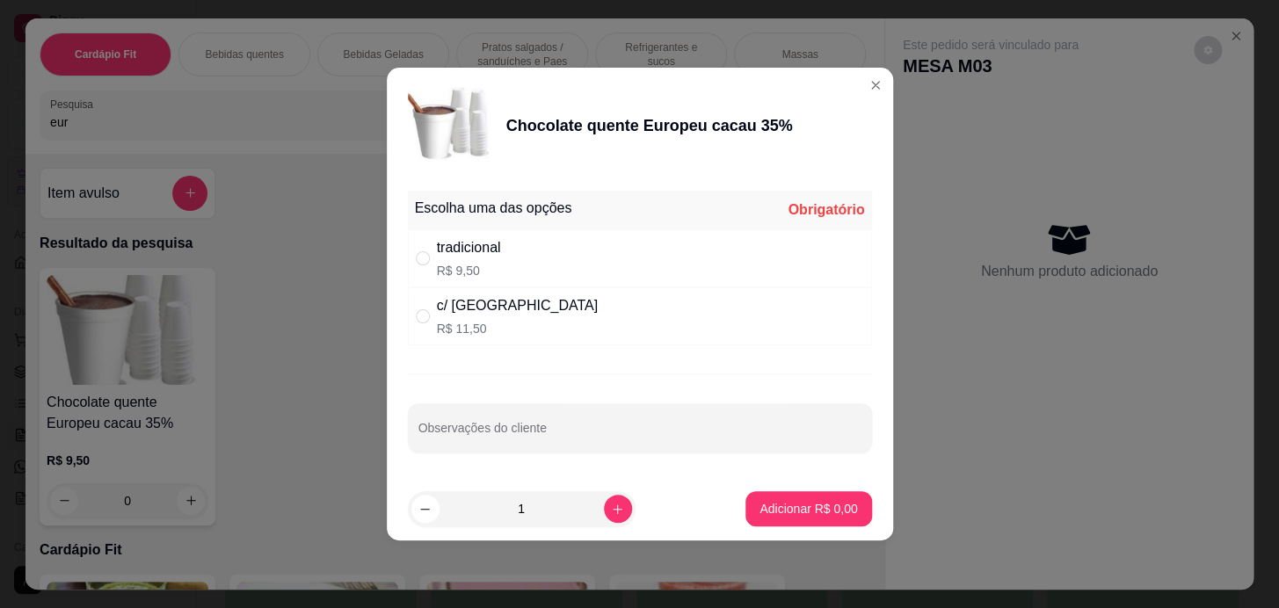
click at [514, 303] on div "c/ chantilly R$ 11,50" at bounding box center [640, 316] width 464 height 58
radio input "true"
click at [604, 504] on button "increase-product-quantity" at bounding box center [617, 508] width 27 height 27
type input "2"
click at [741, 497] on button "Adicionar R$ 23,00" at bounding box center [805, 509] width 129 height 34
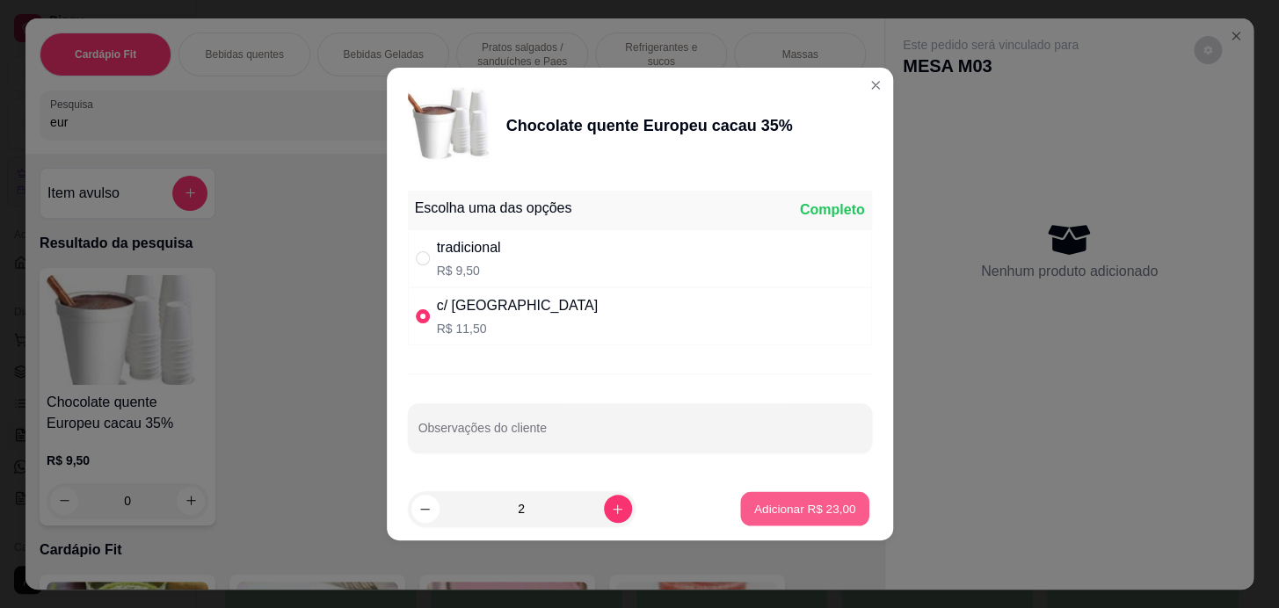
type input "2"
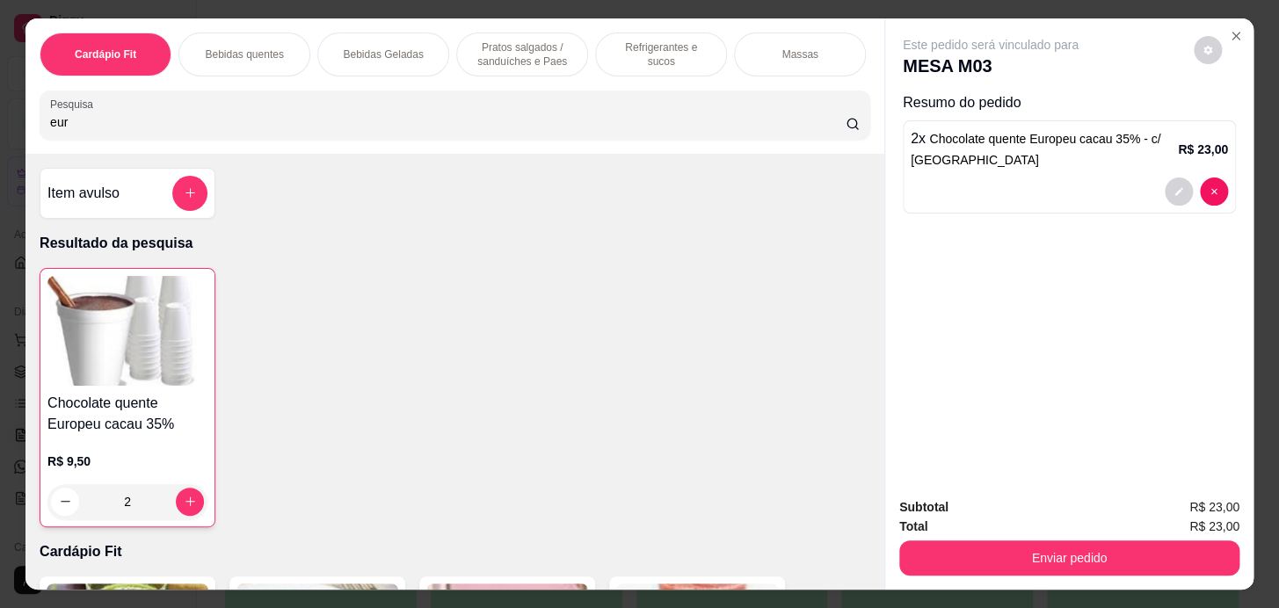
click at [522, 42] on p "Pratos salgados / sanduíches e Paes" at bounding box center [522, 54] width 102 height 28
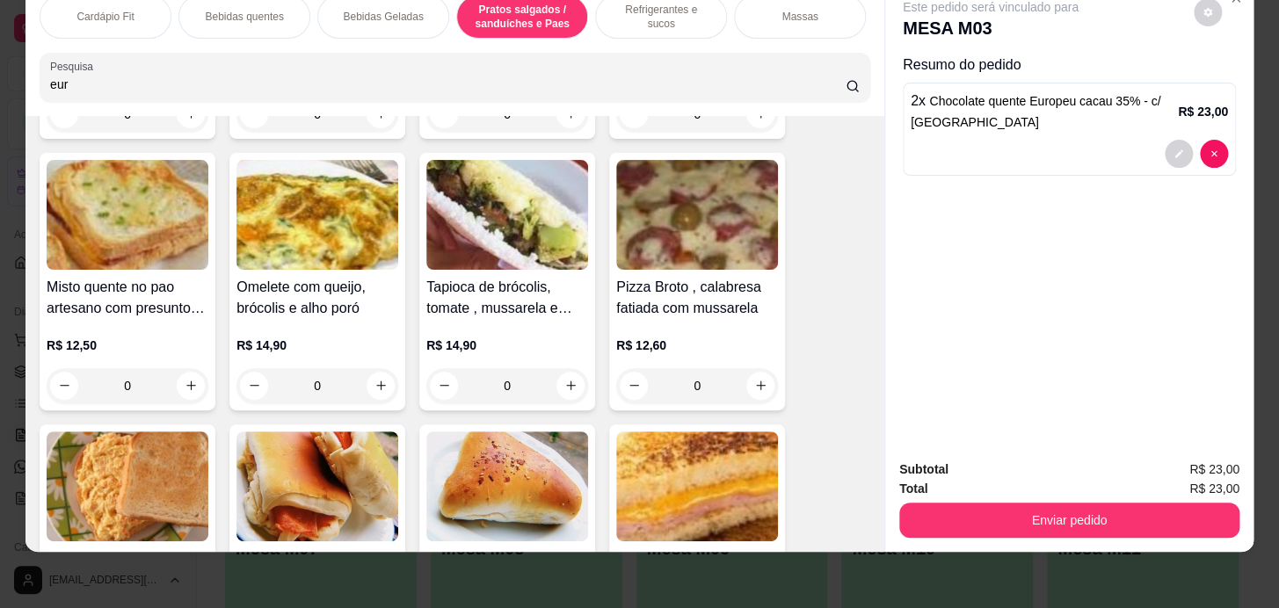
scroll to position [7598, 0]
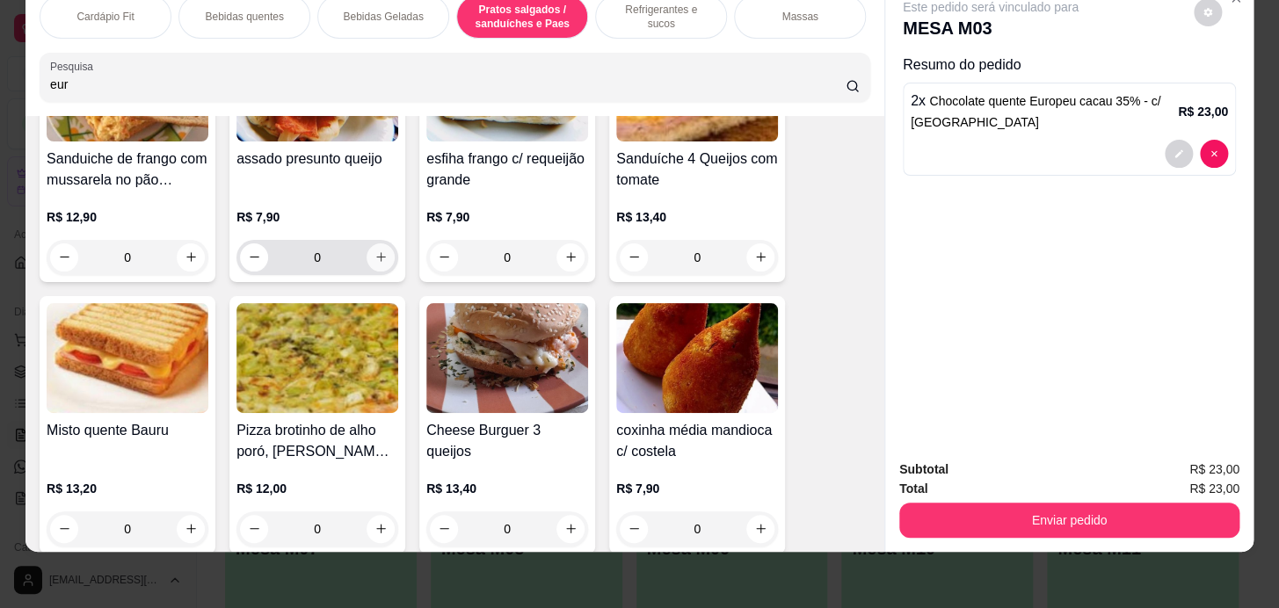
click at [374, 254] on icon "increase-product-quantity" at bounding box center [380, 256] width 13 height 13
type input "1"
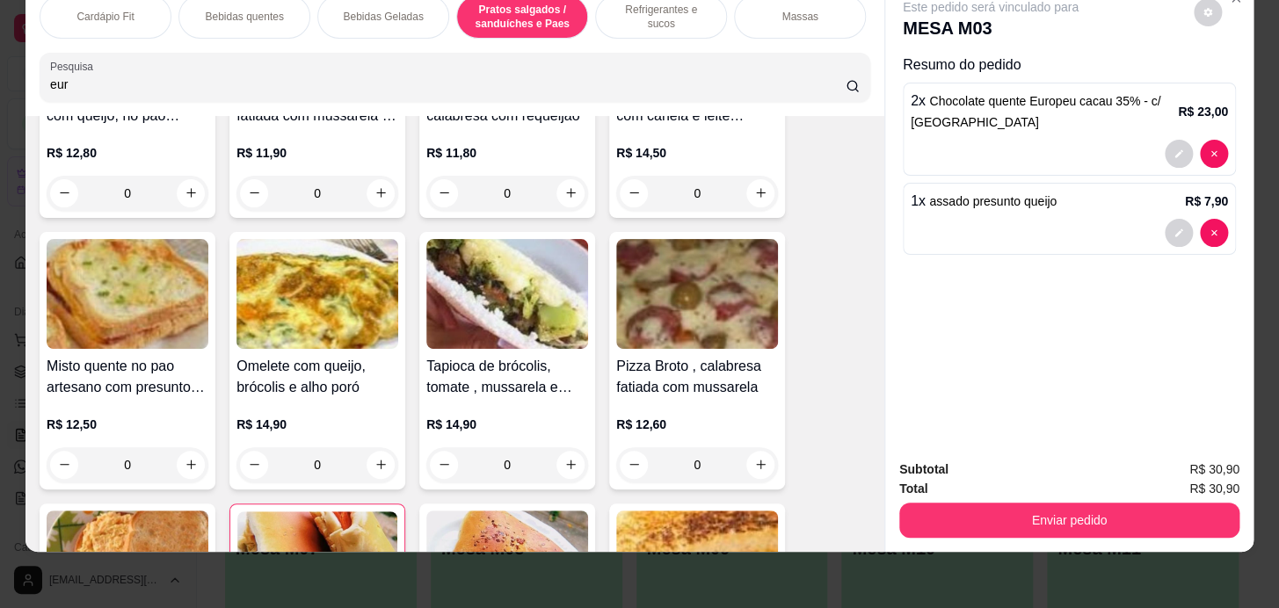
scroll to position [6559, 0]
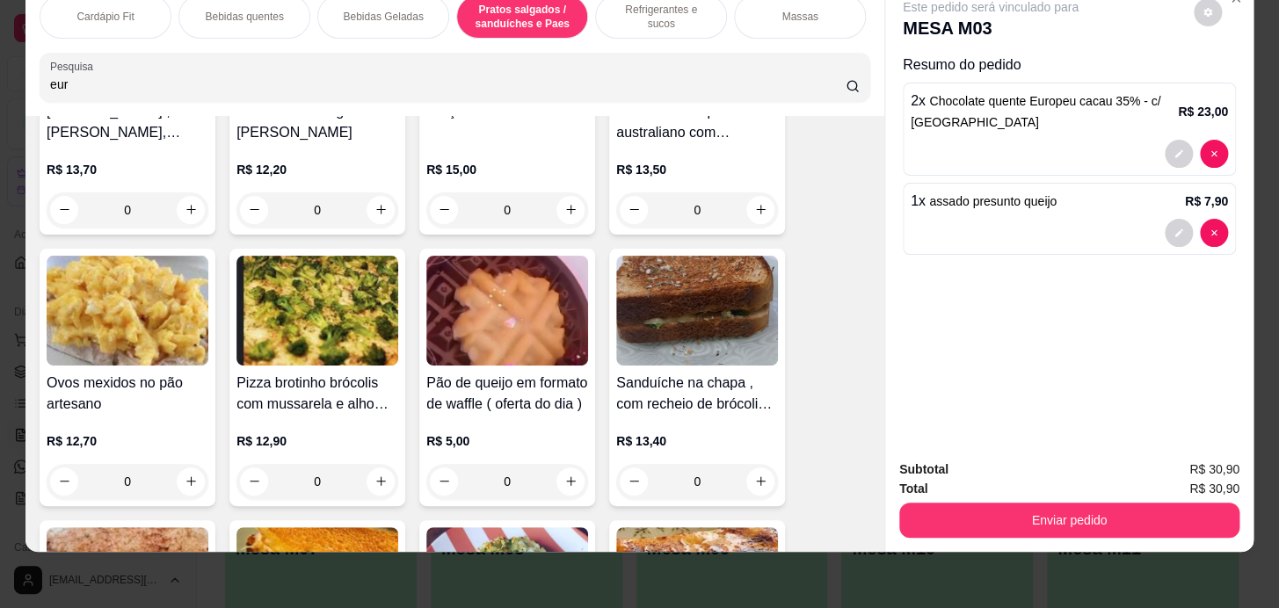
click at [219, 10] on p "Bebidas quentes" at bounding box center [244, 17] width 78 height 14
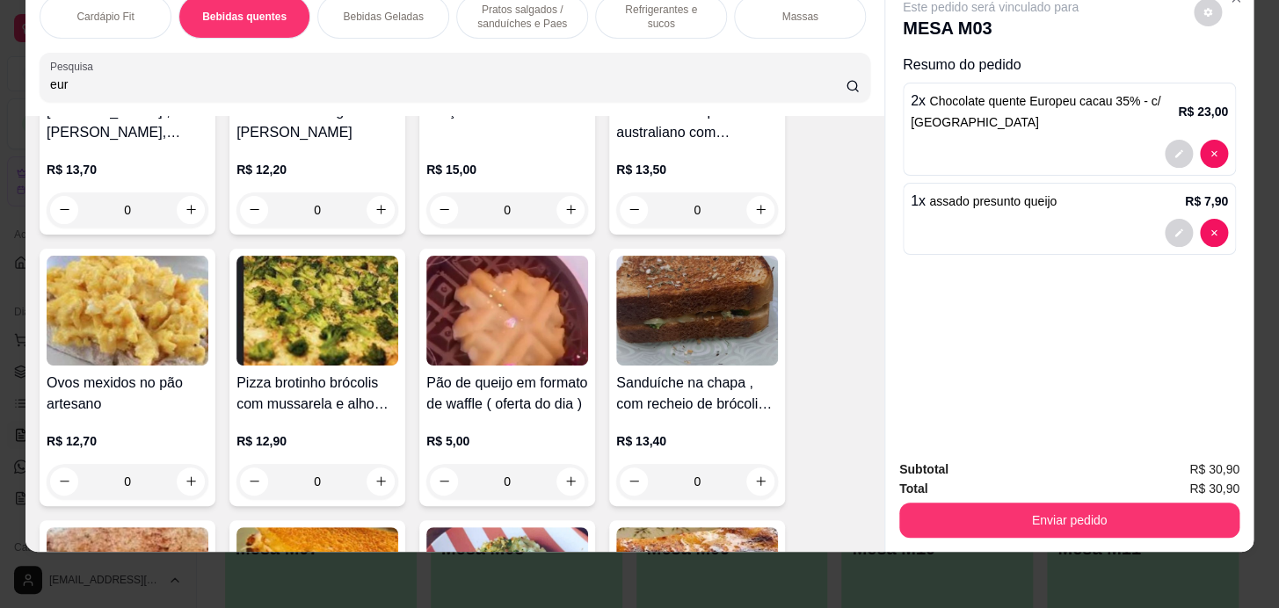
scroll to position [1508, 0]
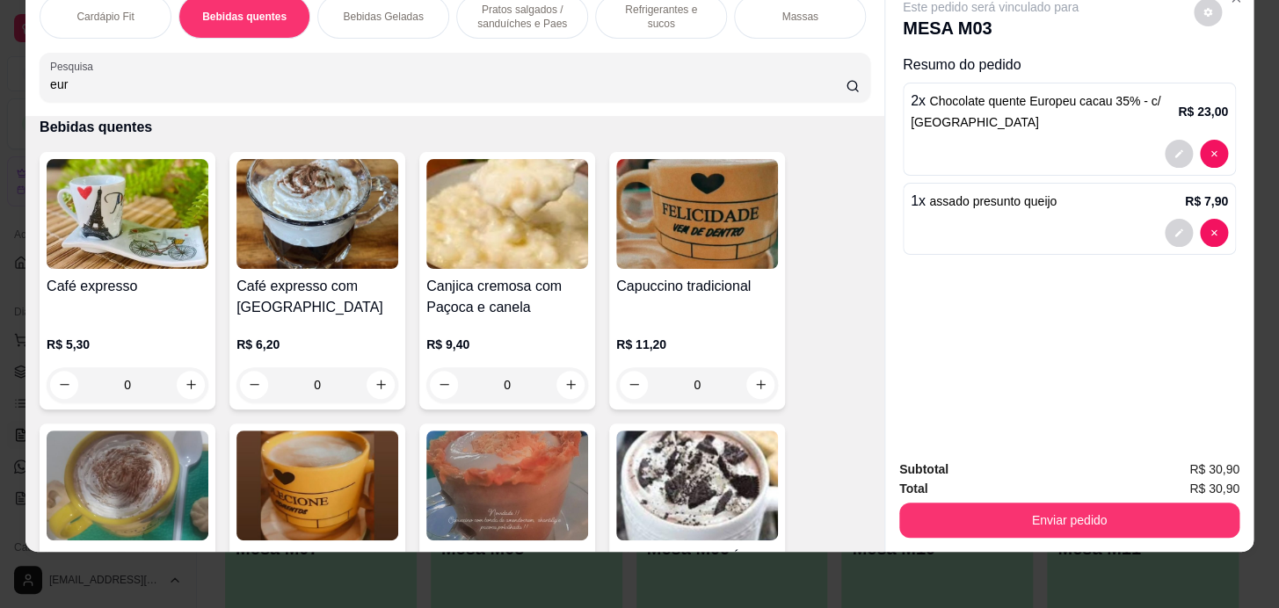
click at [120, 10] on p "Cardápio Fit" at bounding box center [104, 17] width 57 height 14
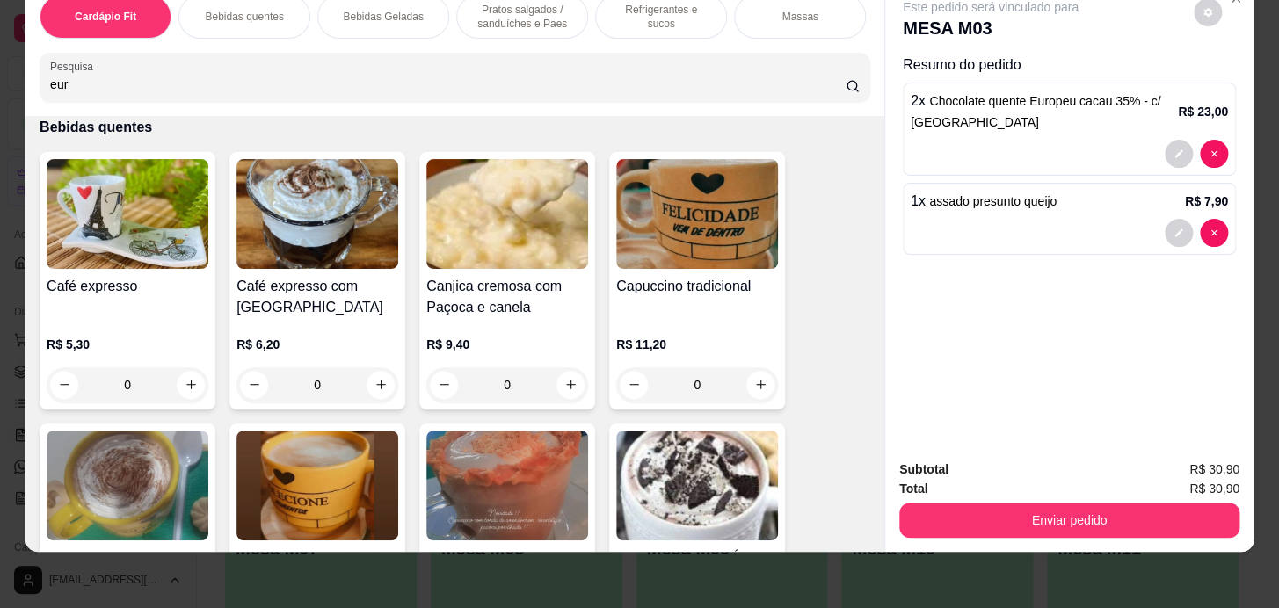
scroll to position [387, 0]
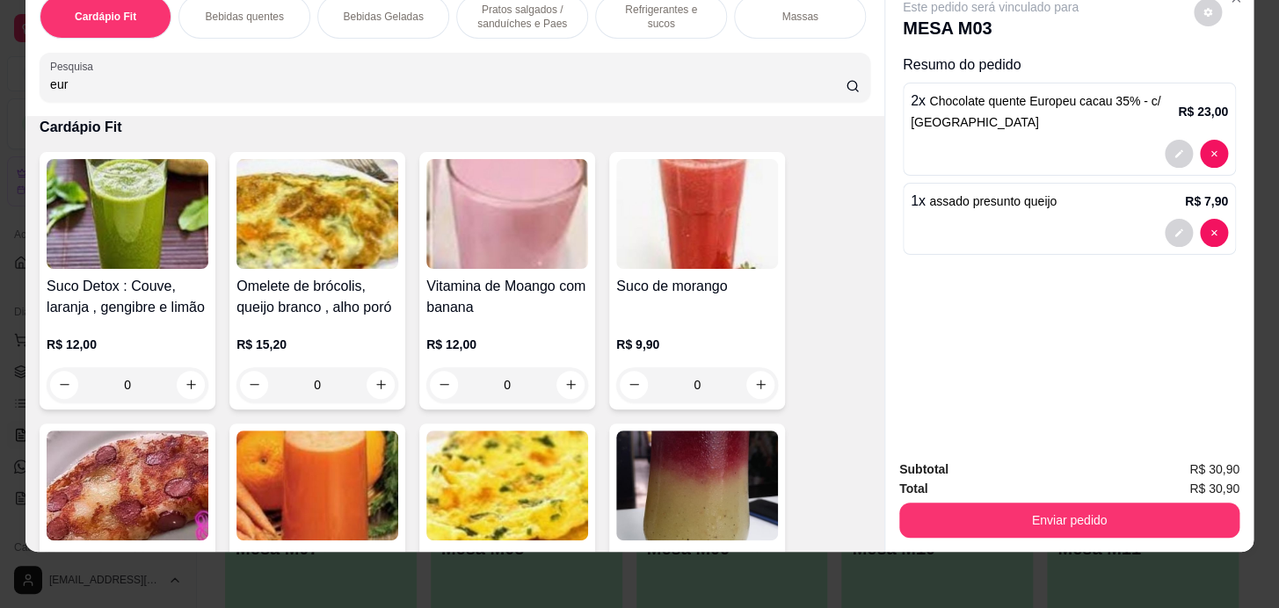
click at [212, 83] on input "eur" at bounding box center [447, 85] width 795 height 18
type input "e"
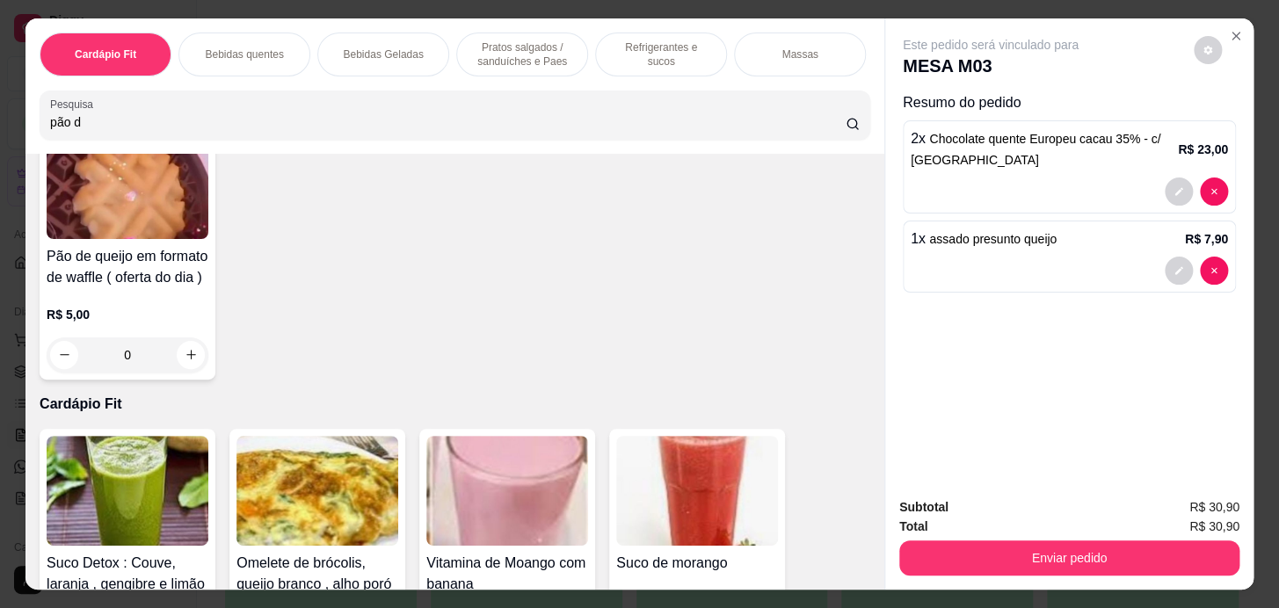
scroll to position [0, 0]
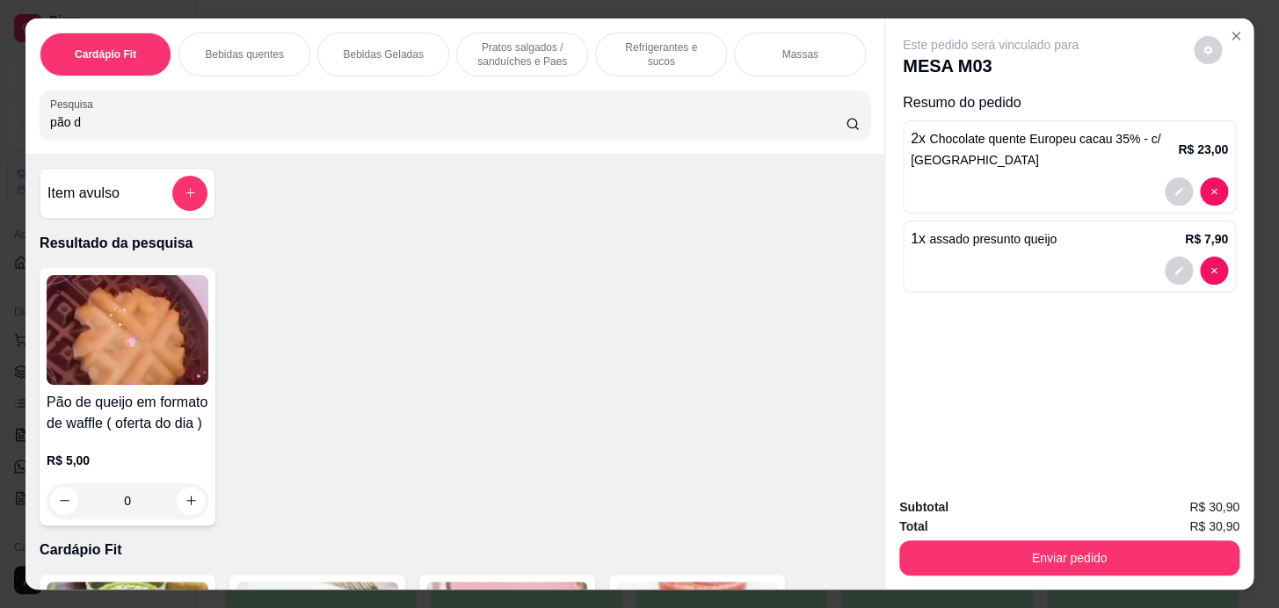
type input "pão d"
click at [200, 205] on div "Item avulso" at bounding box center [128, 193] width 176 height 51
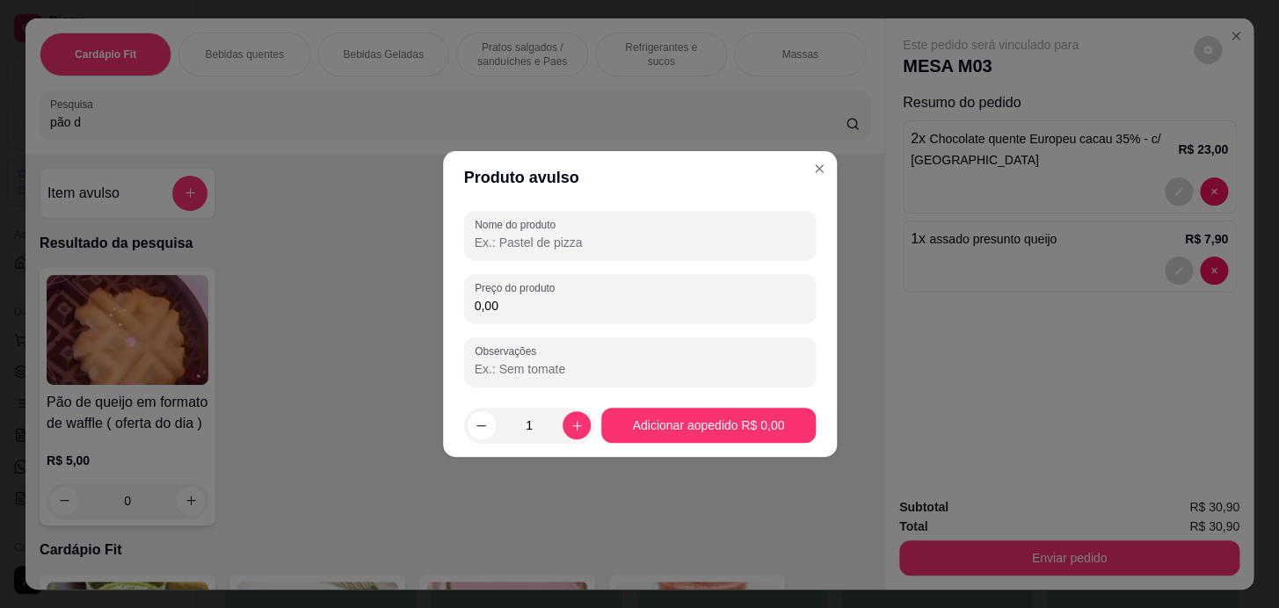
click at [607, 250] on input "Nome do produto" at bounding box center [640, 243] width 330 height 18
type input "[PERSON_NAME]"
click at [751, 330] on div "Nome do produto pao de queijo Preço do produto 0,00 Observações" at bounding box center [640, 299] width 352 height 176
click at [773, 281] on div "0,00" at bounding box center [640, 298] width 330 height 35
type input "5,70"
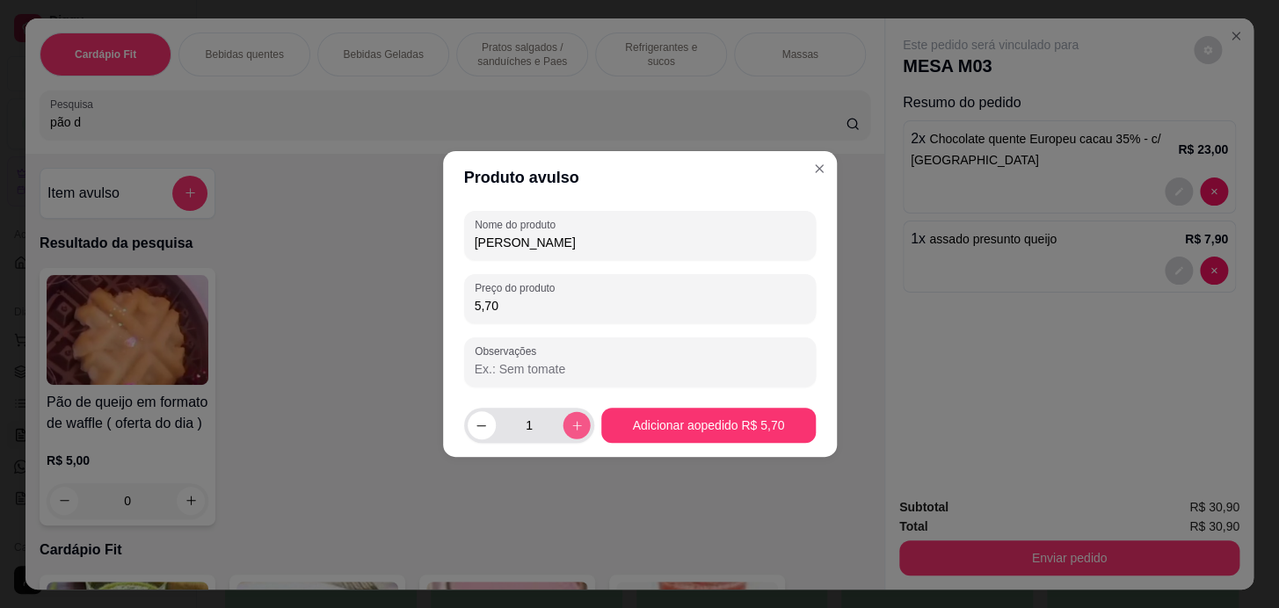
click at [568, 438] on button "increase-product-quantity" at bounding box center [576, 424] width 27 height 27
type input "2"
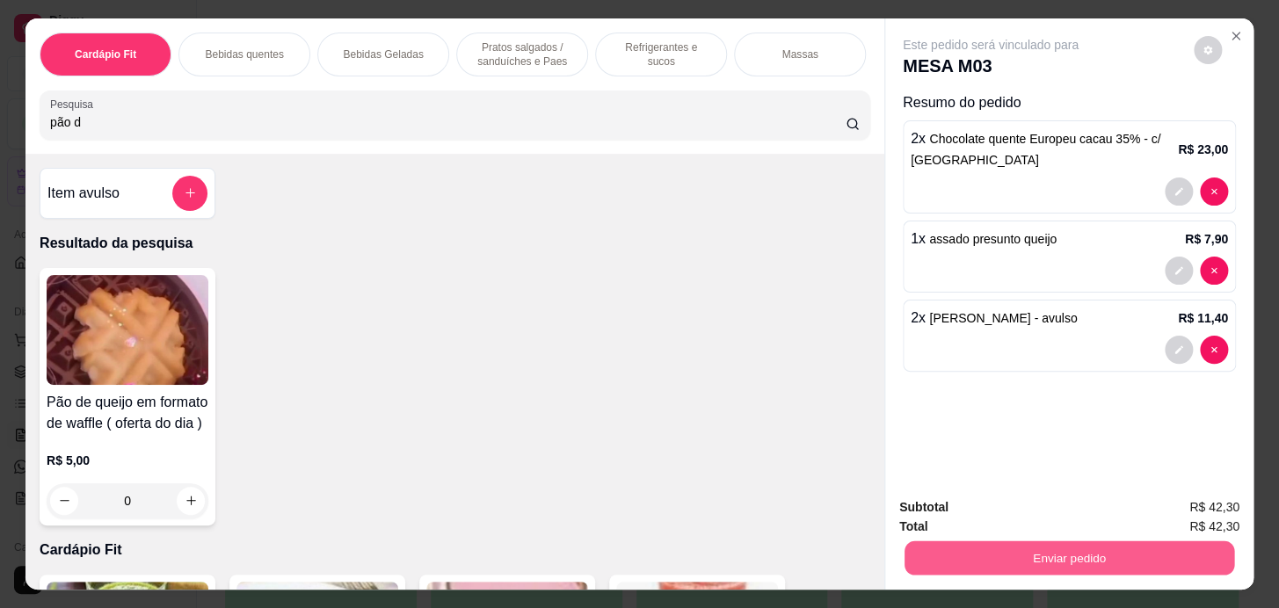
click at [1085, 563] on button "Enviar pedido" at bounding box center [1069, 558] width 330 height 34
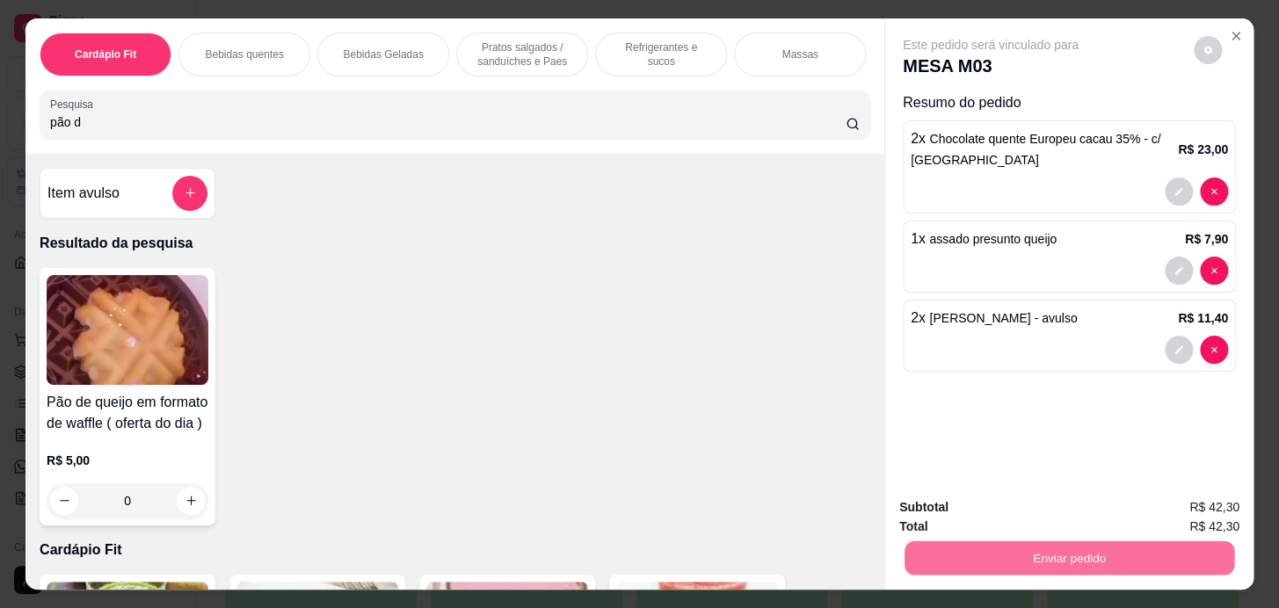
click at [1216, 492] on button "Enviar pedido" at bounding box center [1193, 508] width 99 height 33
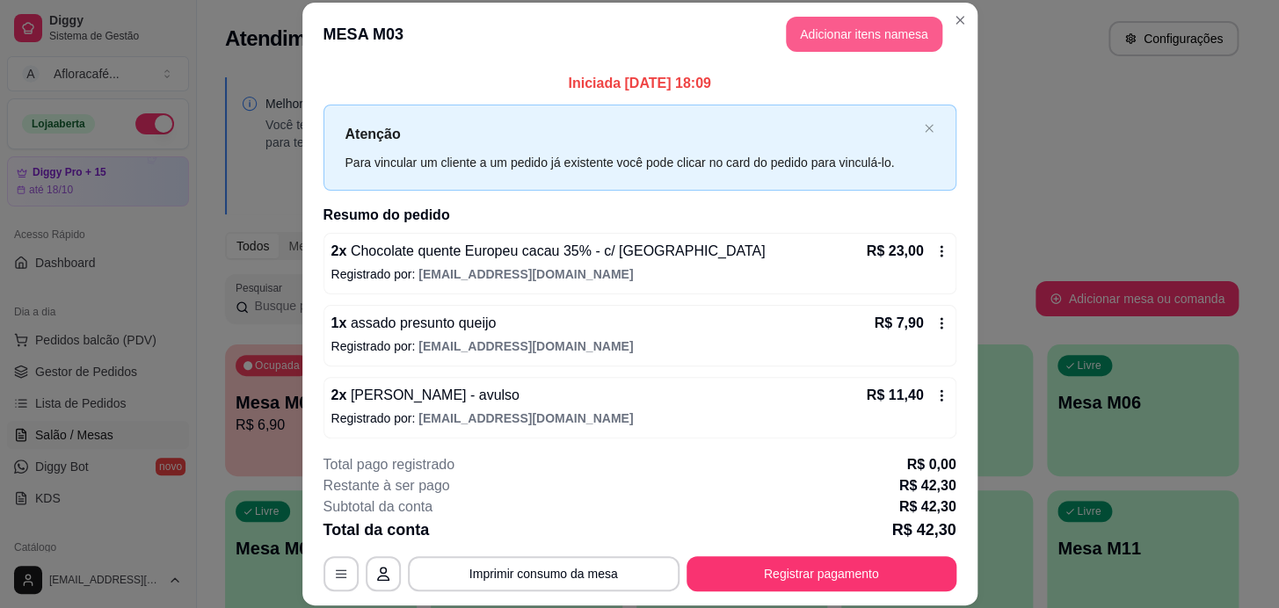
click at [853, 33] on button "Adicionar itens na mesa" at bounding box center [864, 34] width 156 height 35
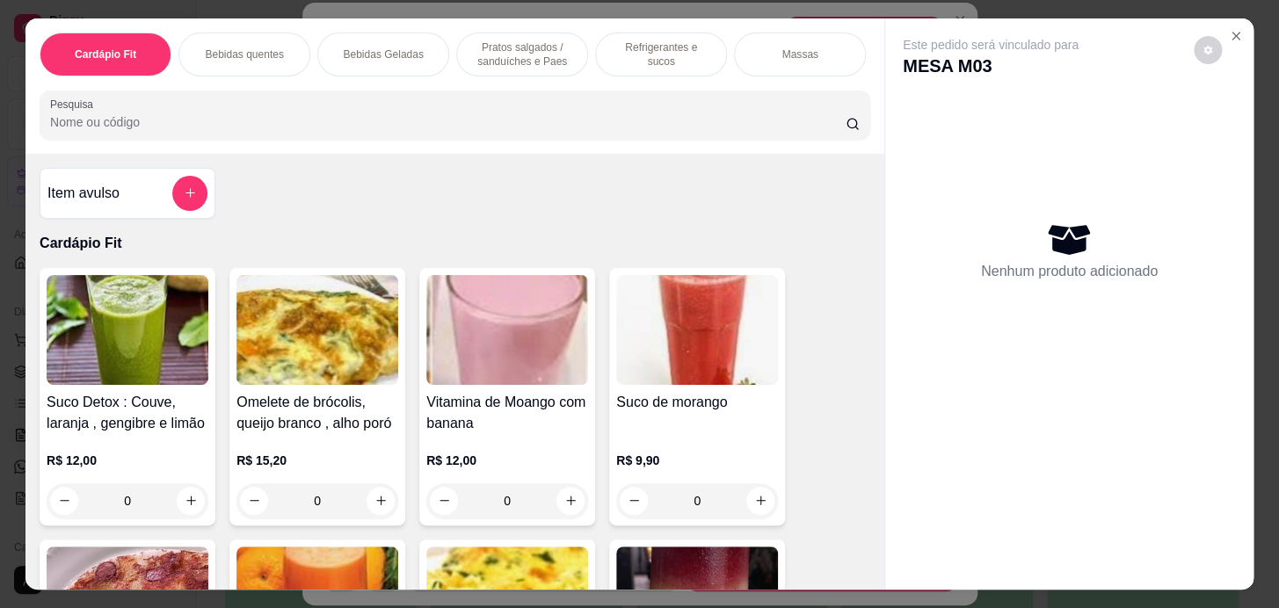
click at [633, 52] on p "Refrigerantes e sucos" at bounding box center [661, 54] width 102 height 28
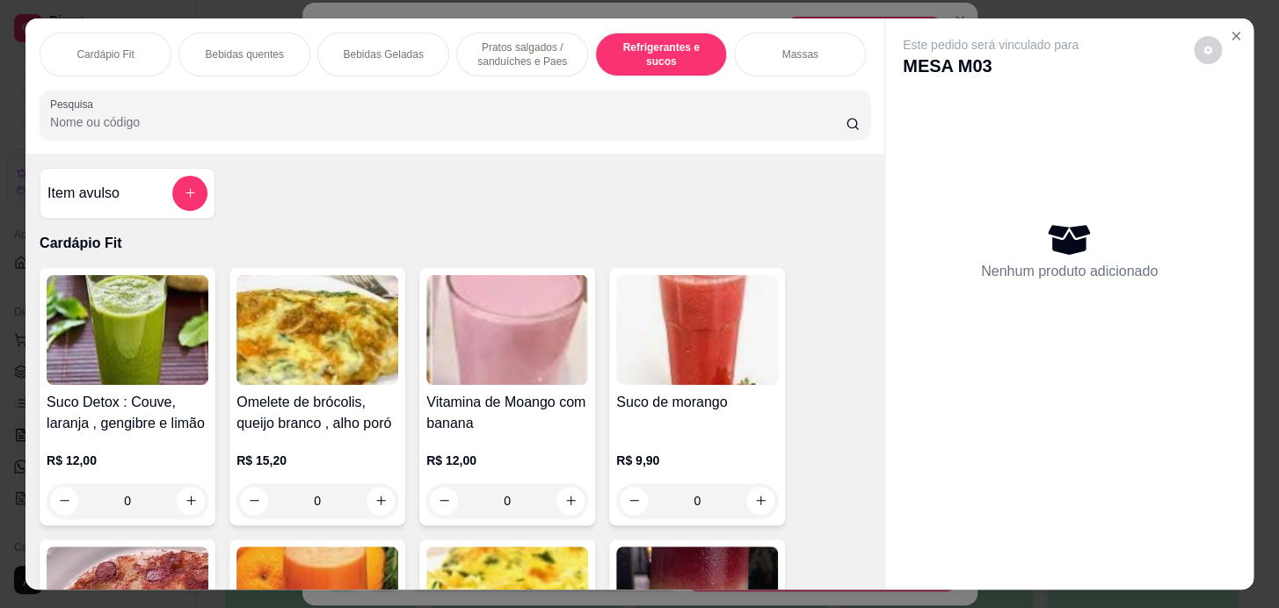
scroll to position [44, 0]
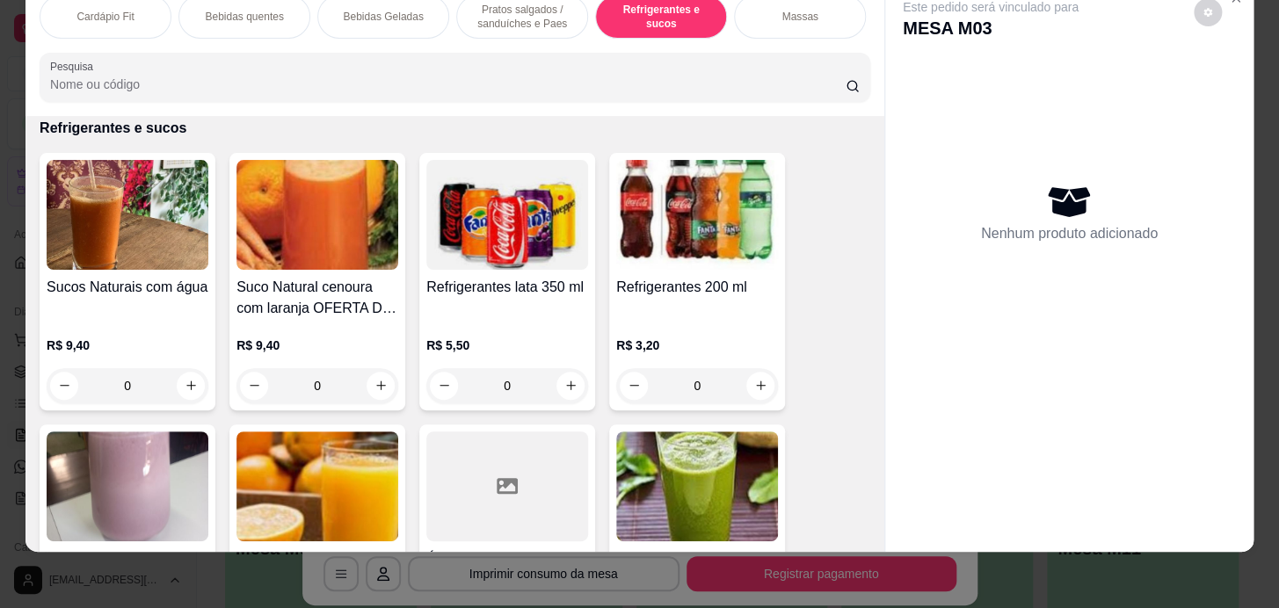
click at [542, 10] on p "Pratos salgados / sanduíches e Paes" at bounding box center [522, 17] width 102 height 28
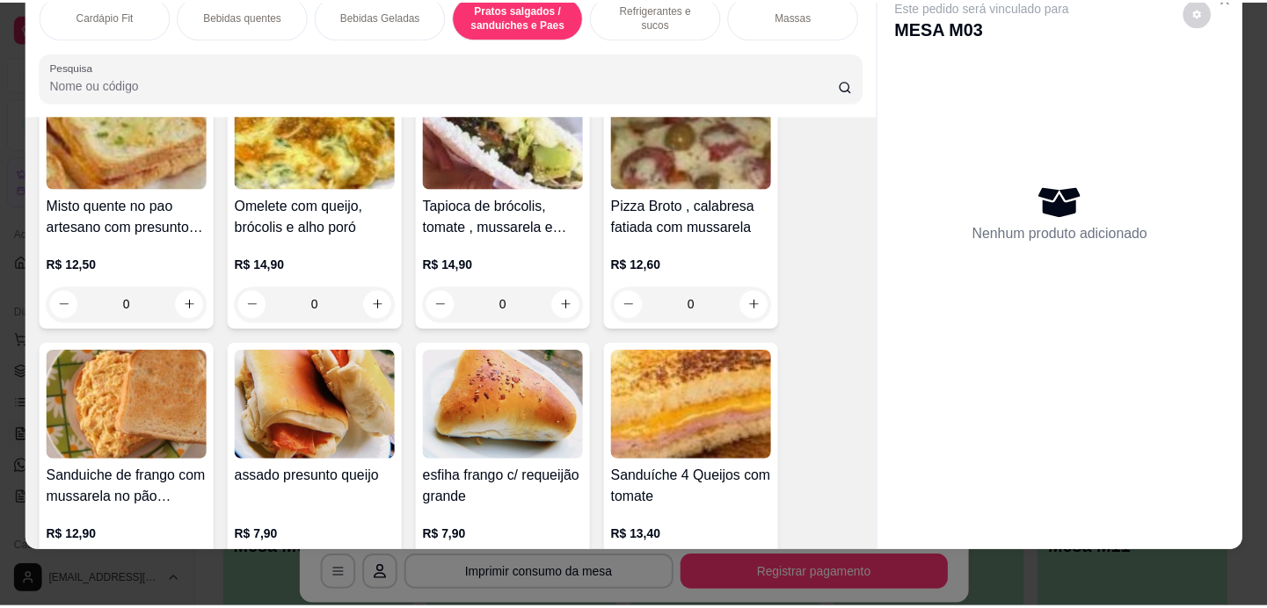
scroll to position [7208, 0]
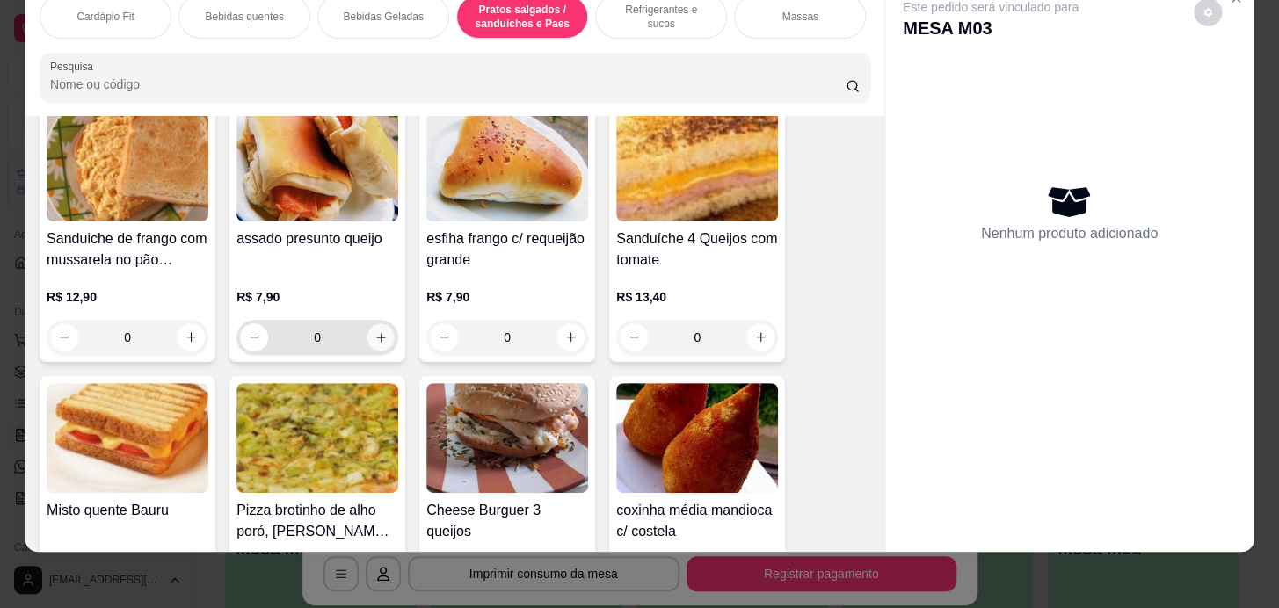
click at [374, 337] on icon "increase-product-quantity" at bounding box center [380, 336] width 13 height 13
type input "1"
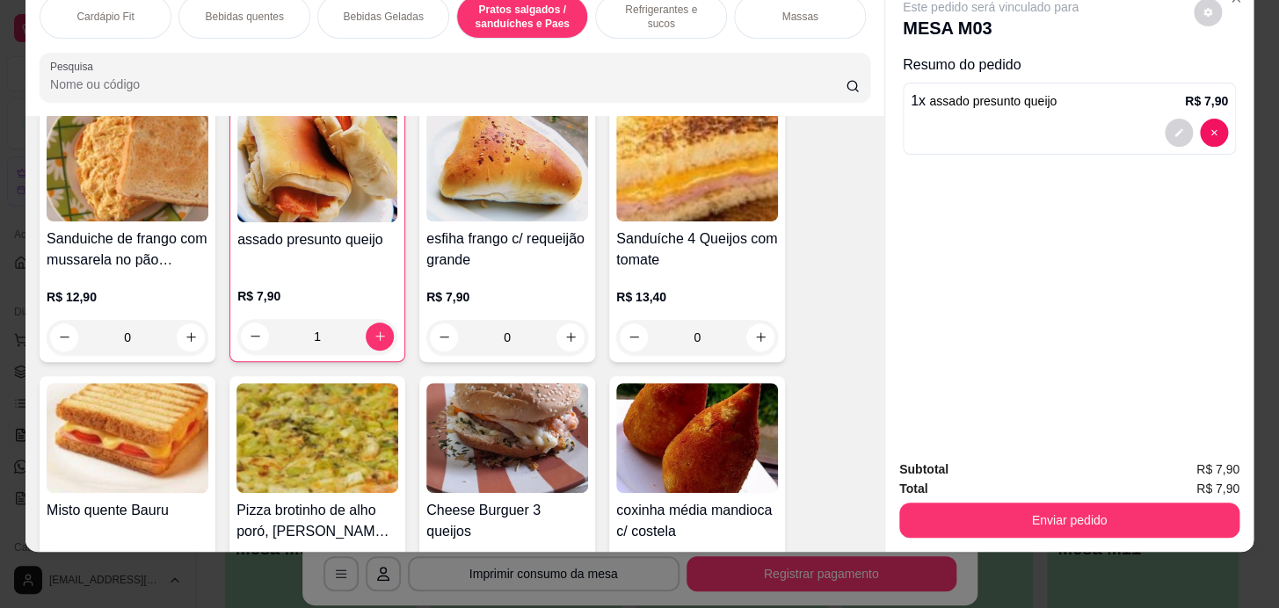
drag, startPoint x: 1083, startPoint y: 481, endPoint x: 1082, endPoint y: 490, distance: 9.7
click at [1084, 483] on div "Total R$ 7,90" at bounding box center [1069, 488] width 340 height 19
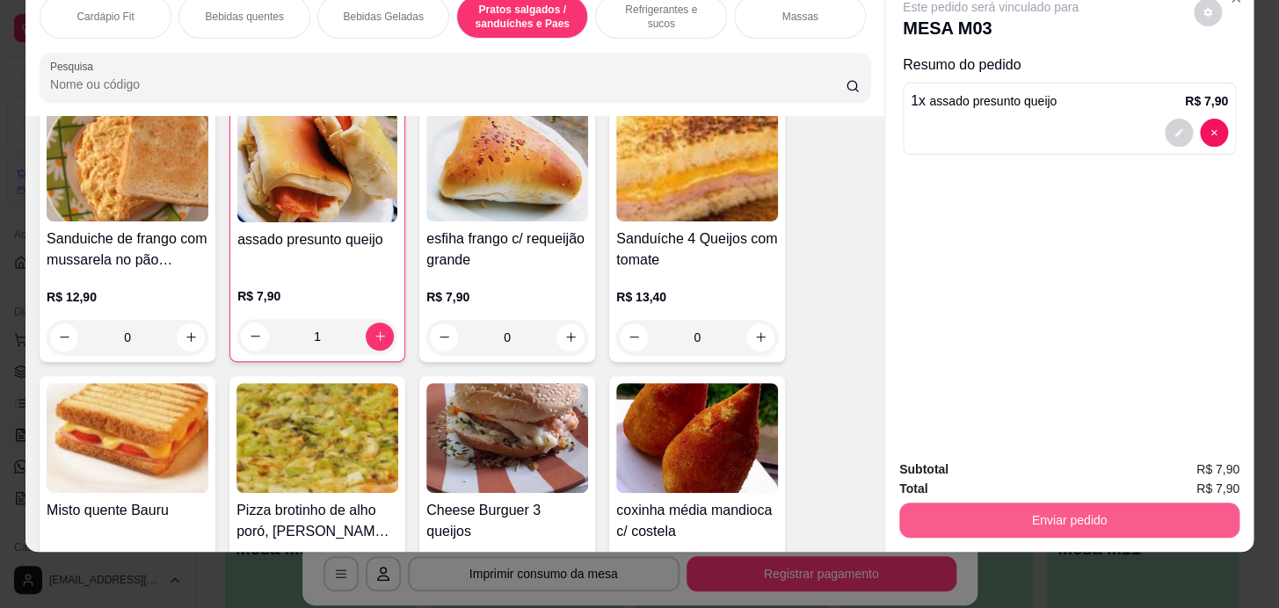
click at [1081, 503] on button "Enviar pedido" at bounding box center [1069, 520] width 340 height 35
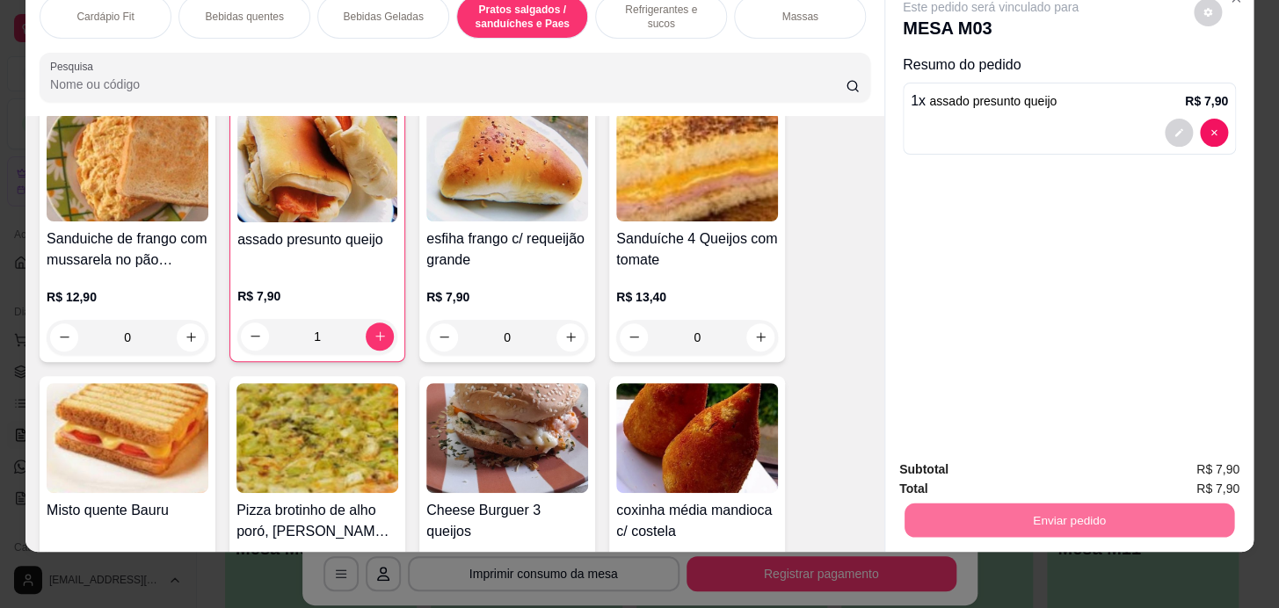
click at [1198, 460] on button "Enviar pedido" at bounding box center [1193, 464] width 97 height 33
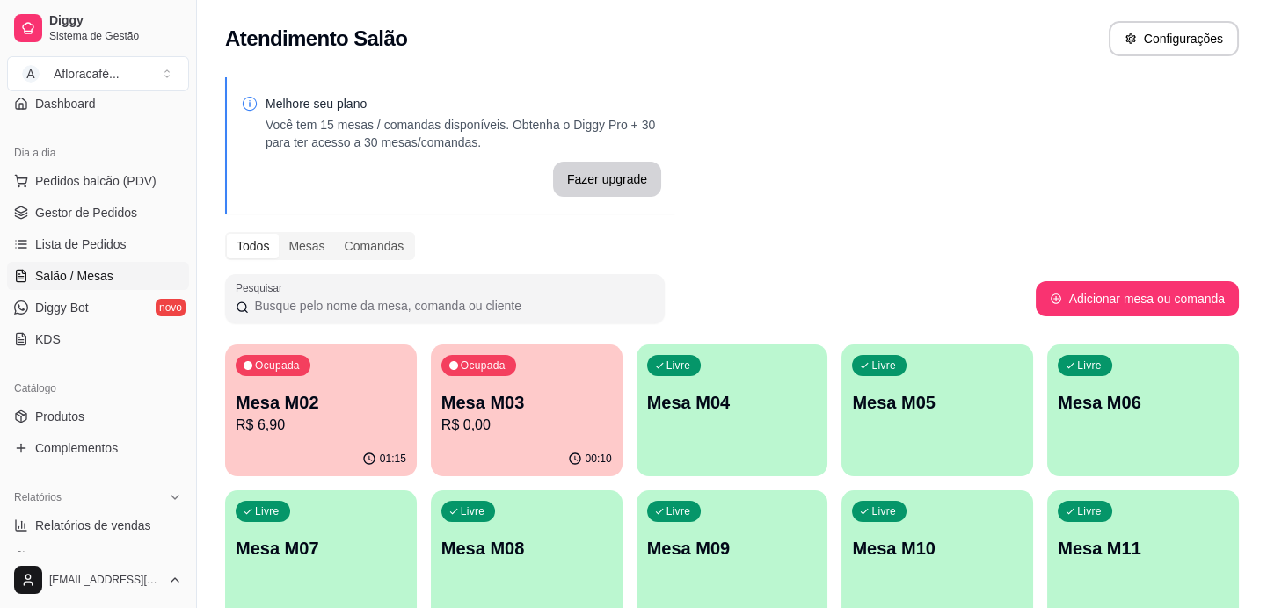
scroll to position [239, 0]
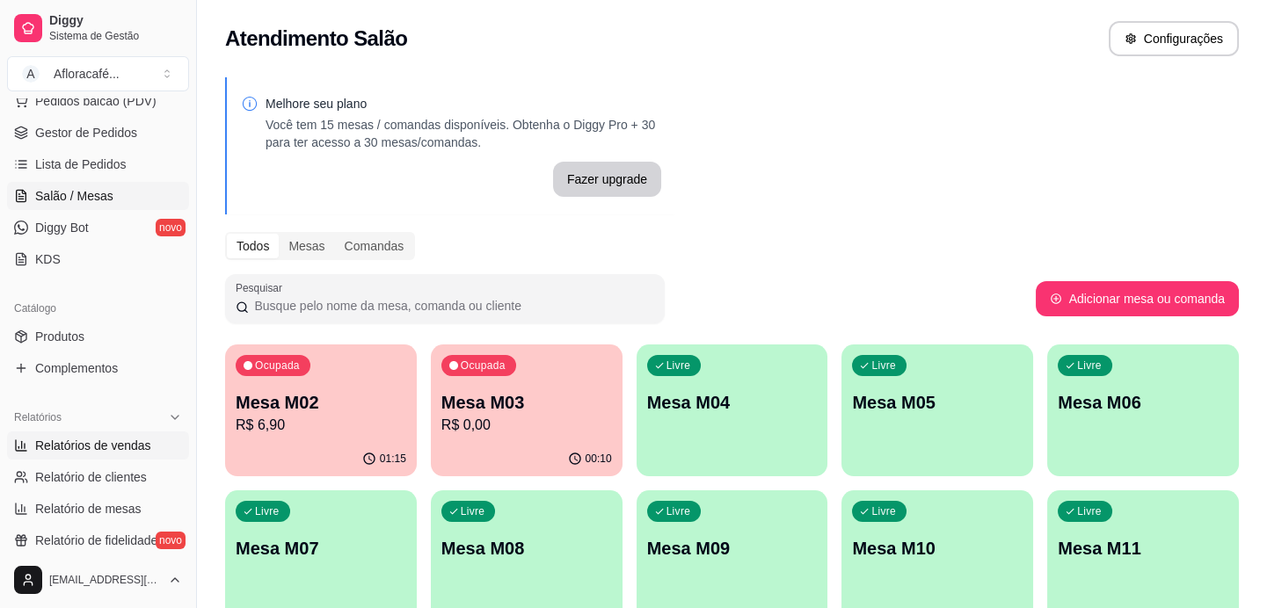
click at [95, 441] on span "Relatórios de vendas" at bounding box center [93, 446] width 116 height 18
select select "ALL"
select select "0"
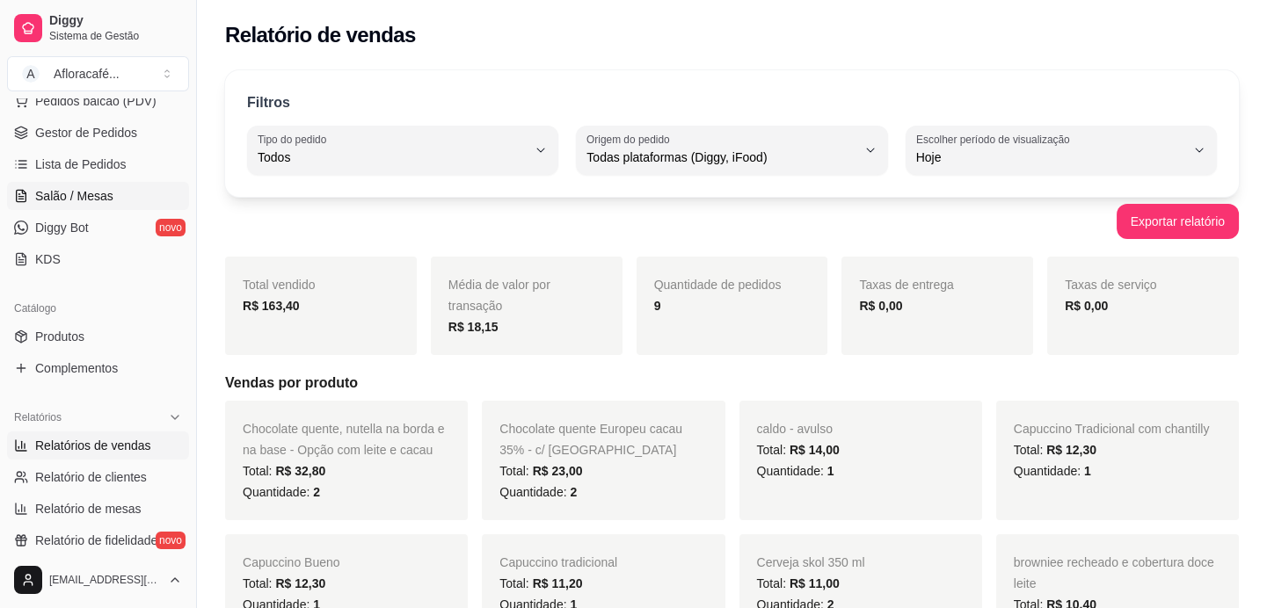
click at [68, 187] on span "Salão / Mesas" at bounding box center [74, 196] width 78 height 18
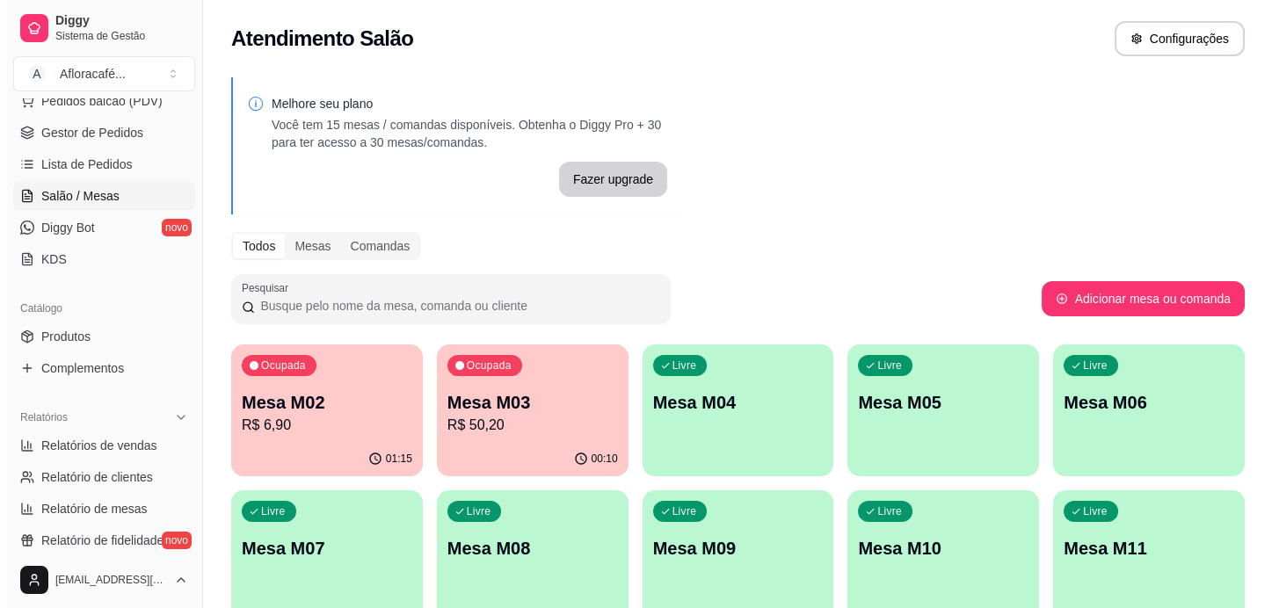
scroll to position [635, 0]
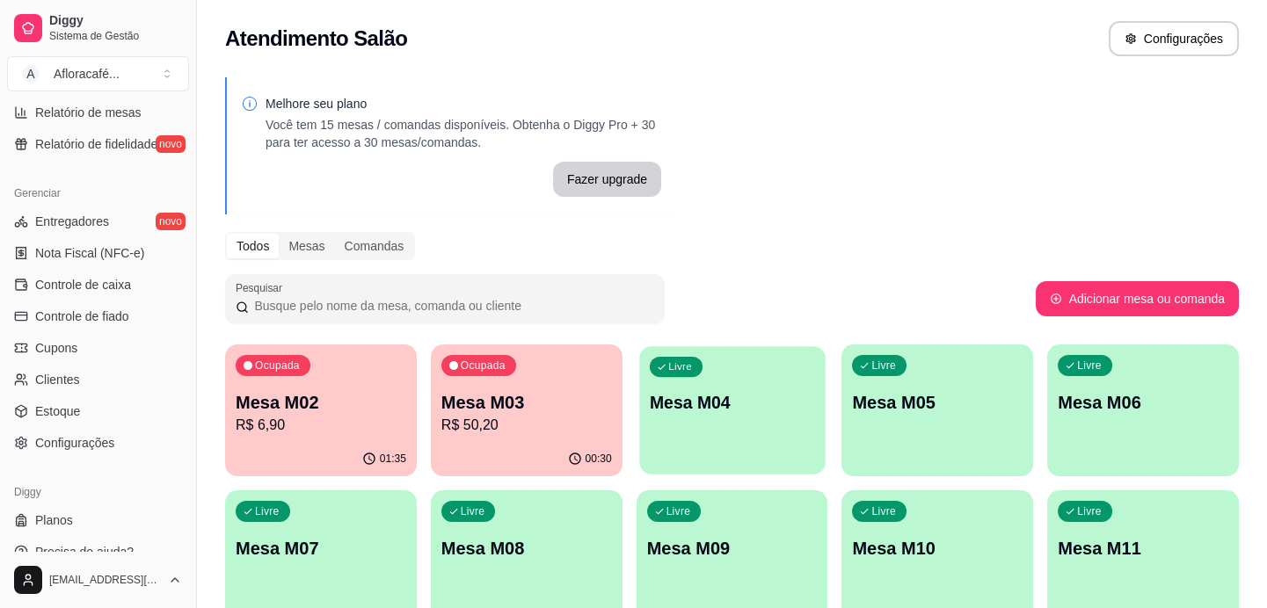
click at [761, 393] on p "Mesa M04" at bounding box center [732, 403] width 165 height 24
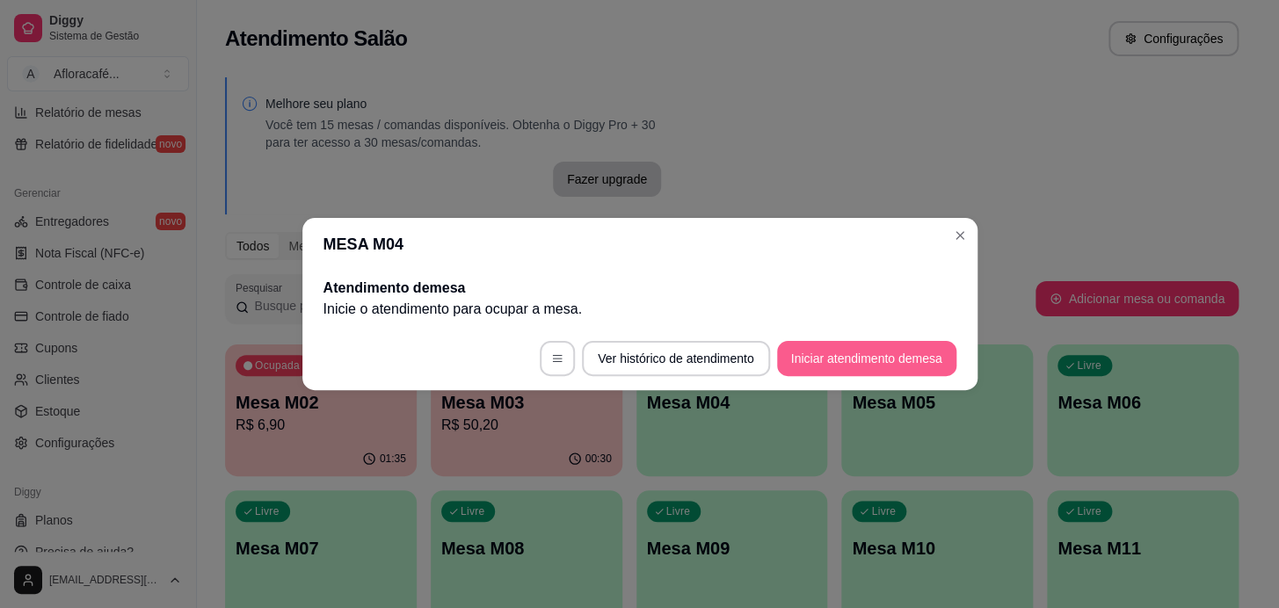
click at [890, 356] on button "Iniciar atendimento de mesa" at bounding box center [866, 358] width 179 height 35
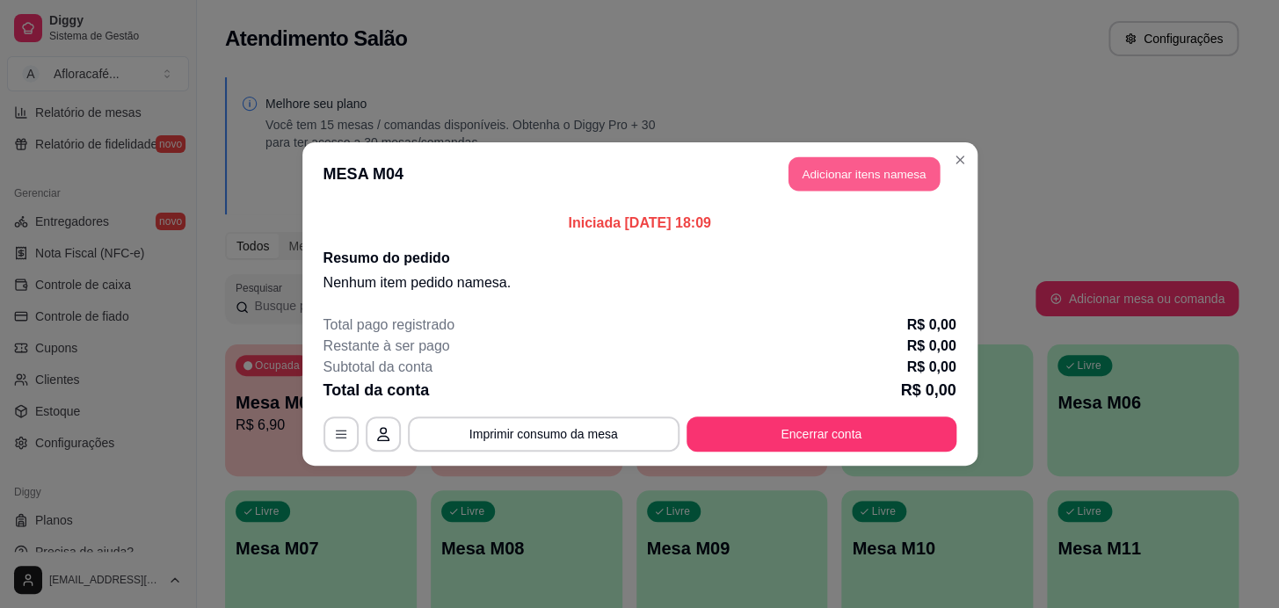
click at [872, 175] on button "Adicionar itens na mesa" at bounding box center [863, 174] width 151 height 34
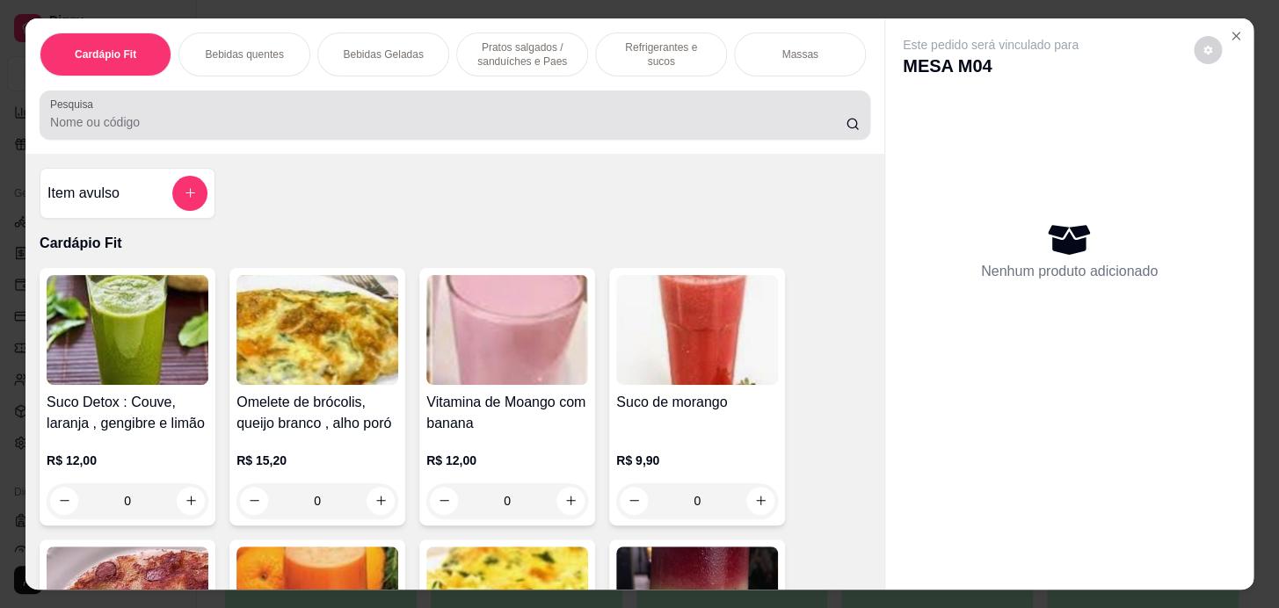
click at [694, 112] on div at bounding box center [454, 115] width 809 height 35
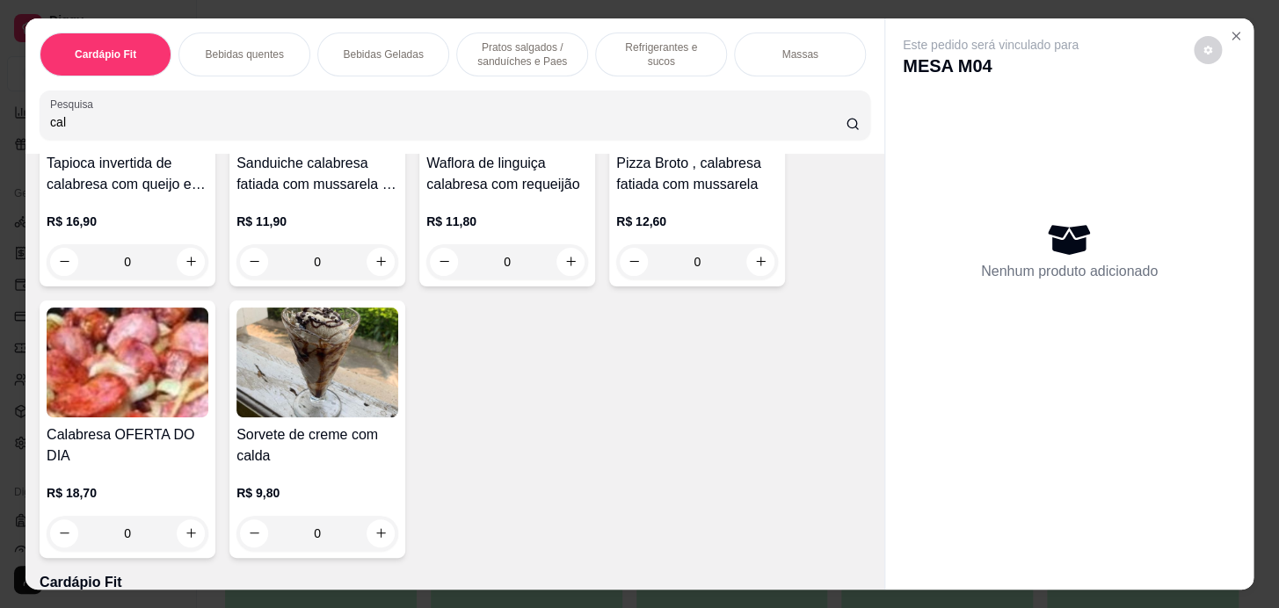
scroll to position [319, 0]
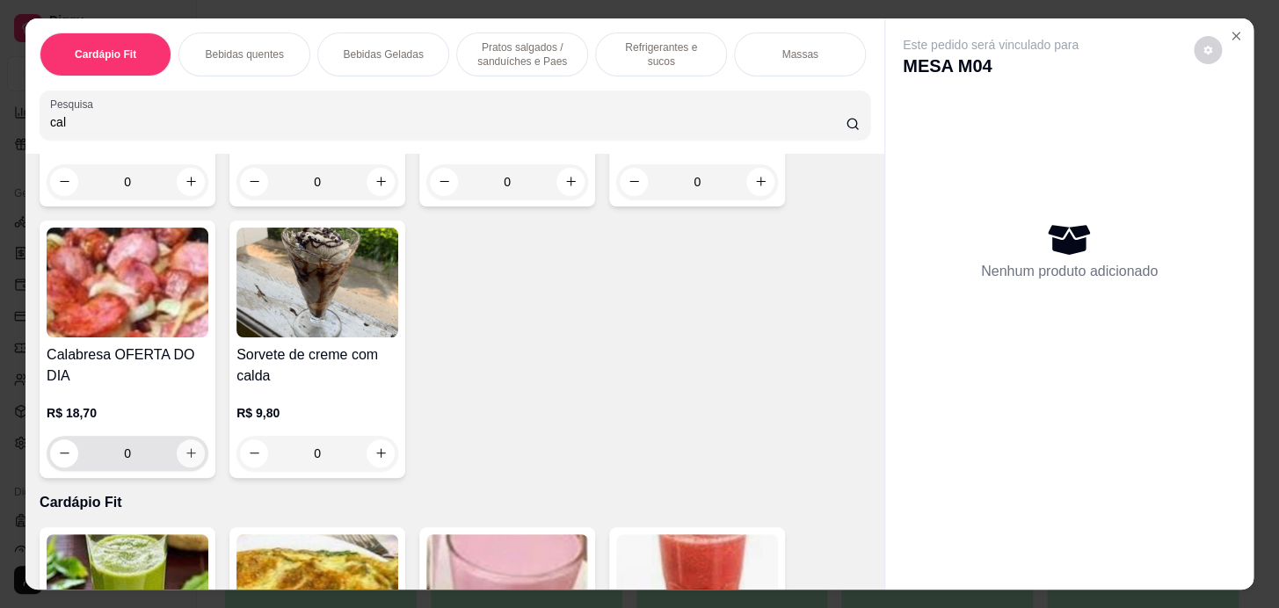
type input "cal"
click at [184, 447] on button "increase-product-quantity" at bounding box center [191, 453] width 28 height 28
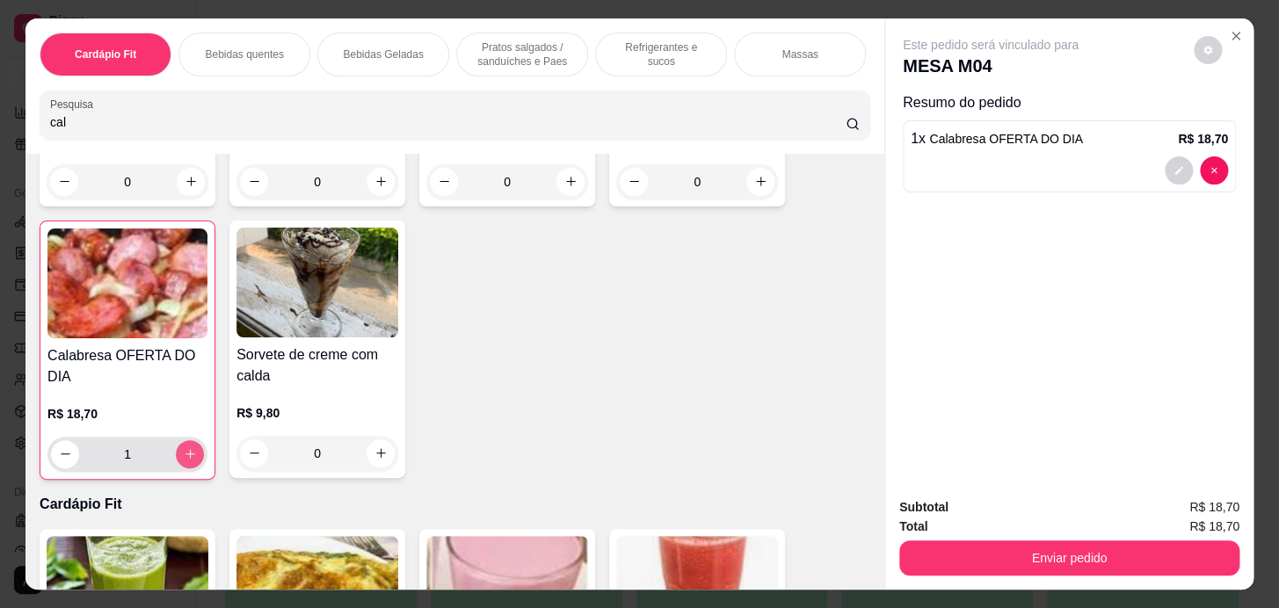
type input "1"
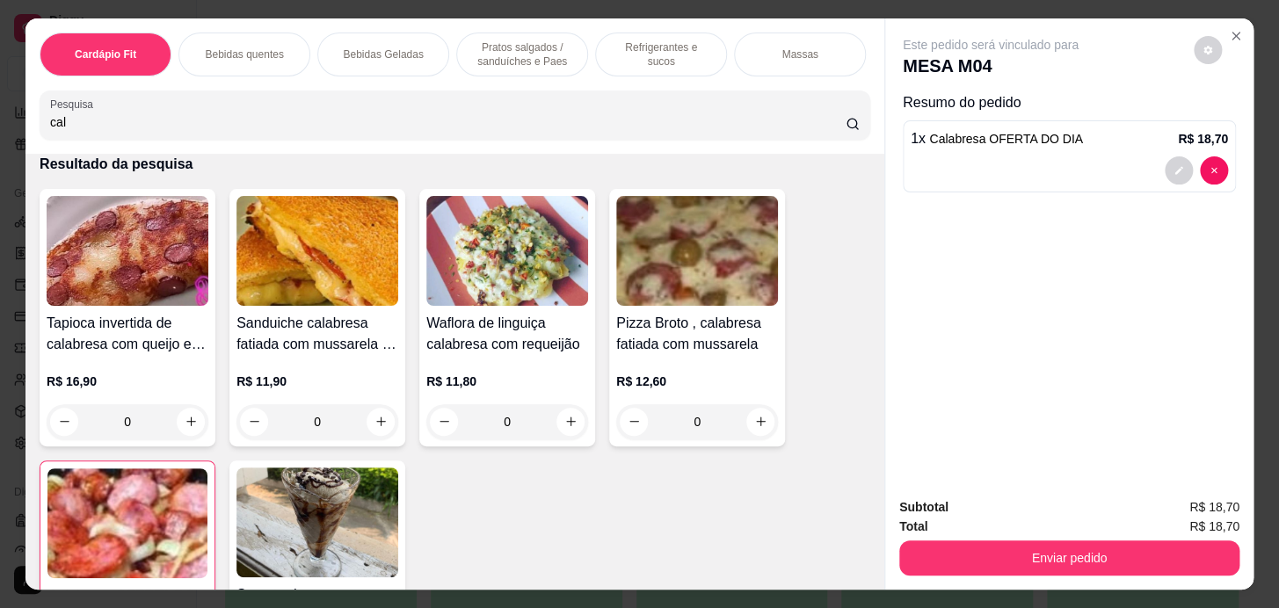
click at [598, 49] on div "Refrigerantes e sucos" at bounding box center [661, 55] width 132 height 44
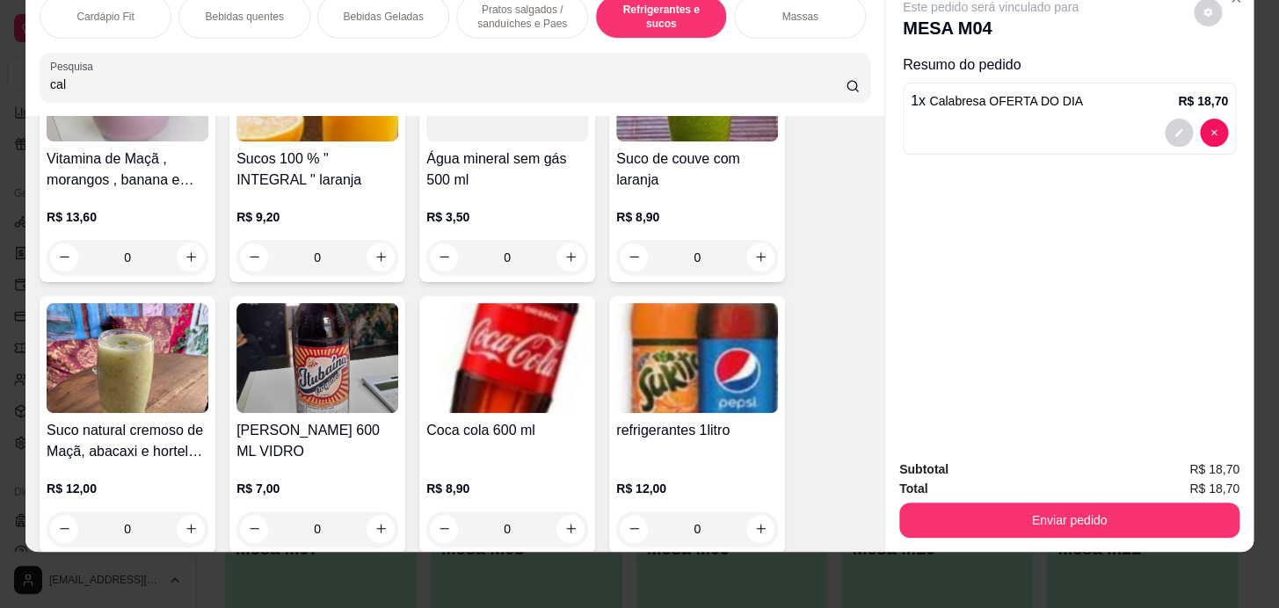
scroll to position [9149, 0]
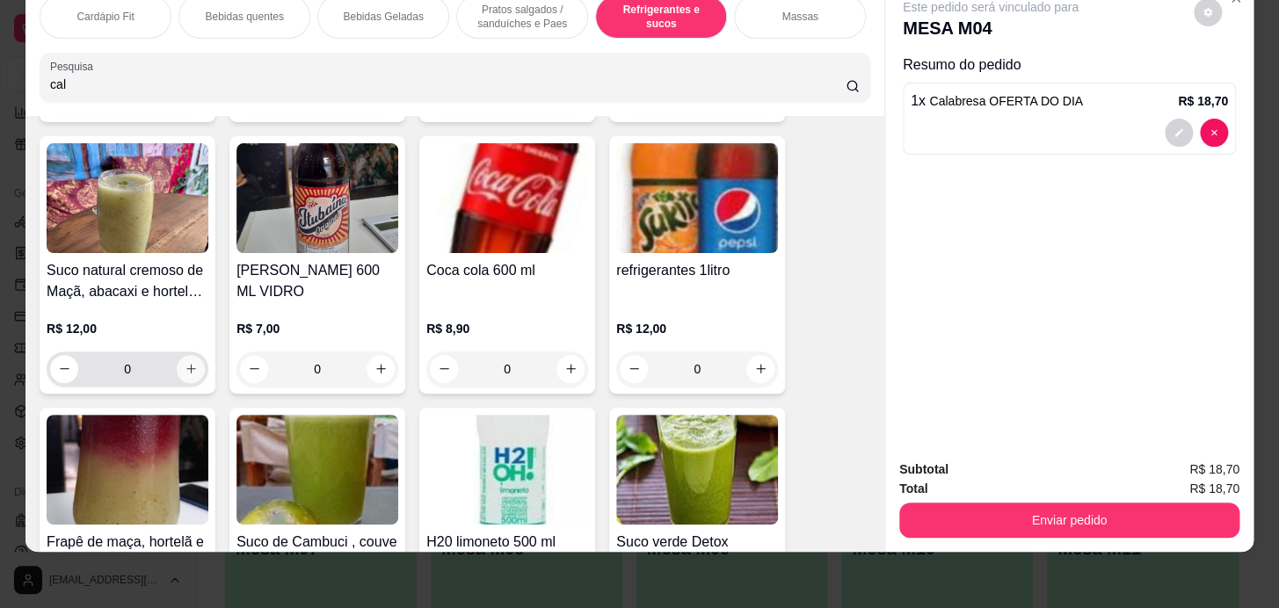
click at [185, 366] on icon "increase-product-quantity" at bounding box center [191, 368] width 13 height 13
type input "1"
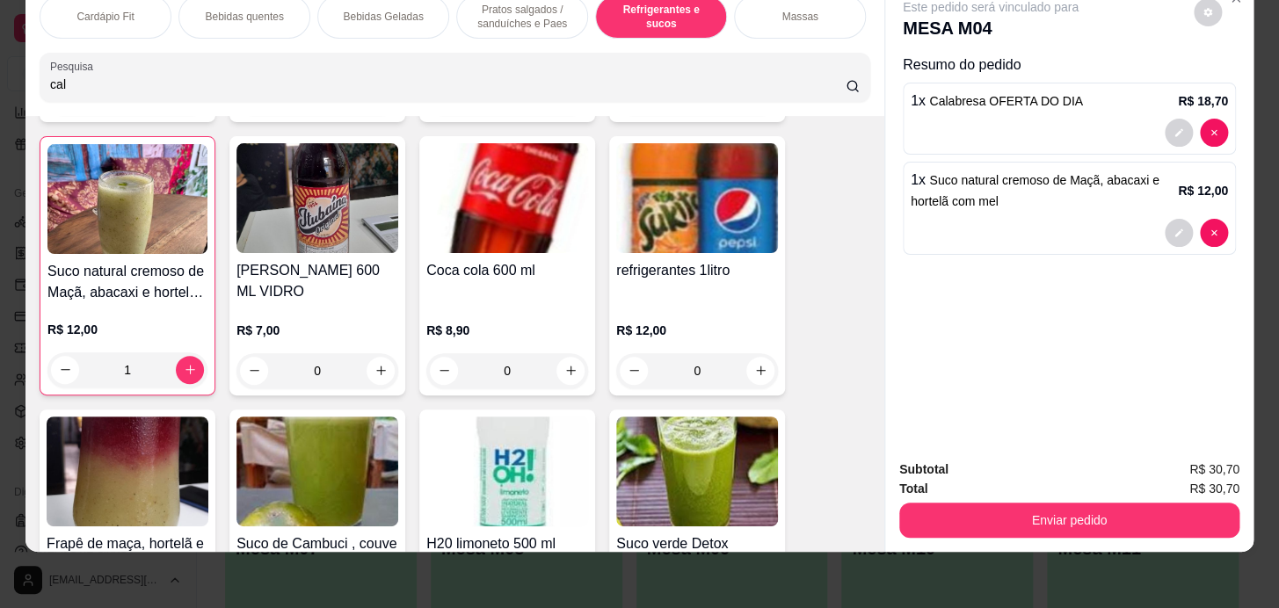
click at [247, 10] on p "Bebidas quentes" at bounding box center [244, 17] width 78 height 14
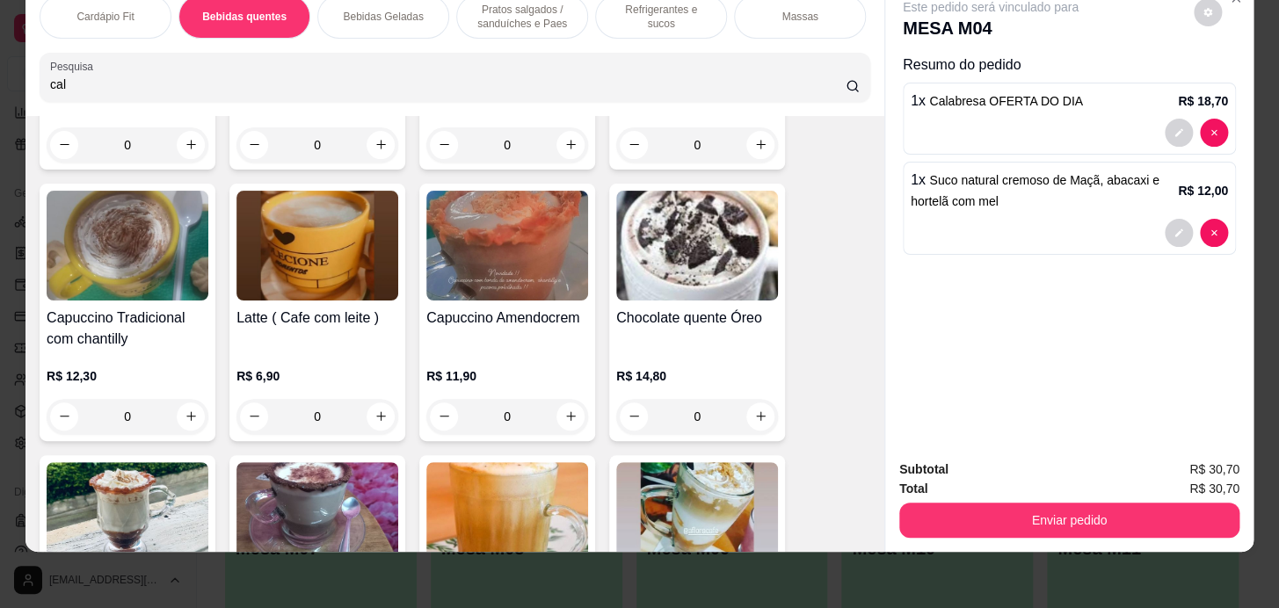
scroll to position [2339, 0]
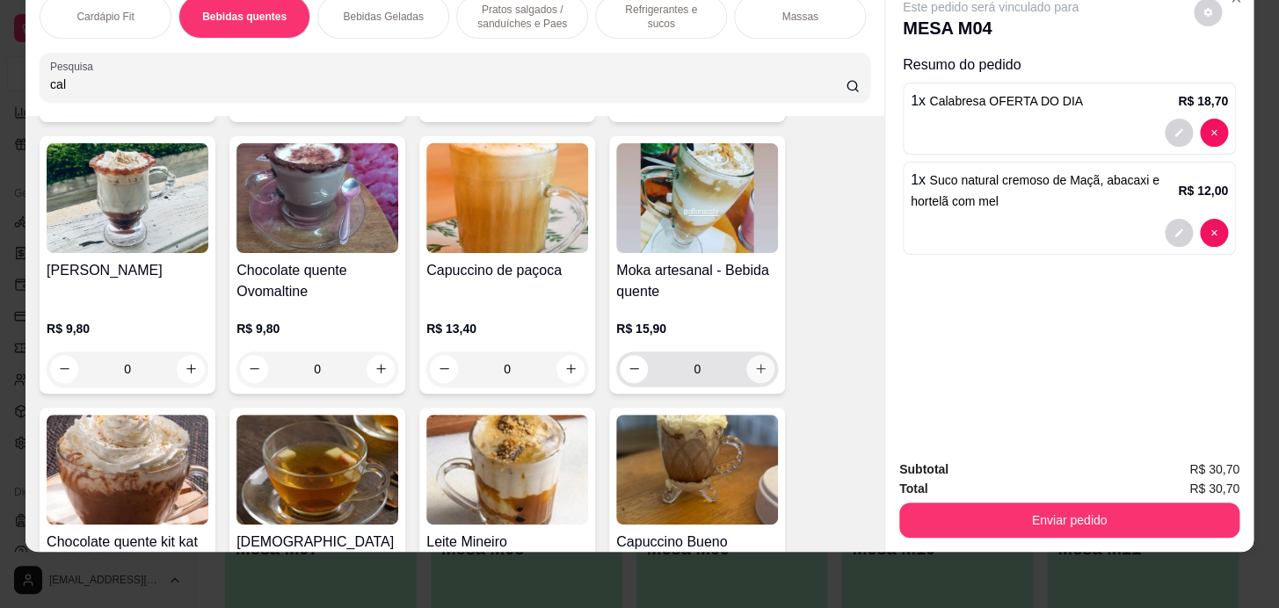
click at [754, 371] on icon "increase-product-quantity" at bounding box center [760, 368] width 13 height 13
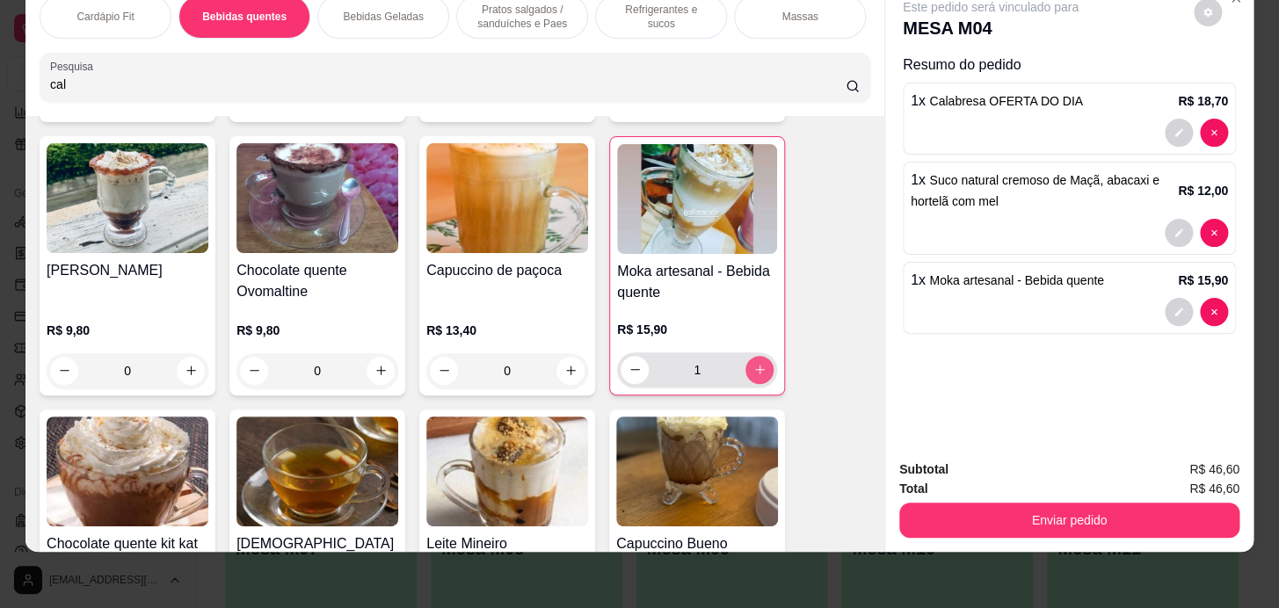
type input "1"
click at [563, 11] on p "Pratos salgados / sanduíches e Paes" at bounding box center [522, 17] width 102 height 28
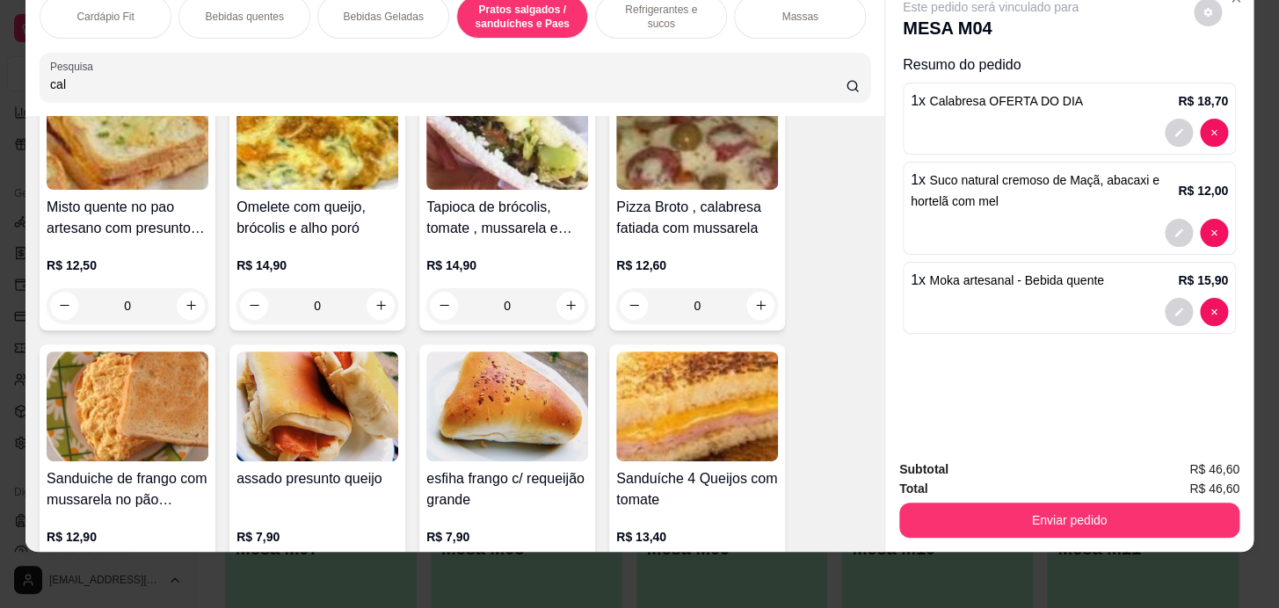
scroll to position [7630, 0]
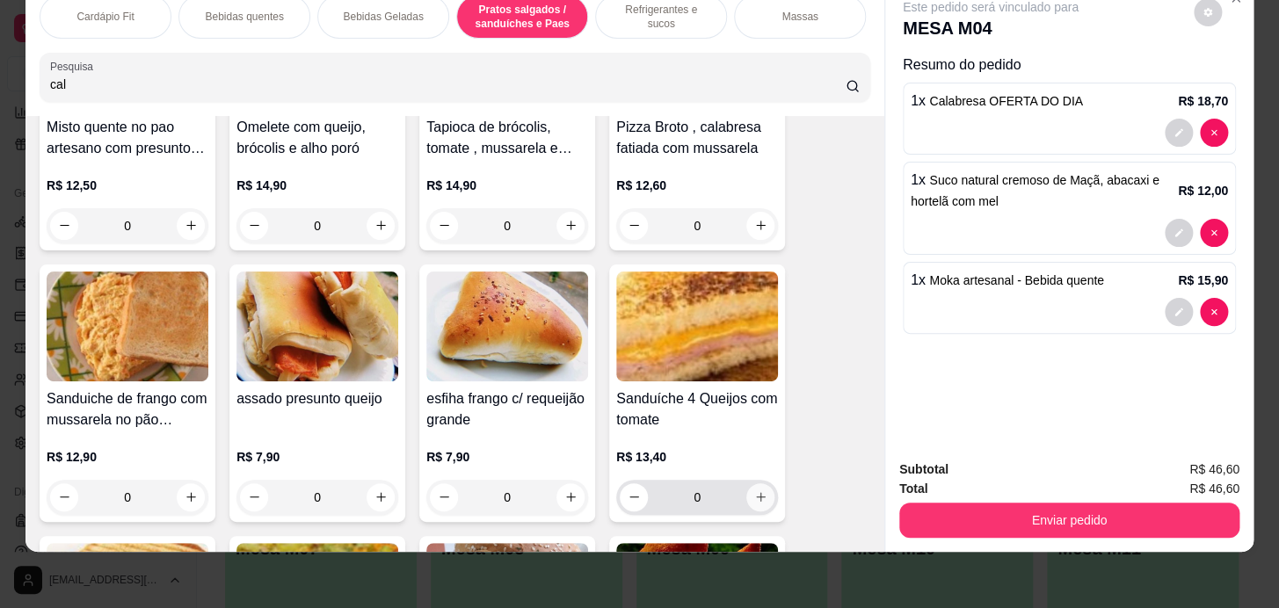
click at [759, 493] on icon "increase-product-quantity" at bounding box center [760, 496] width 13 height 13
type input "1"
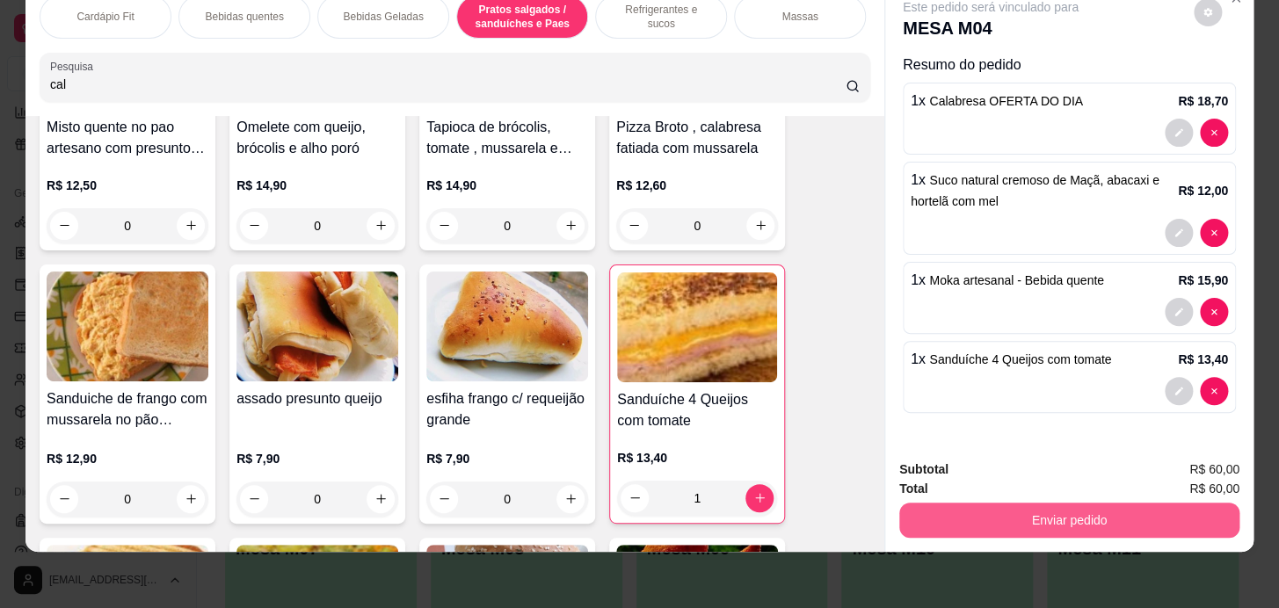
click at [1036, 504] on button "Enviar pedido" at bounding box center [1069, 520] width 340 height 35
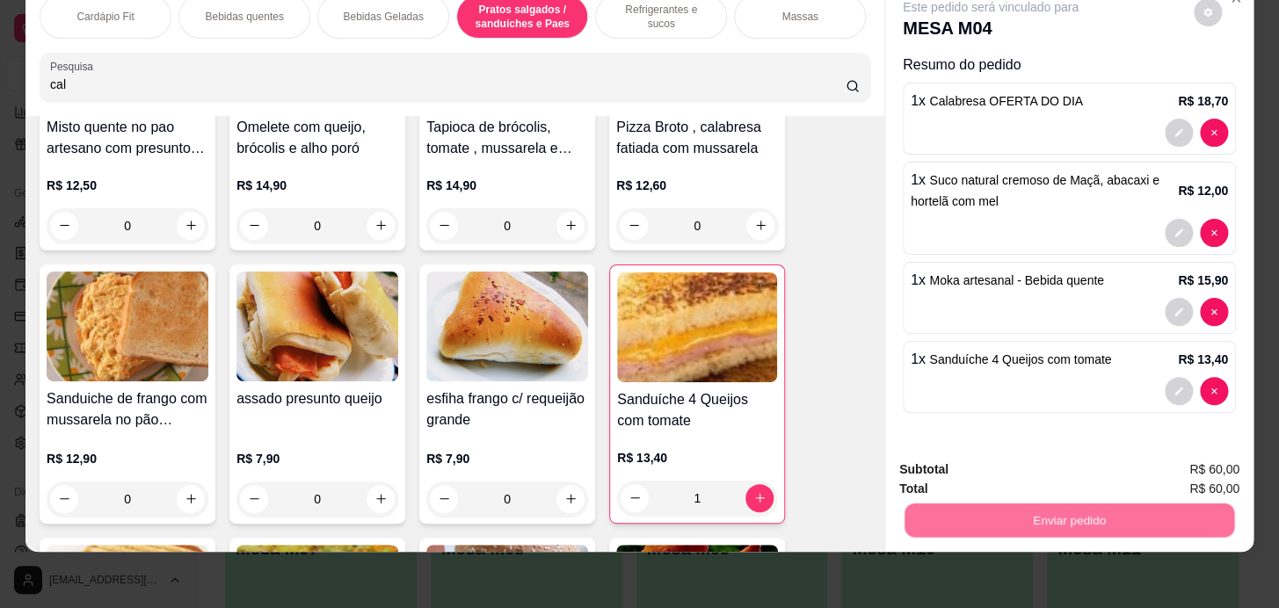
click at [1051, 466] on button "Registrar cliente" at bounding box center [1076, 464] width 113 height 33
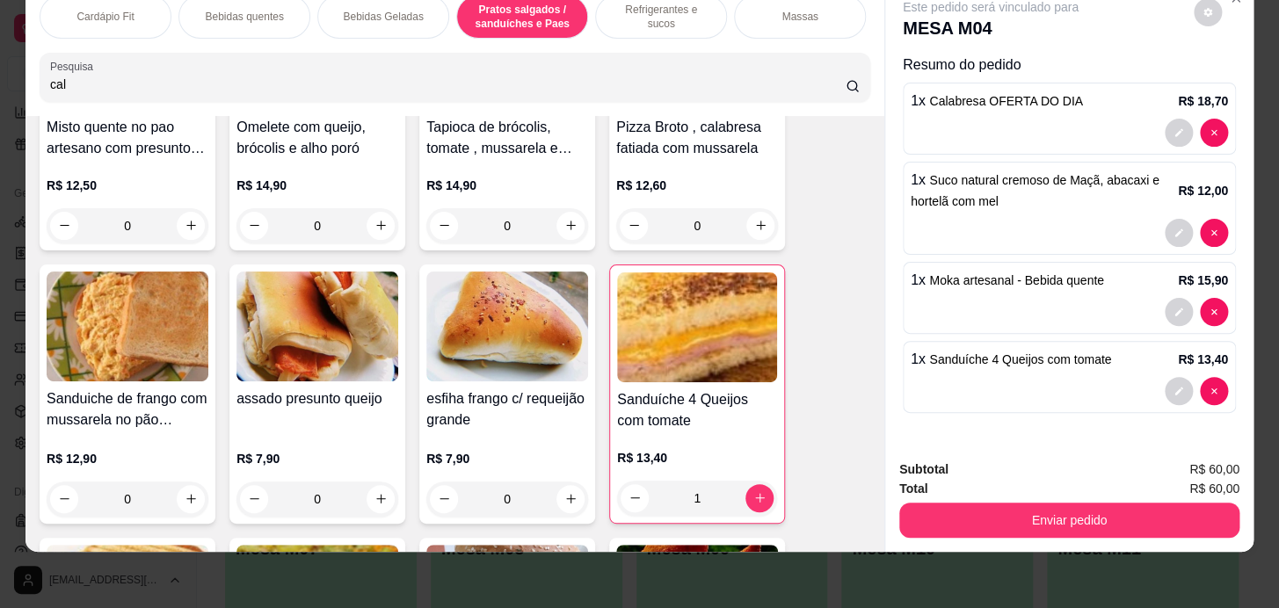
drag, startPoint x: 1169, startPoint y: 538, endPoint x: 1166, endPoint y: 525, distance: 13.4
click at [1169, 537] on div "Subtotal R$ 60,00 Total R$ 60,00 Enviar pedido" at bounding box center [1069, 499] width 368 height 106
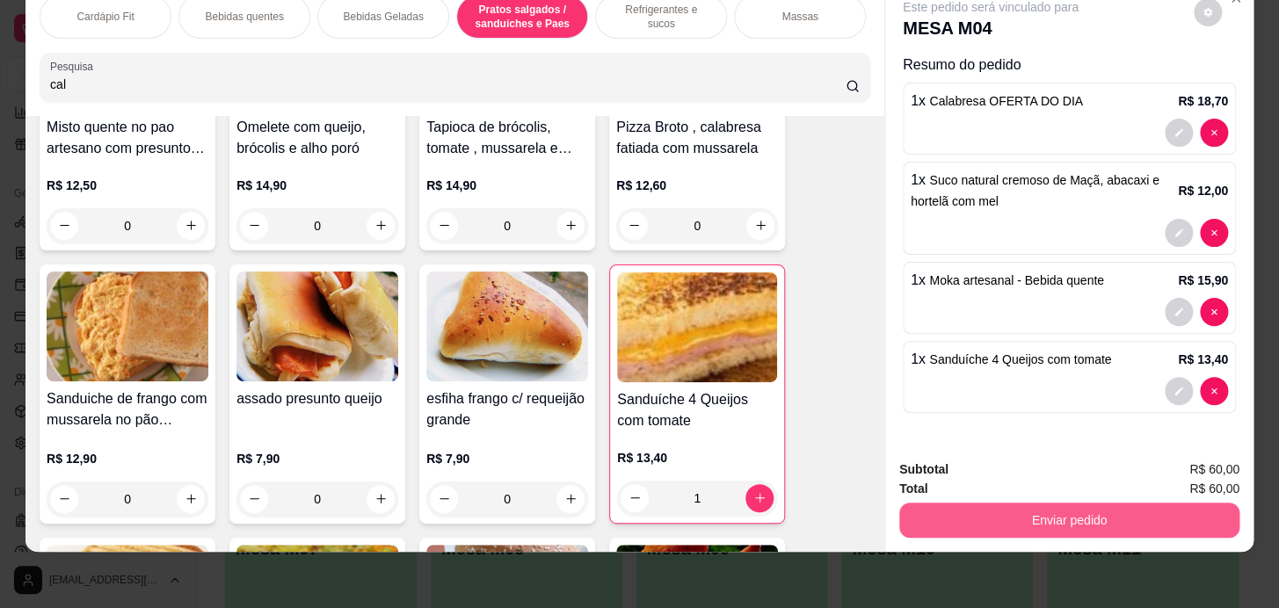
click at [1179, 503] on button "Enviar pedido" at bounding box center [1069, 520] width 340 height 35
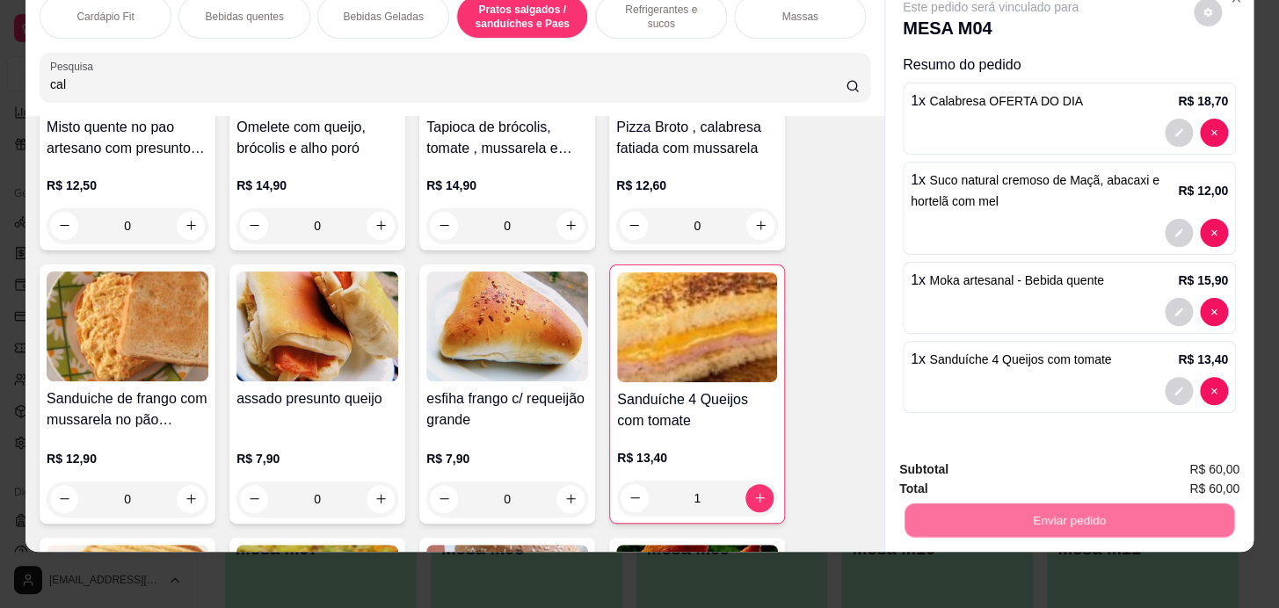
click at [1204, 454] on button "Enviar pedido" at bounding box center [1193, 464] width 99 height 33
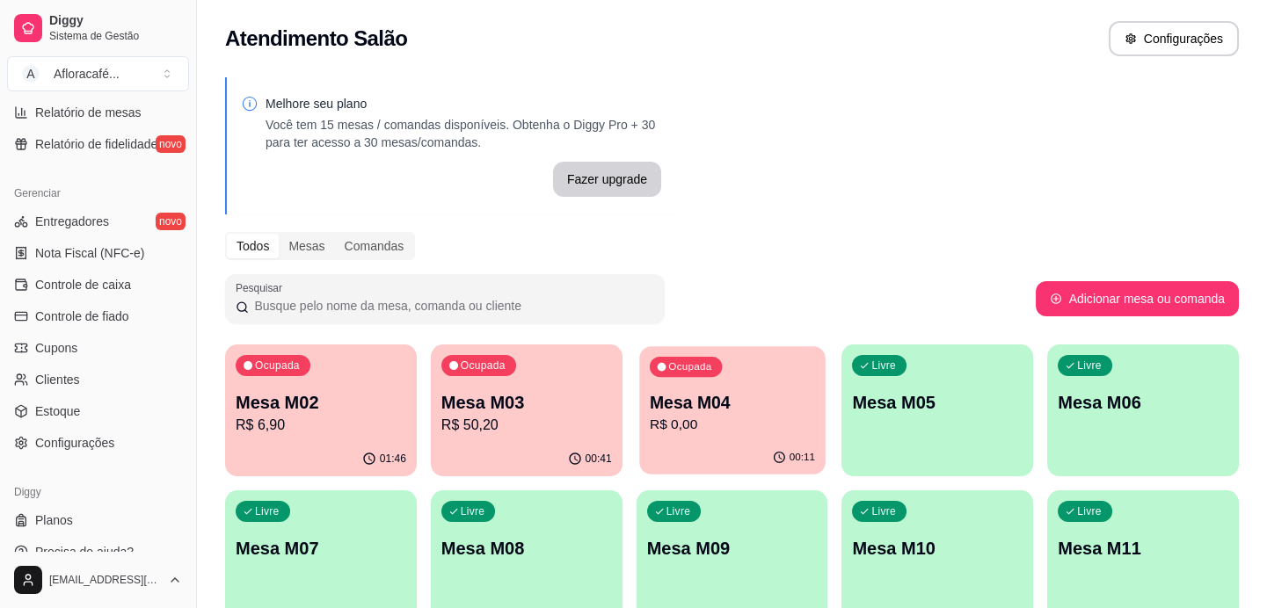
click at [751, 425] on p "R$ 0,00" at bounding box center [732, 425] width 165 height 20
click at [464, 426] on p "R$ 50,20" at bounding box center [526, 425] width 171 height 21
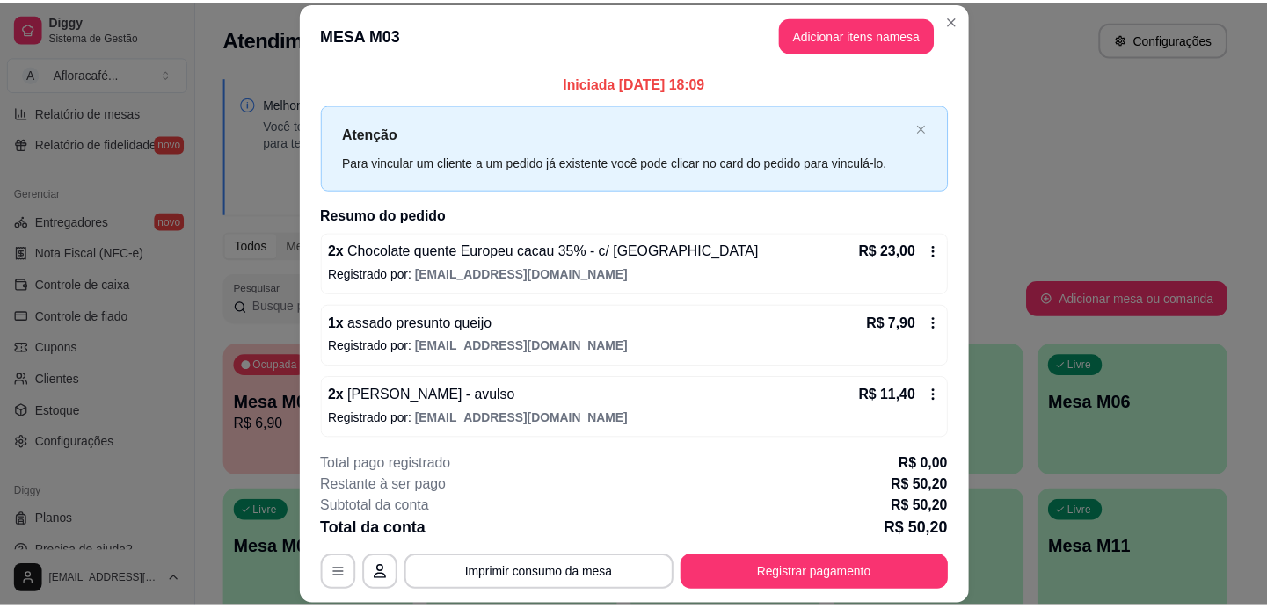
scroll to position [53, 0]
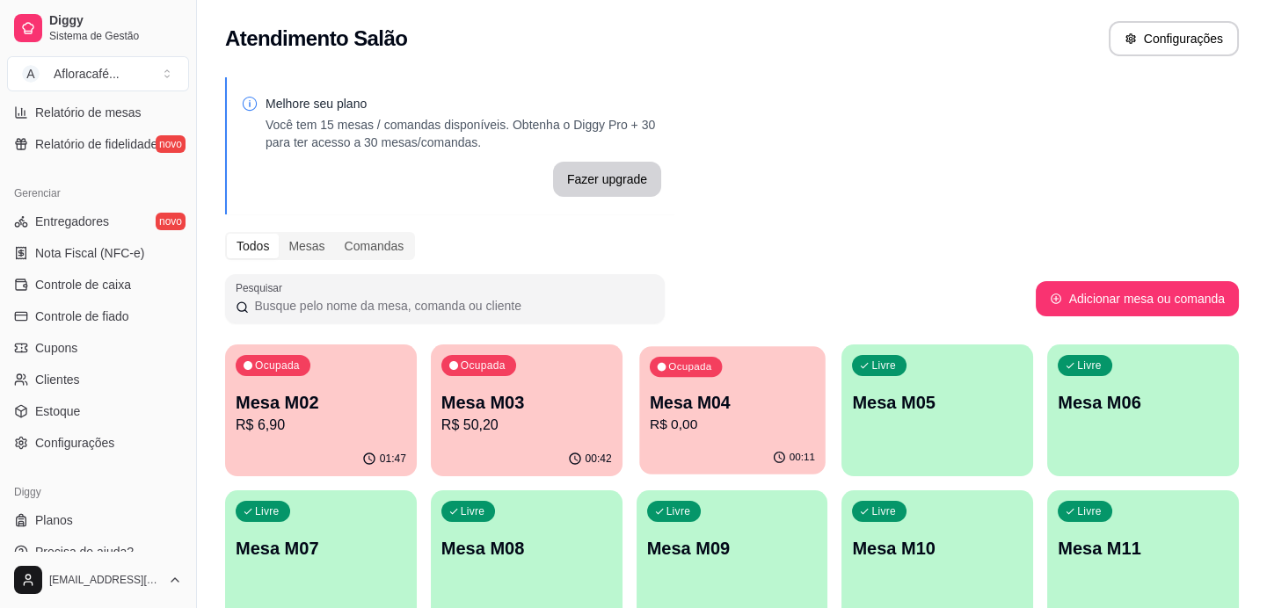
click at [737, 396] on p "Mesa M04" at bounding box center [732, 403] width 165 height 24
click at [69, 374] on span "Clientes" at bounding box center [57, 380] width 45 height 18
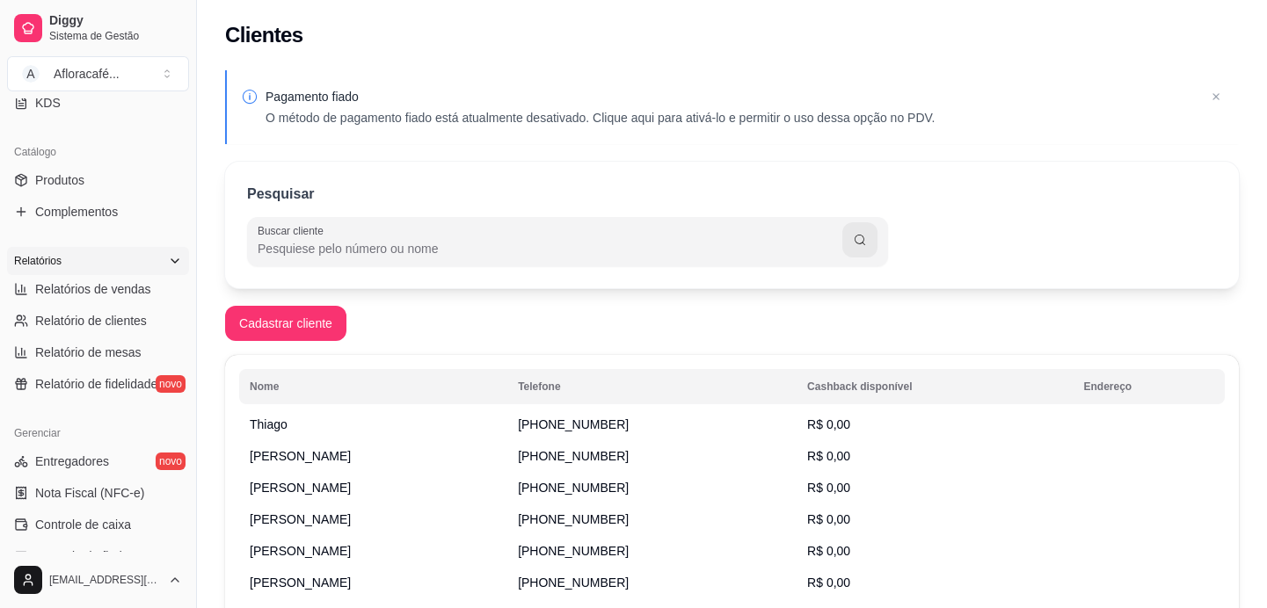
scroll to position [156, 0]
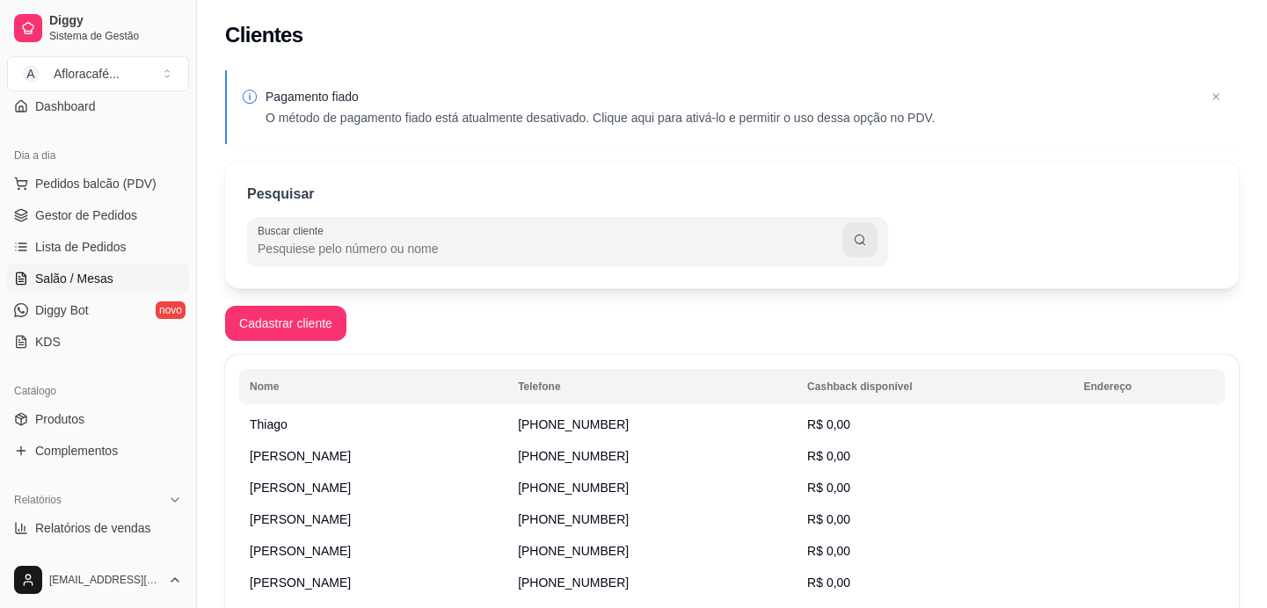
click at [79, 281] on span "Salão / Mesas" at bounding box center [74, 279] width 78 height 18
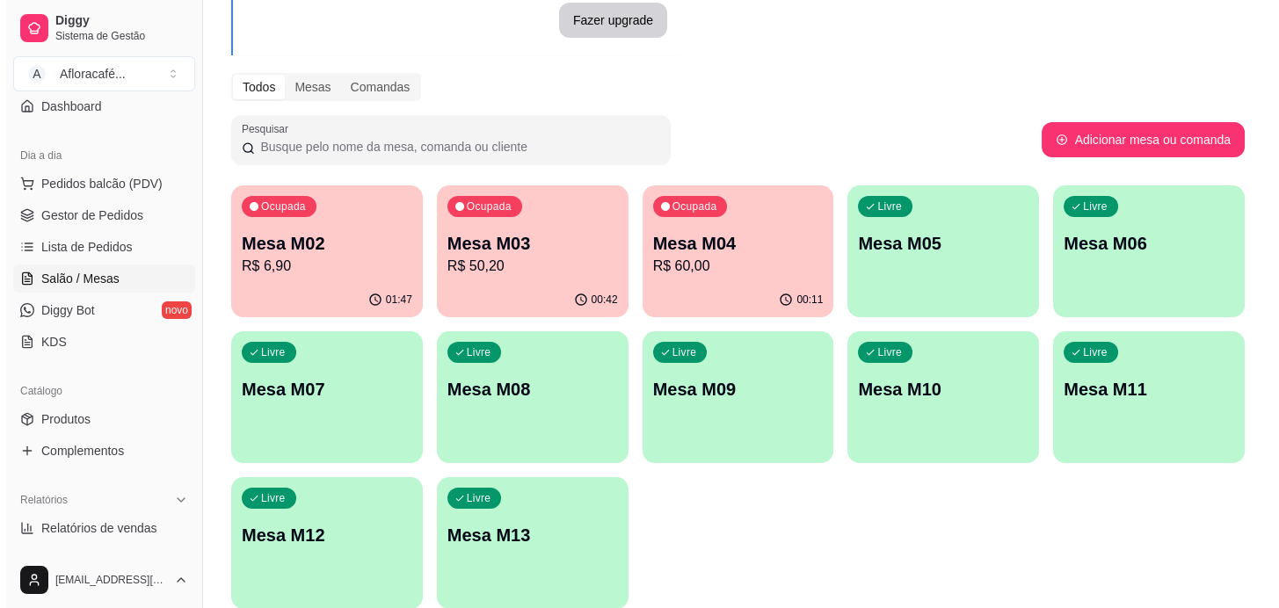
scroll to position [230, 0]
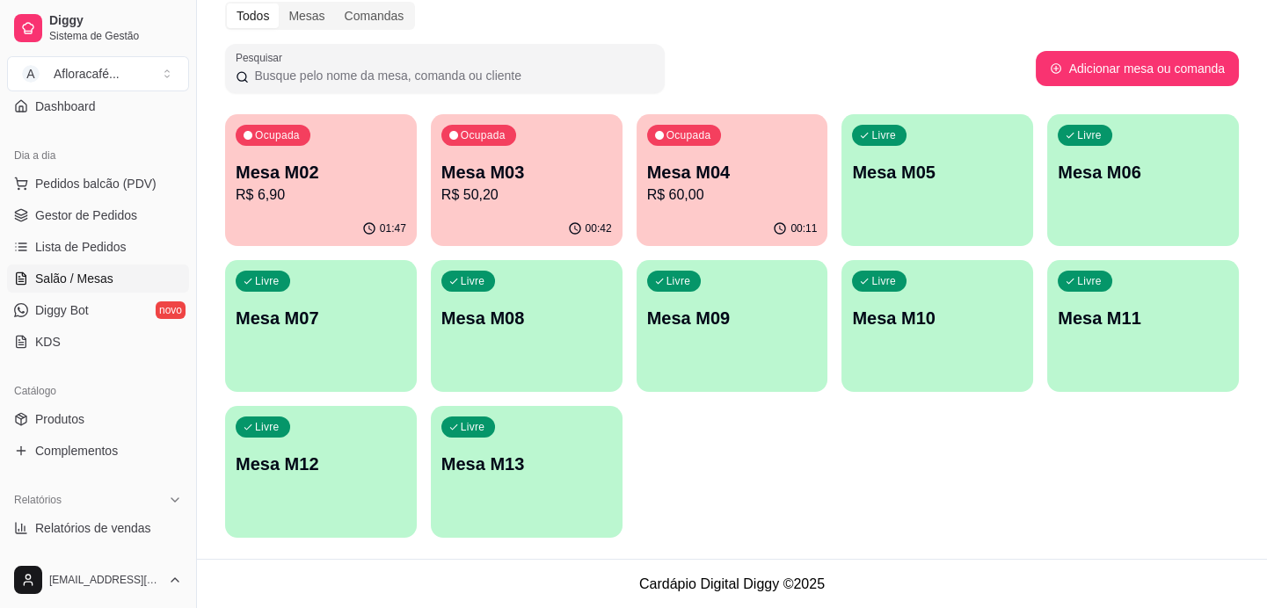
click at [545, 228] on div "00:42" at bounding box center [527, 229] width 192 height 34
click at [335, 190] on p "R$ 6,90" at bounding box center [320, 195] width 165 height 20
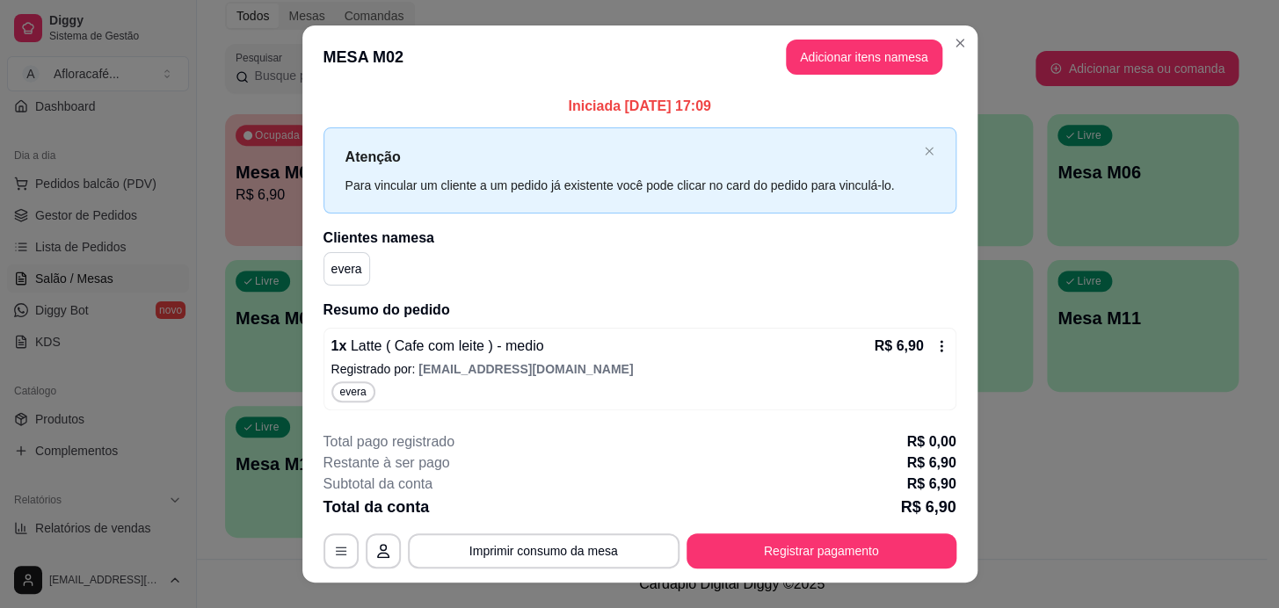
click at [697, 160] on p "Atenção" at bounding box center [630, 157] width 571 height 22
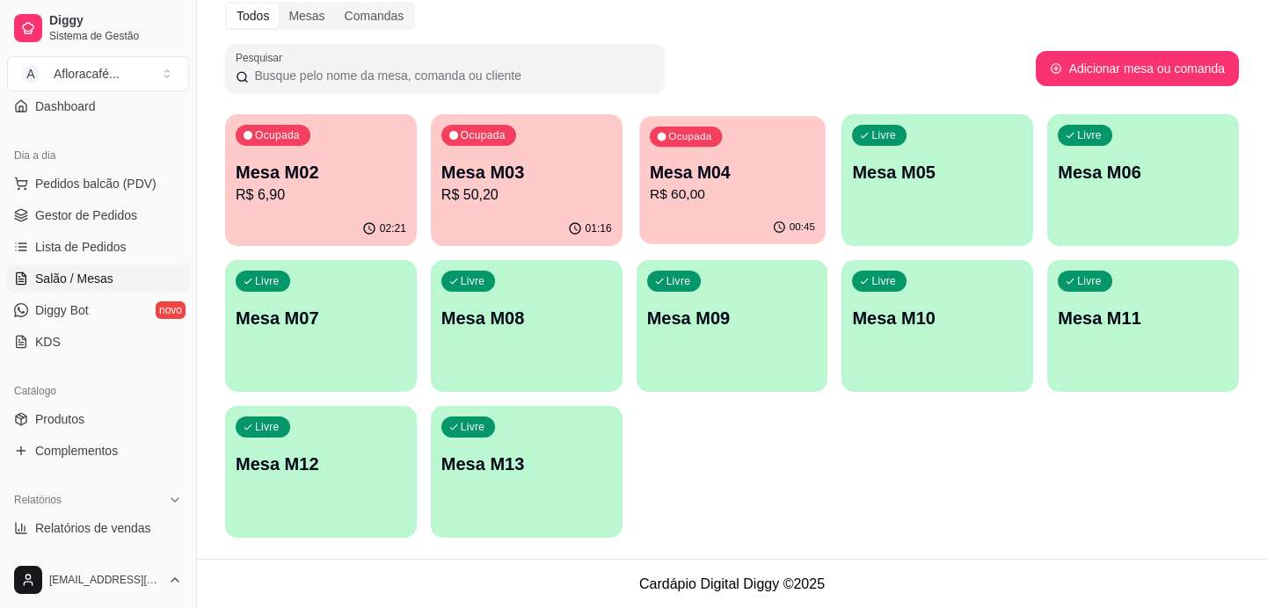
click at [641, 180] on div "Ocupada Mesa M04 R$ 60,00" at bounding box center [731, 163] width 185 height 95
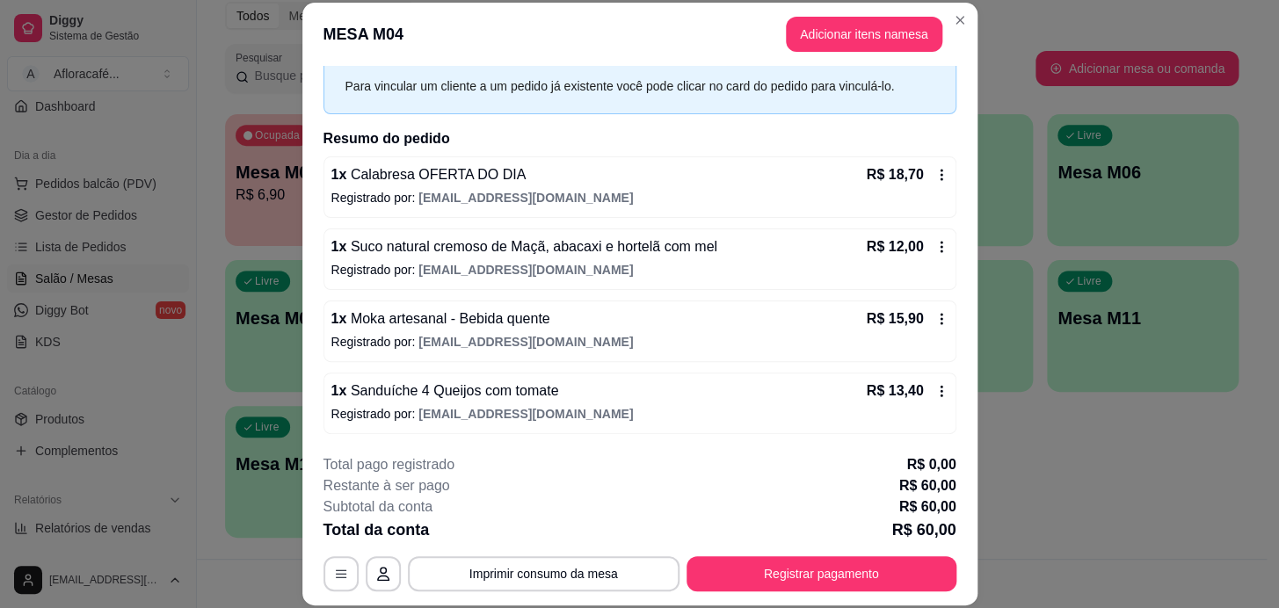
scroll to position [53, 0]
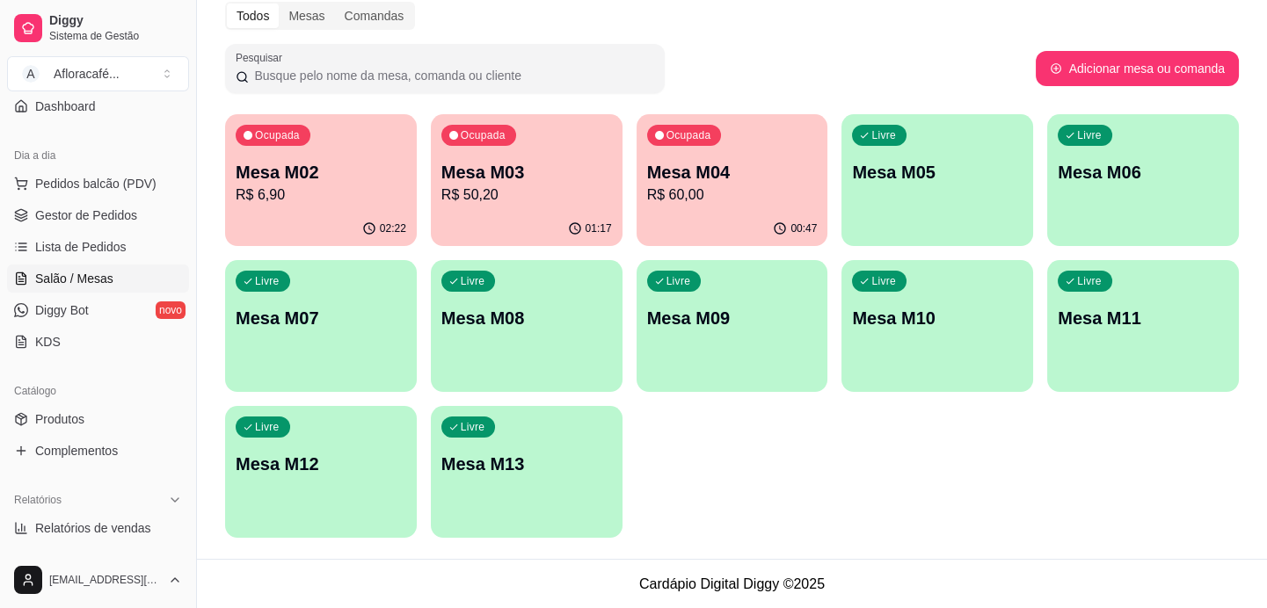
click at [502, 196] on p "R$ 50,20" at bounding box center [526, 195] width 171 height 21
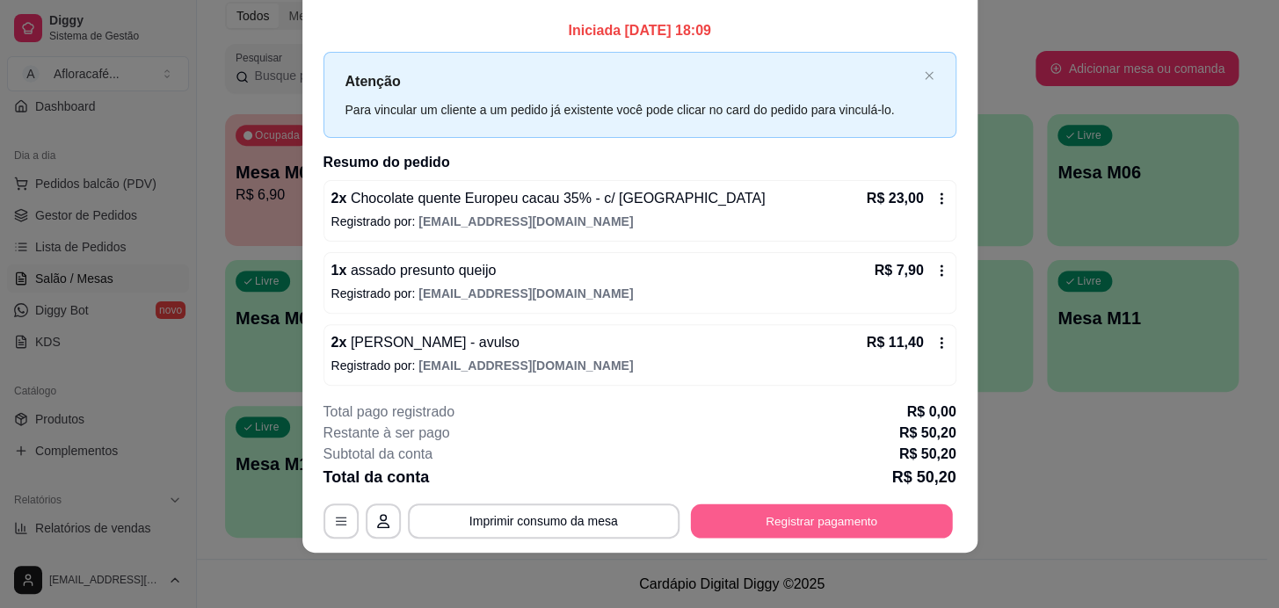
click at [774, 523] on button "Registrar pagamento" at bounding box center [821, 521] width 262 height 34
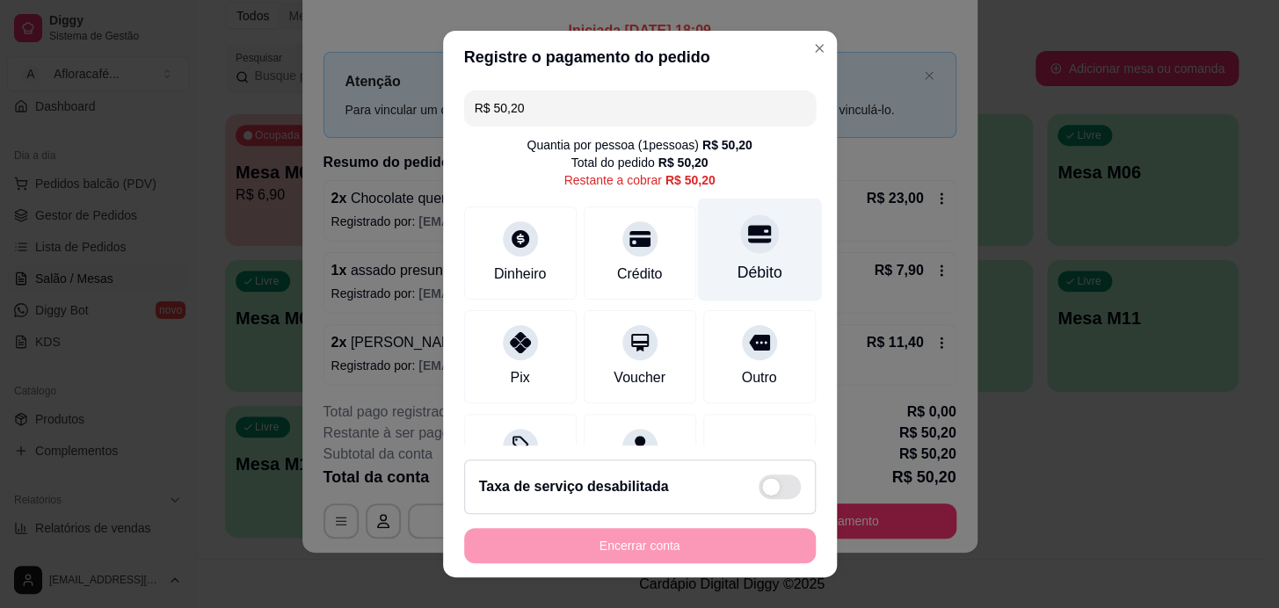
click at [737, 272] on div "Débito" at bounding box center [759, 272] width 45 height 23
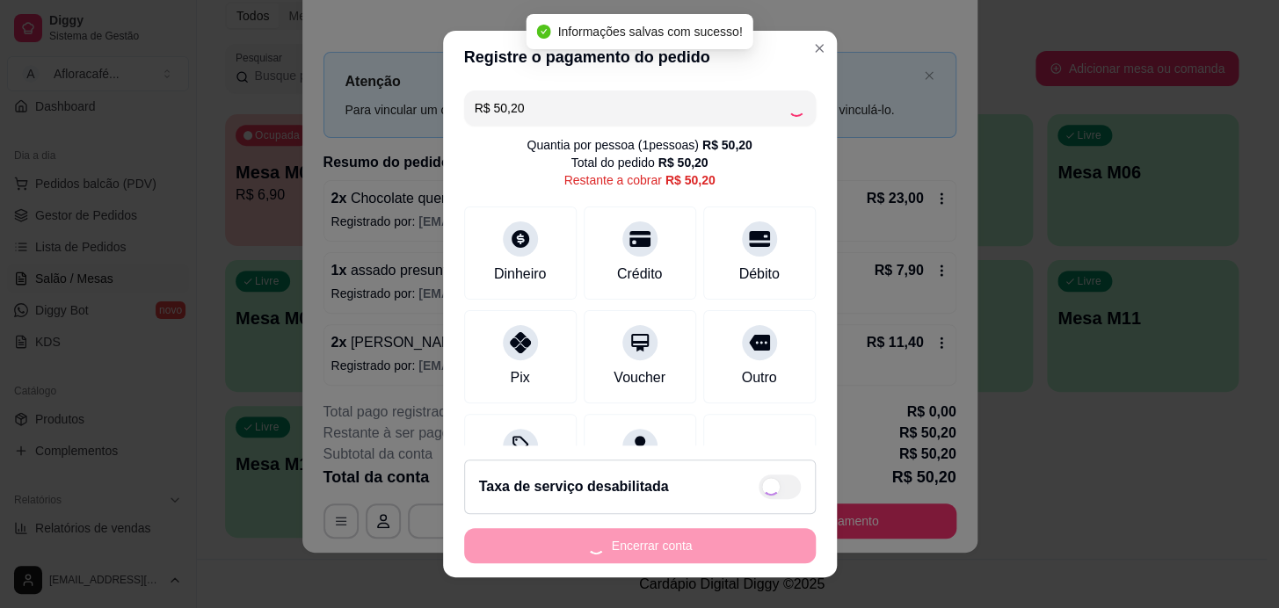
type input "R$ 0,00"
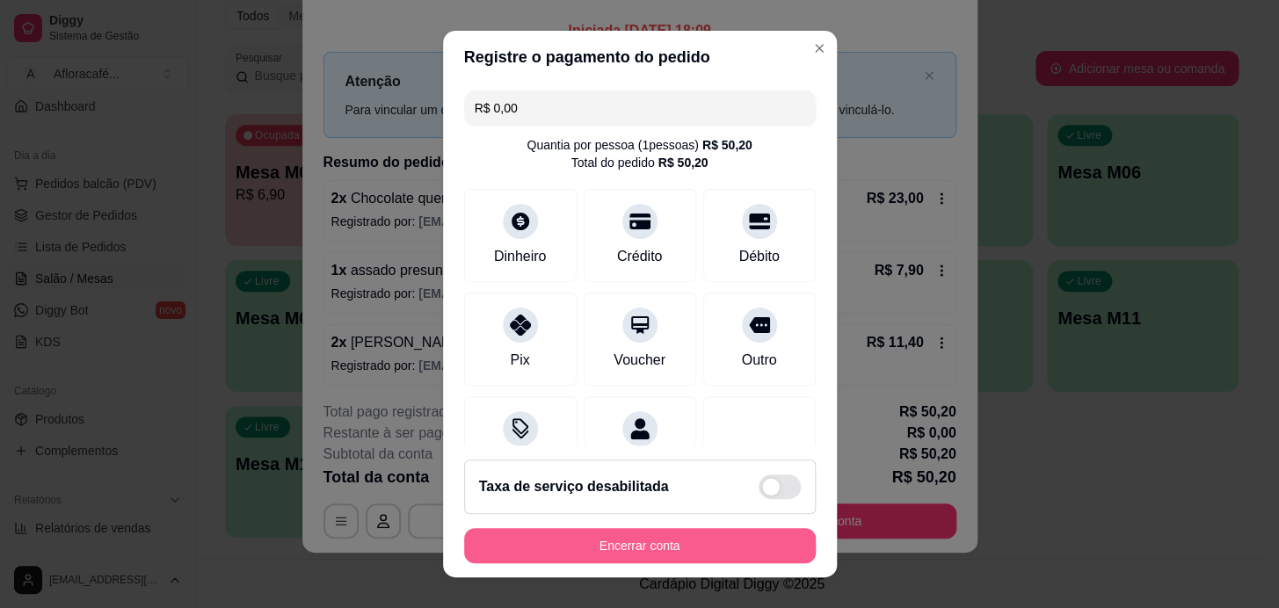
click at [621, 547] on button "Encerrar conta" at bounding box center [640, 545] width 352 height 35
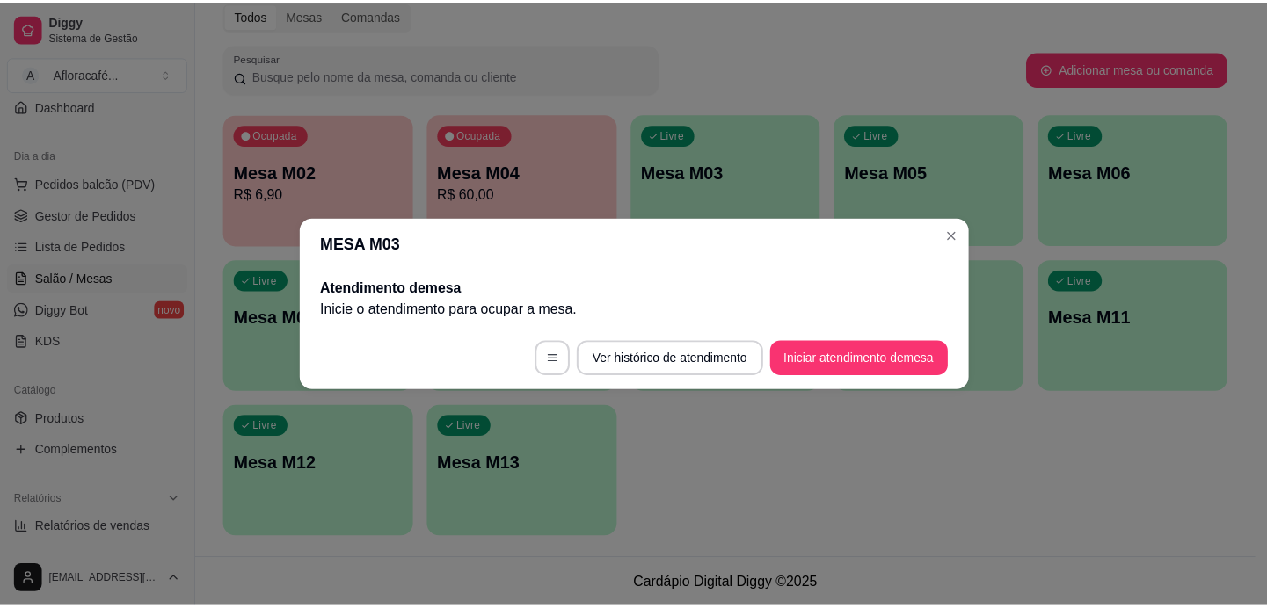
scroll to position [0, 0]
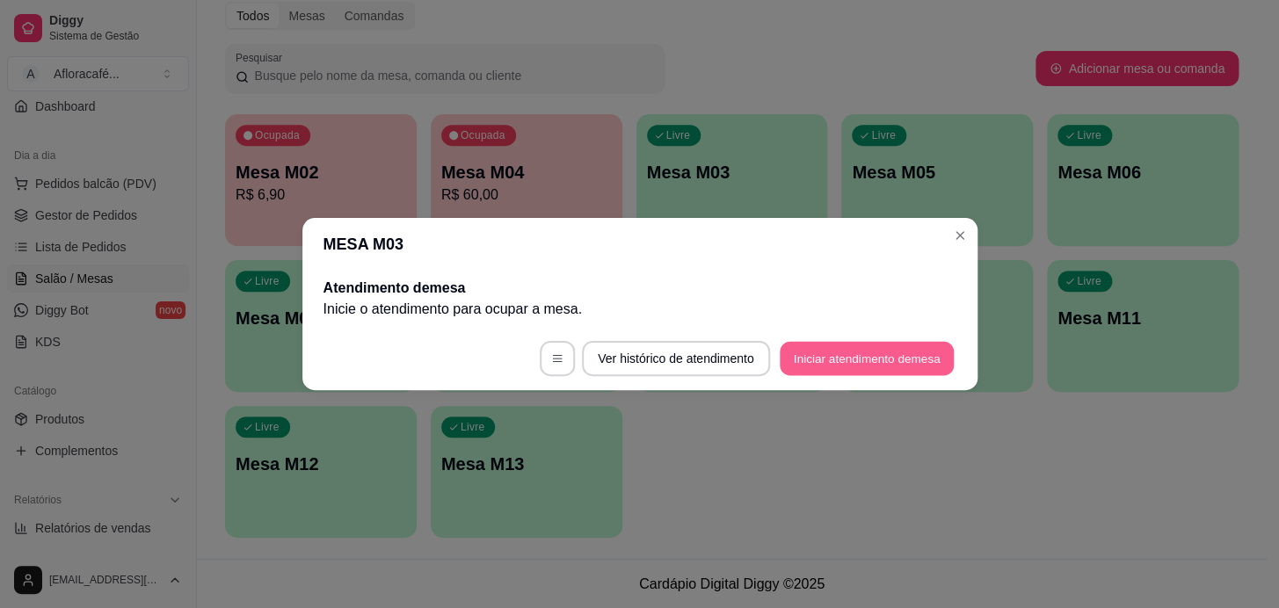
click at [829, 359] on button "Iniciar atendimento de mesa" at bounding box center [867, 359] width 174 height 34
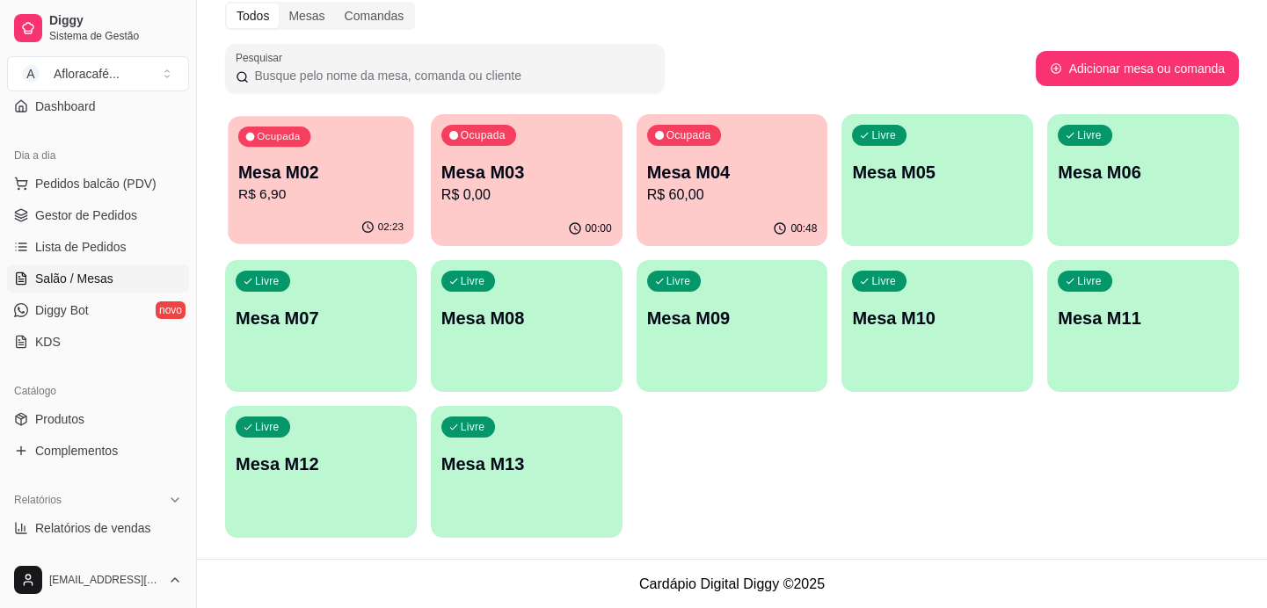
click at [331, 222] on div "02:23" at bounding box center [320, 227] width 185 height 33
click at [530, 197] on p "R$ 0,00" at bounding box center [526, 195] width 171 height 21
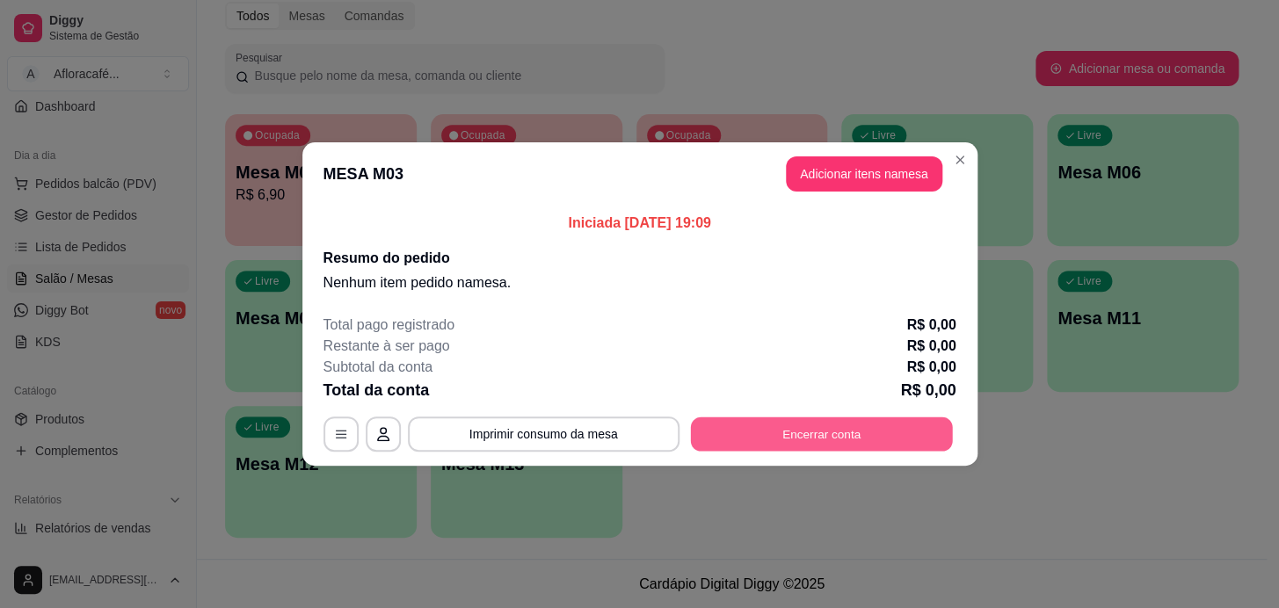
click at [863, 421] on button "Encerrar conta" at bounding box center [821, 434] width 262 height 34
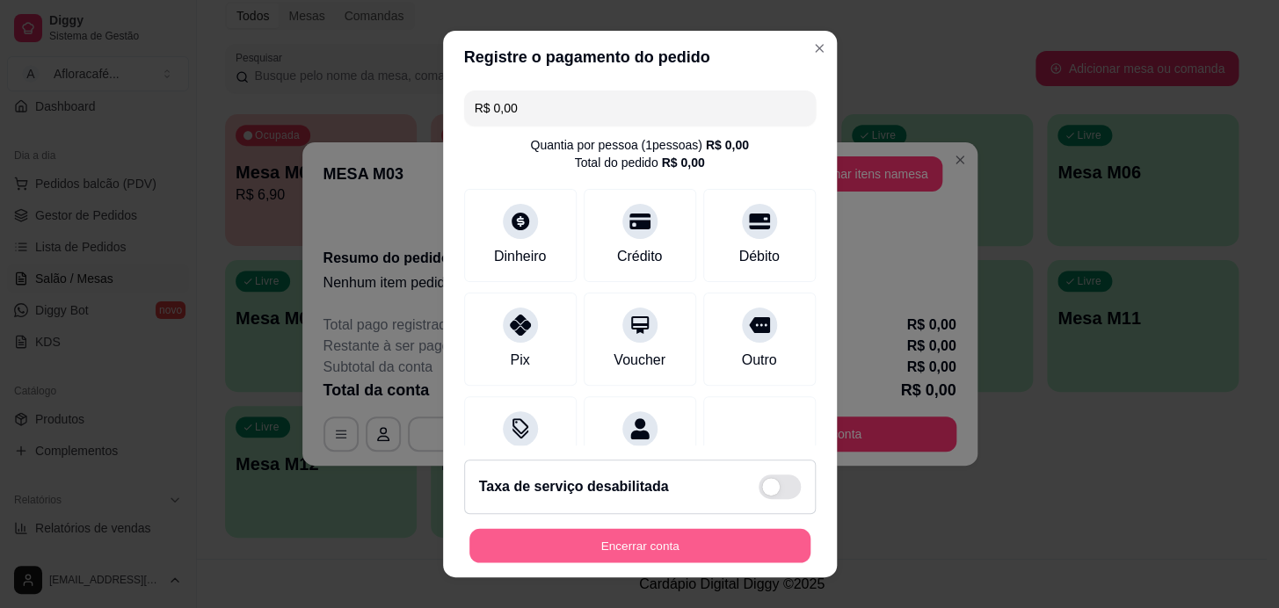
click at [682, 555] on button "Encerrar conta" at bounding box center [639, 546] width 341 height 34
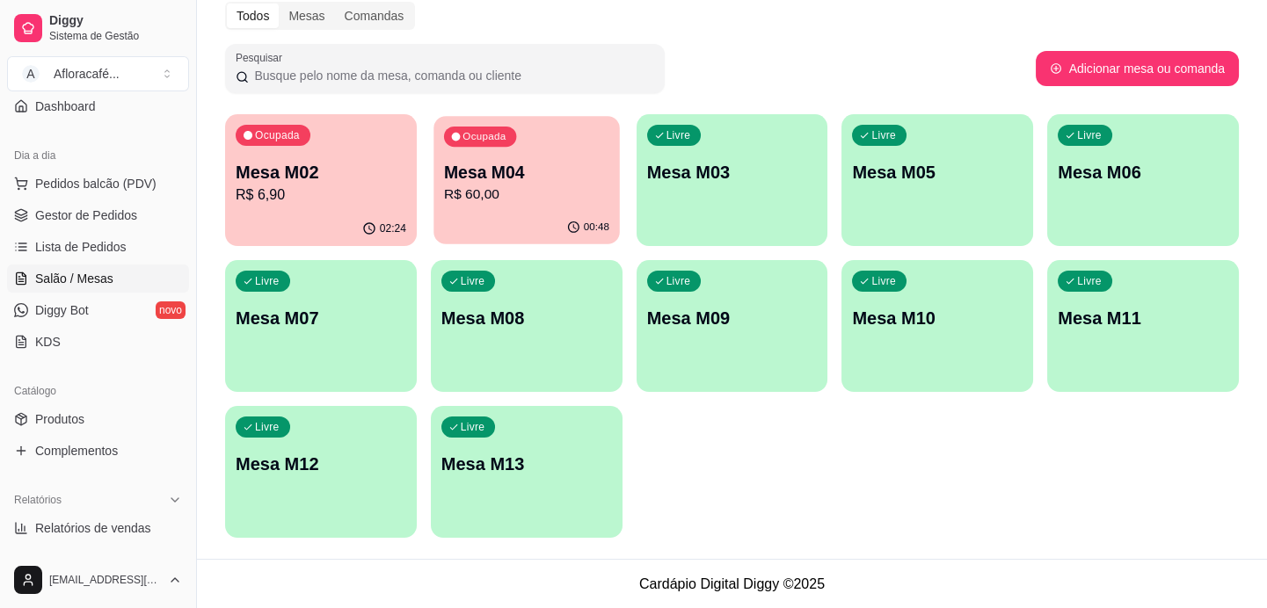
click at [556, 214] on div "00:48" at bounding box center [525, 227] width 185 height 33
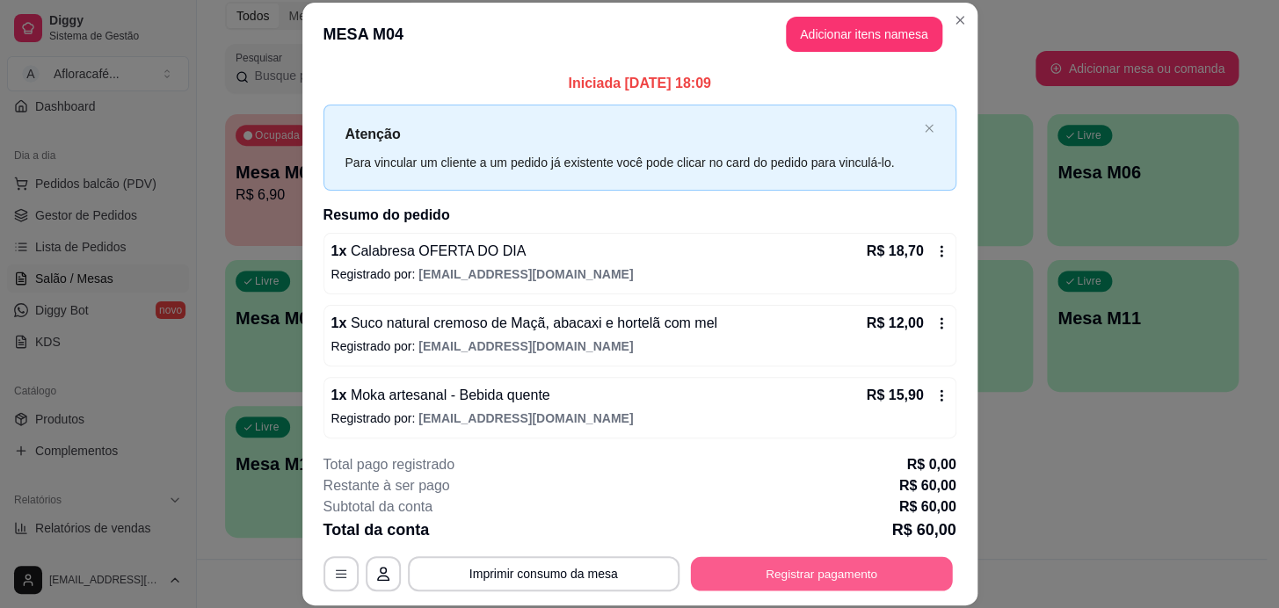
click at [804, 570] on button "Registrar pagamento" at bounding box center [821, 573] width 262 height 34
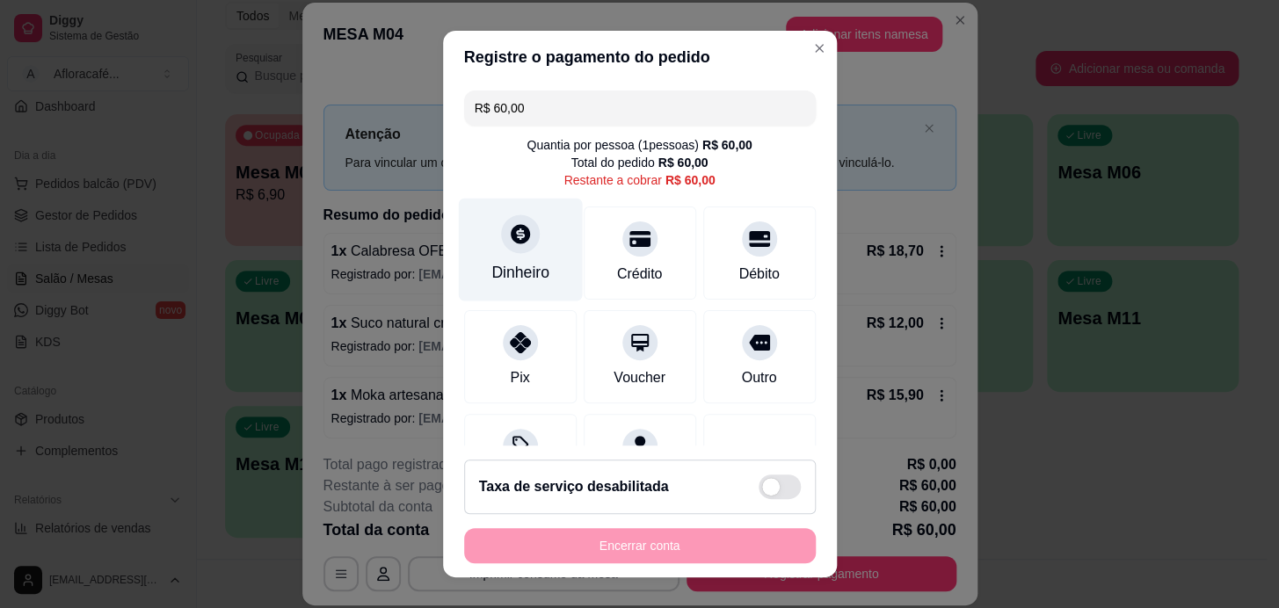
click at [495, 256] on div "Dinheiro" at bounding box center [520, 249] width 124 height 103
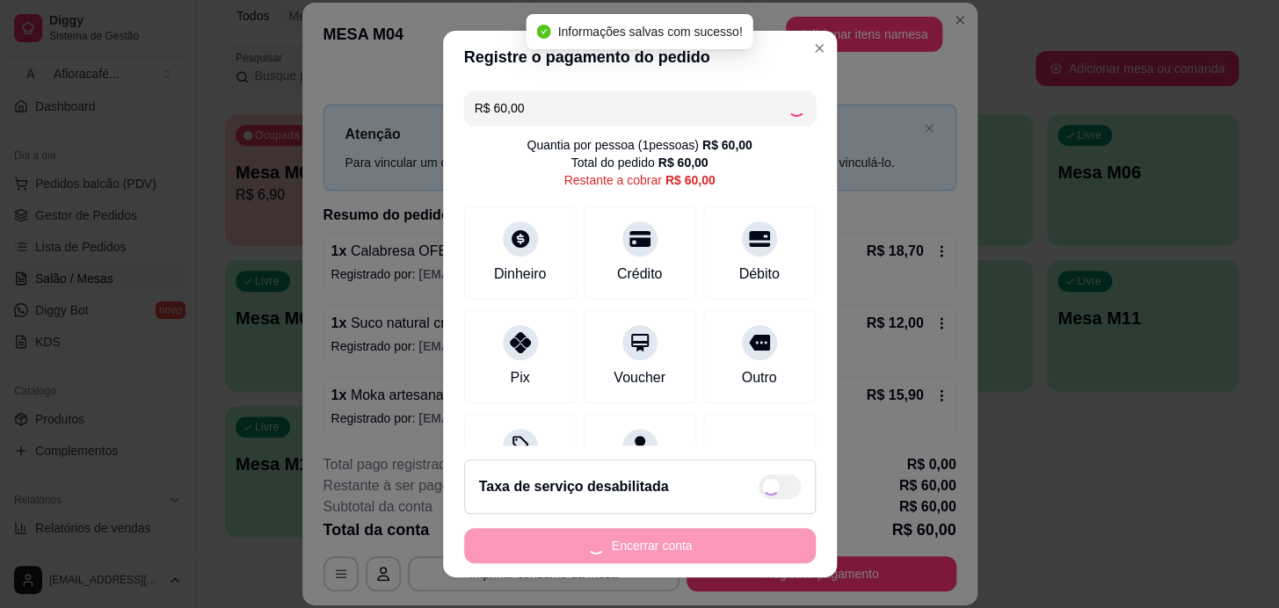
click at [653, 541] on div "Encerrar conta" at bounding box center [640, 545] width 352 height 35
type input "R$ 0,00"
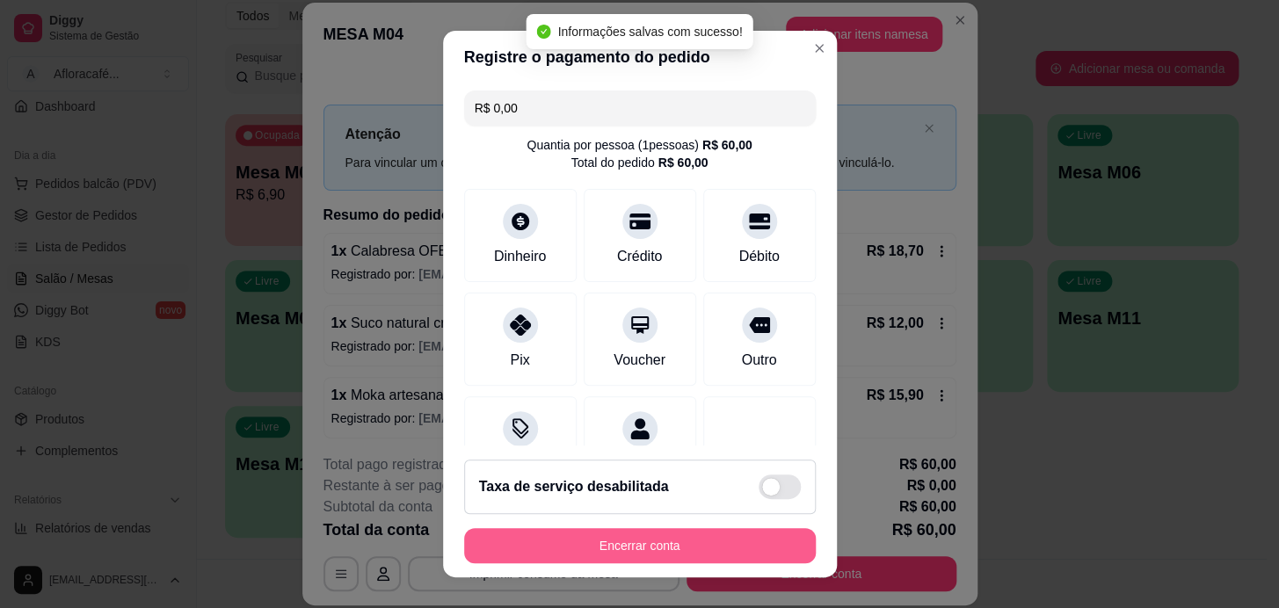
click at [652, 541] on button "Encerrar conta" at bounding box center [640, 545] width 352 height 35
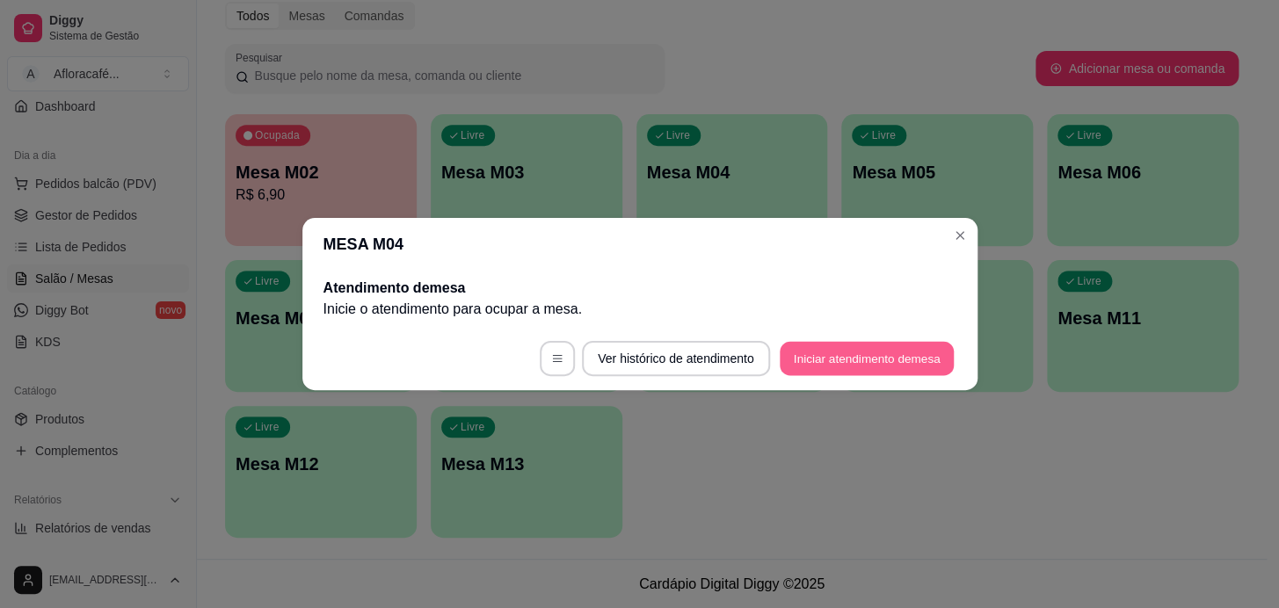
click at [925, 350] on button "Iniciar atendimento de mesa" at bounding box center [867, 359] width 174 height 34
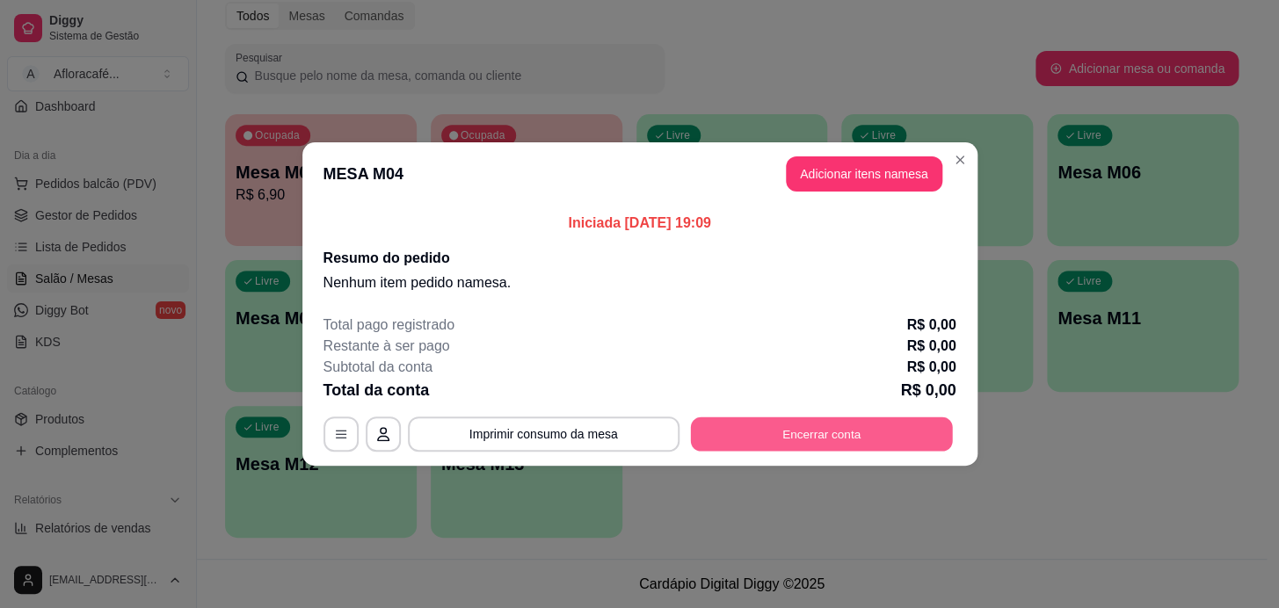
click at [799, 428] on button "Encerrar conta" at bounding box center [821, 434] width 262 height 34
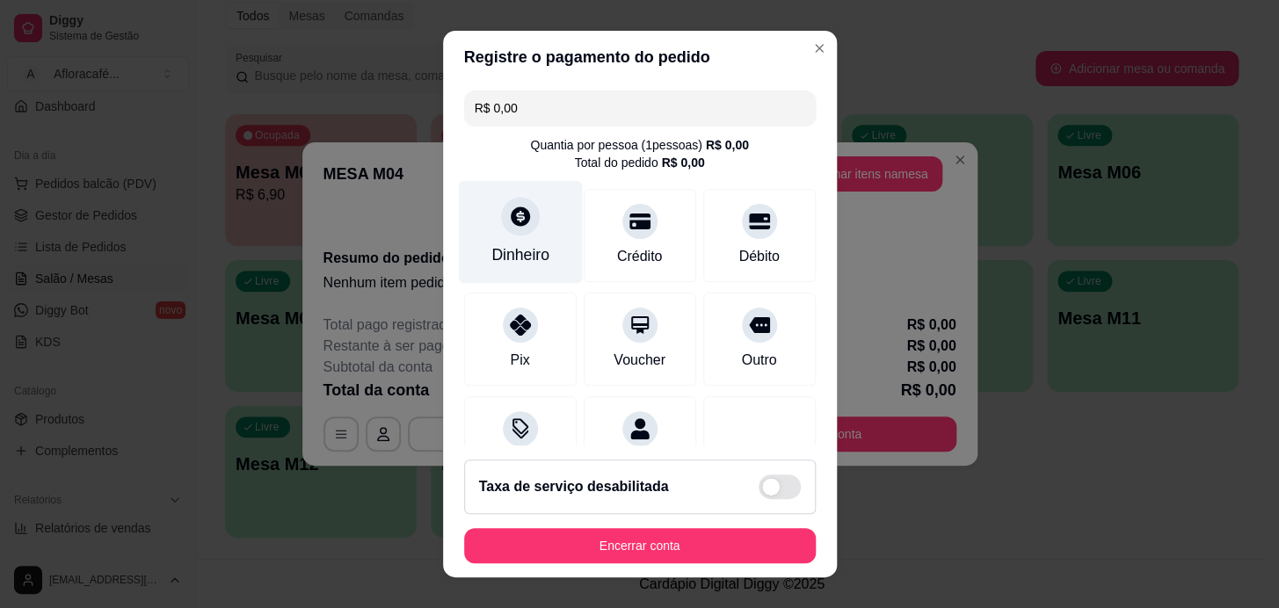
click at [510, 242] on div "Dinheiro" at bounding box center [520, 231] width 124 height 103
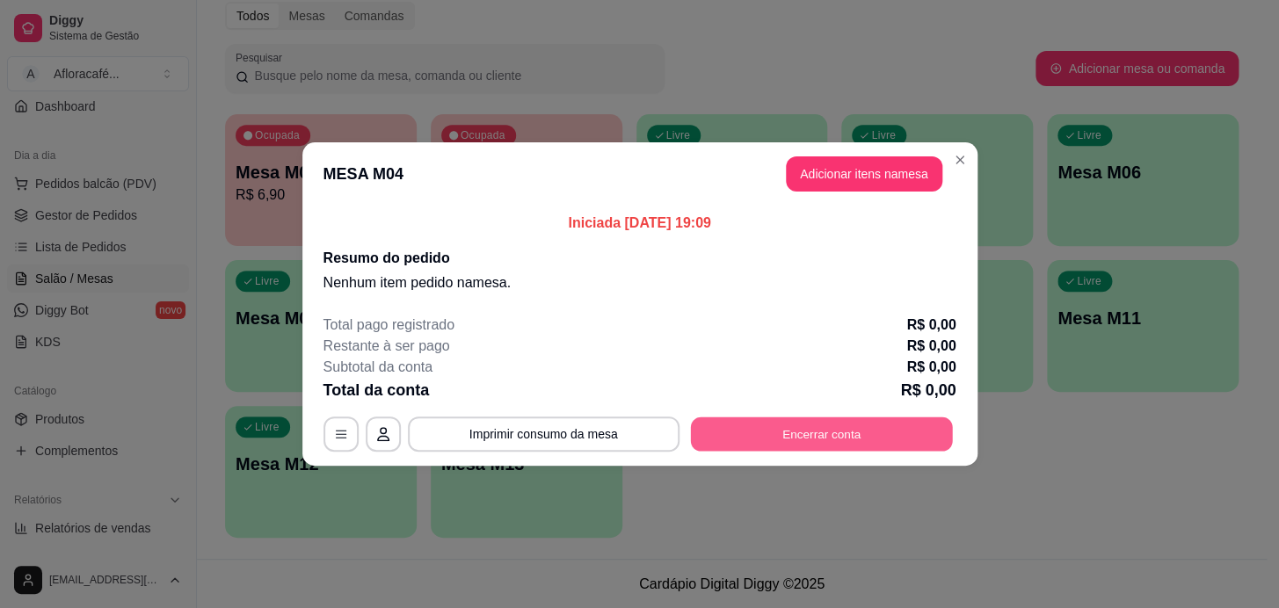
click at [867, 433] on button "Encerrar conta" at bounding box center [821, 434] width 262 height 34
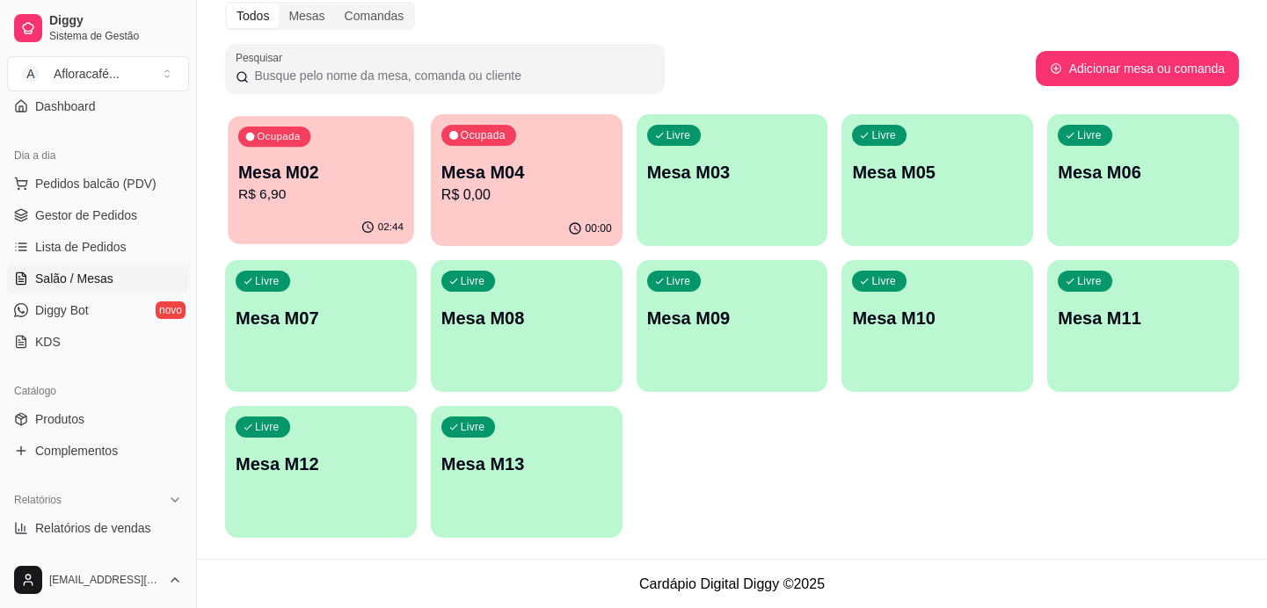
click at [275, 229] on div "02:44" at bounding box center [320, 227] width 185 height 33
